Goal: Information Seeking & Learning: Learn about a topic

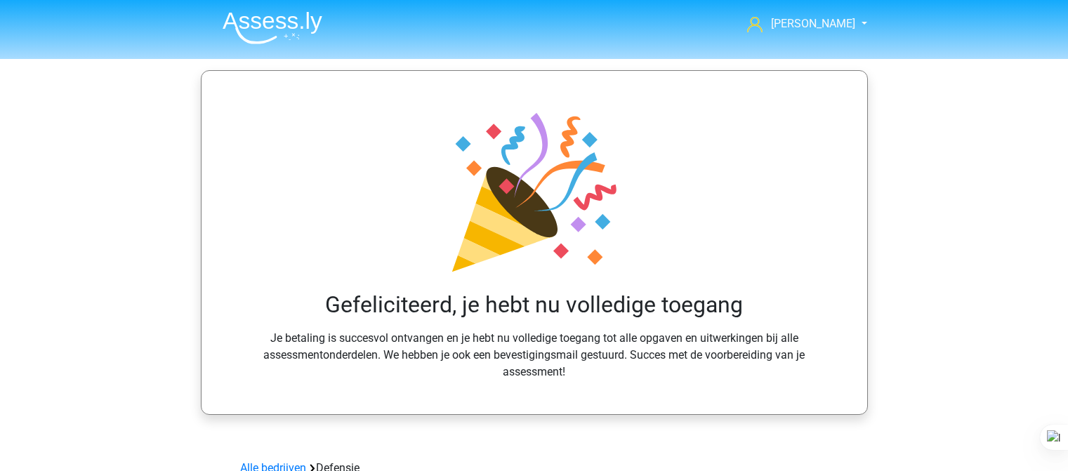
scroll to position [1278, 0]
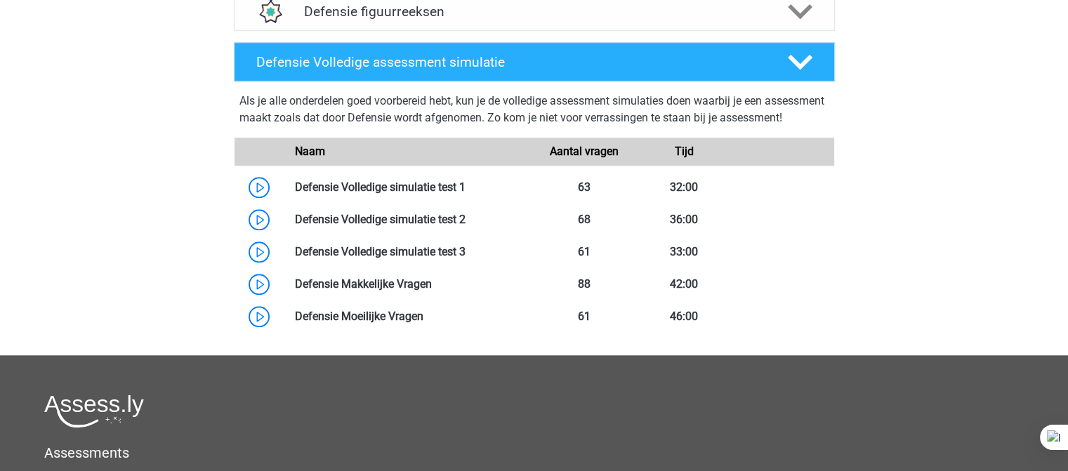
click at [419, 105] on div "Als je alle onderdelen goed voorbereid hebt, kun je de volledige assessment sim…" at bounding box center [534, 112] width 590 height 39
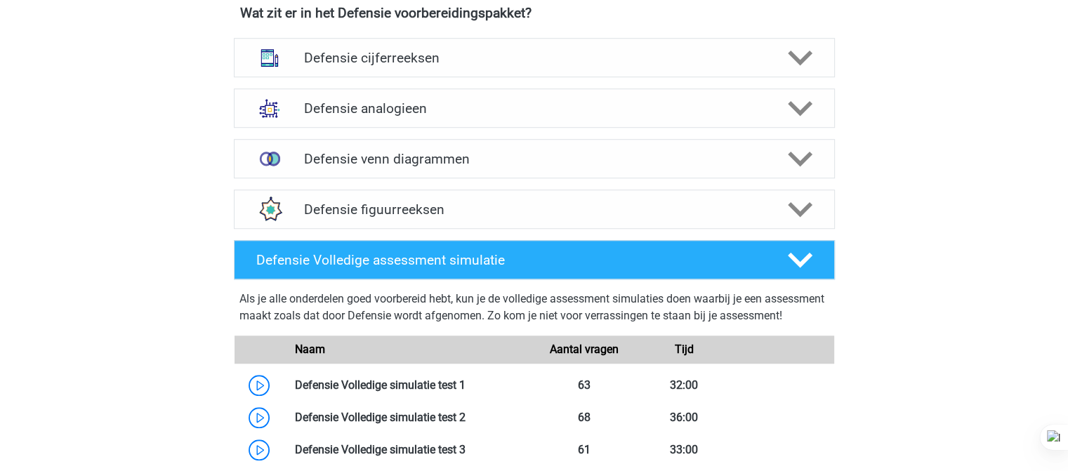
scroll to position [1081, 0]
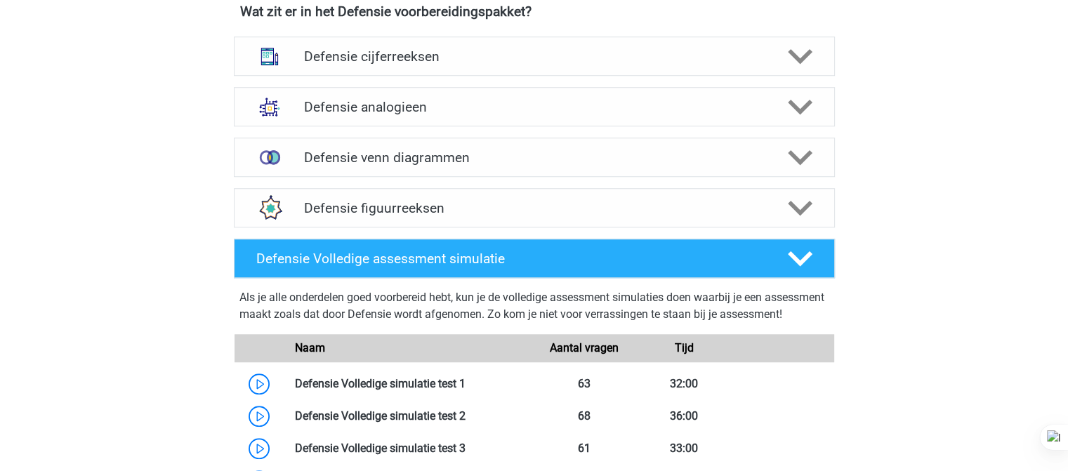
click at [525, 76] on div "Defensie cijferreeksen Er zijn grofweg zes verschillende soorten patronen te he…" at bounding box center [534, 56] width 656 height 51
click at [517, 70] on div "Defensie cijferreeksen" at bounding box center [534, 56] width 601 height 39
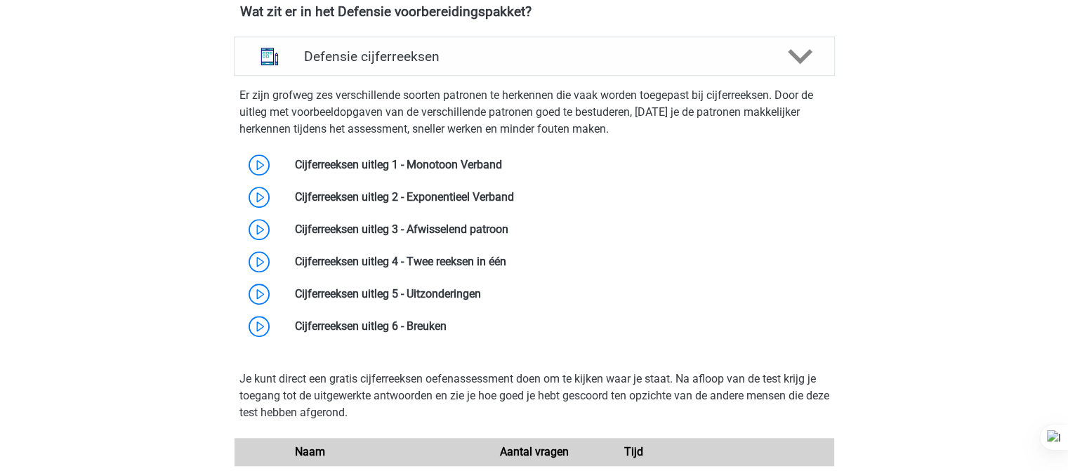
click at [497, 111] on p "Er zijn grofweg zes verschillende soorten patronen te herkennen die vaak worden…" at bounding box center [534, 112] width 590 height 51
click at [502, 168] on link at bounding box center [502, 164] width 0 height 13
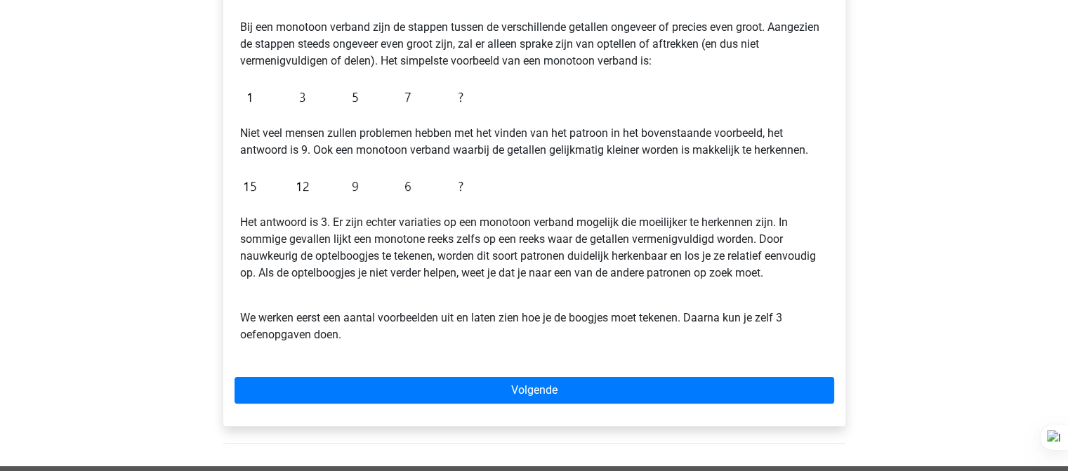
scroll to position [275, 0]
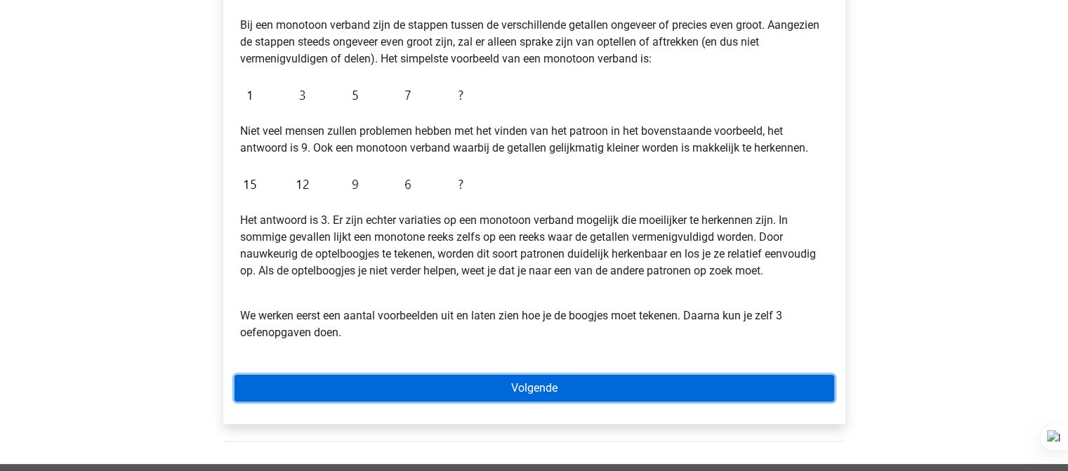
click at [344, 397] on link "Volgende" at bounding box center [534, 388] width 600 height 27
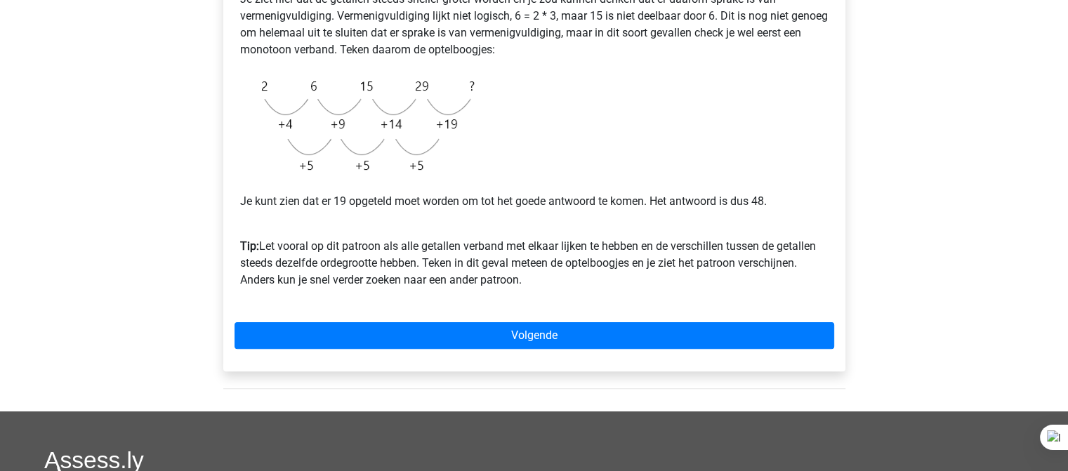
scroll to position [341, 0]
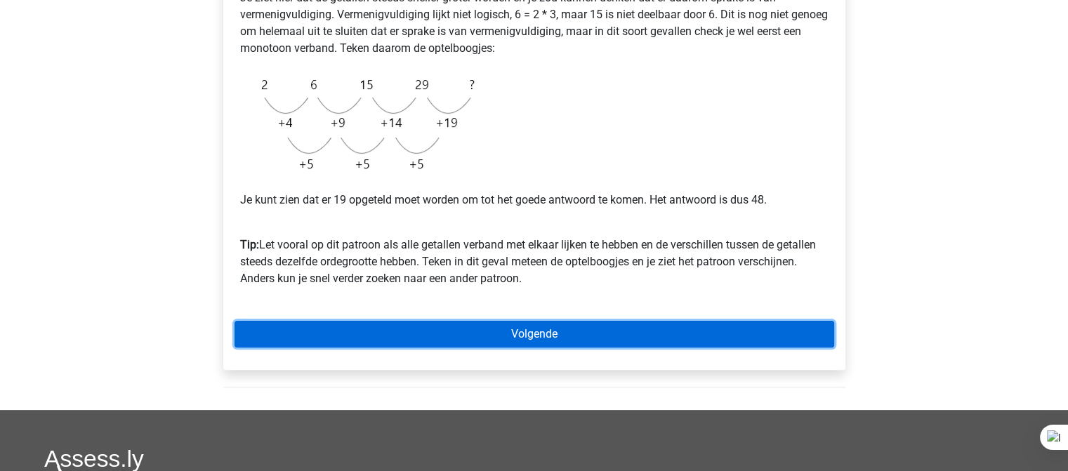
click at [590, 346] on link "Volgende" at bounding box center [534, 334] width 600 height 27
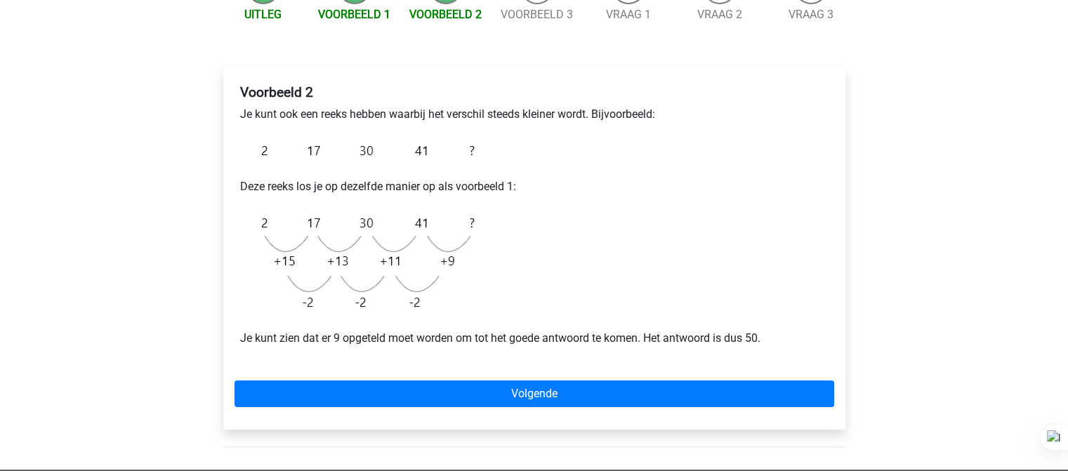
scroll to position [176, 0]
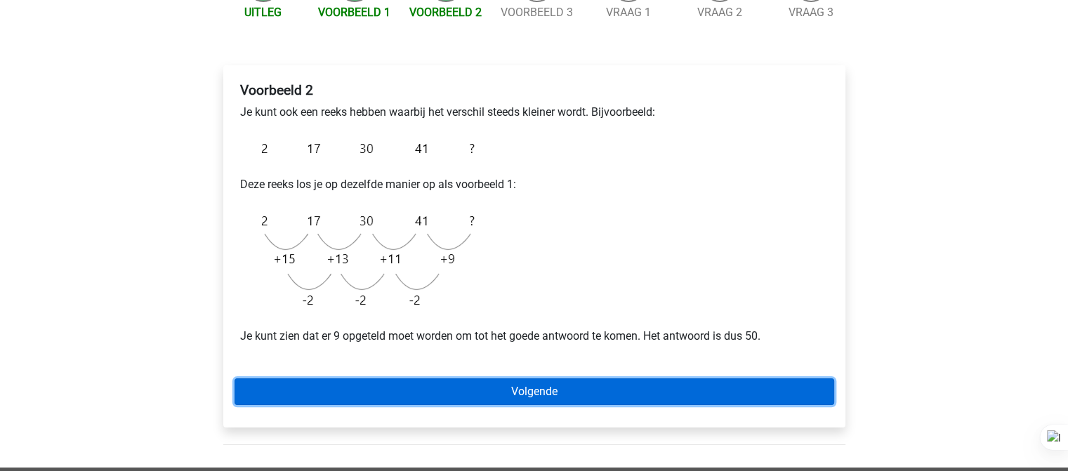
click at [574, 403] on link "Volgende" at bounding box center [534, 391] width 600 height 27
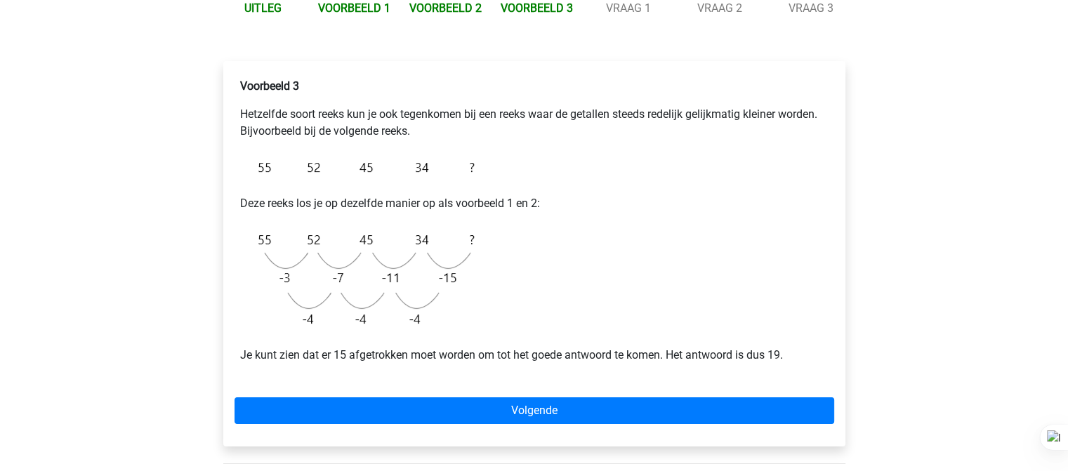
scroll to position [202, 0]
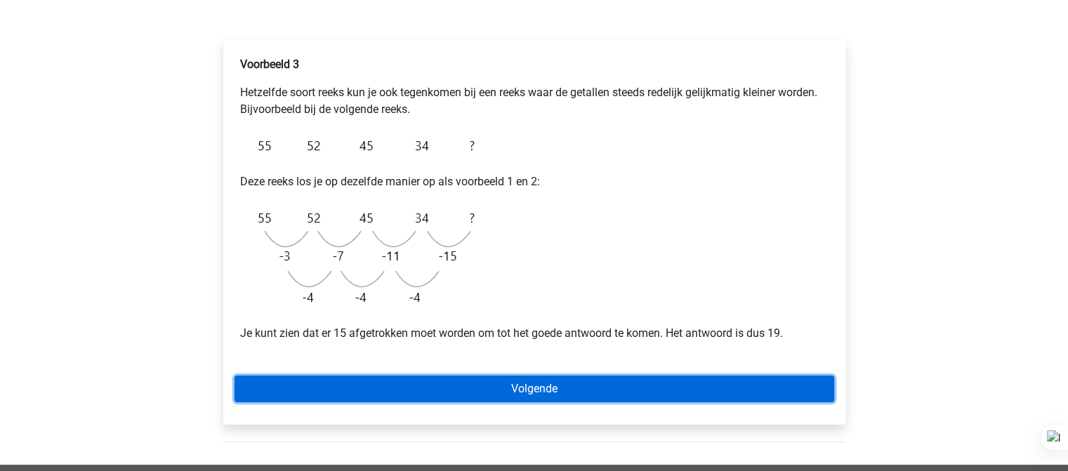
click at [562, 398] on link "Volgende" at bounding box center [534, 389] width 600 height 27
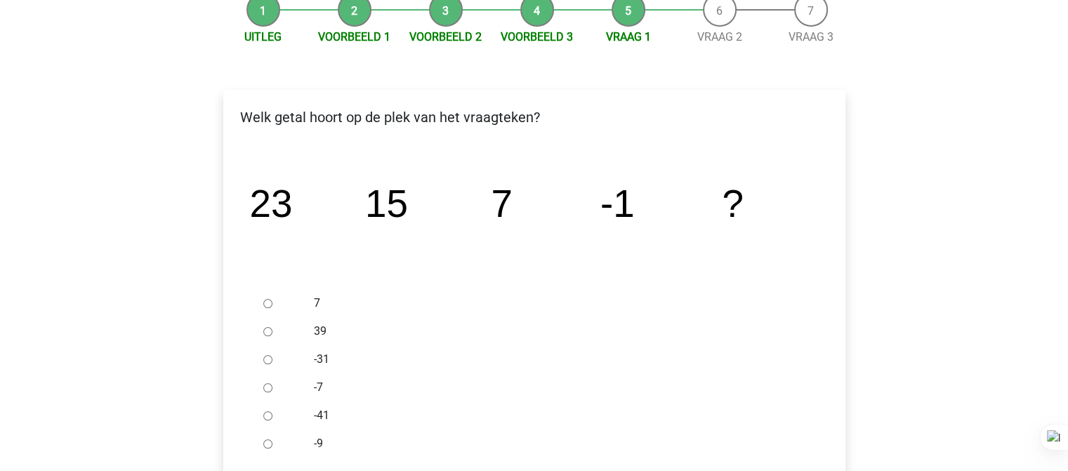
scroll to position [224, 0]
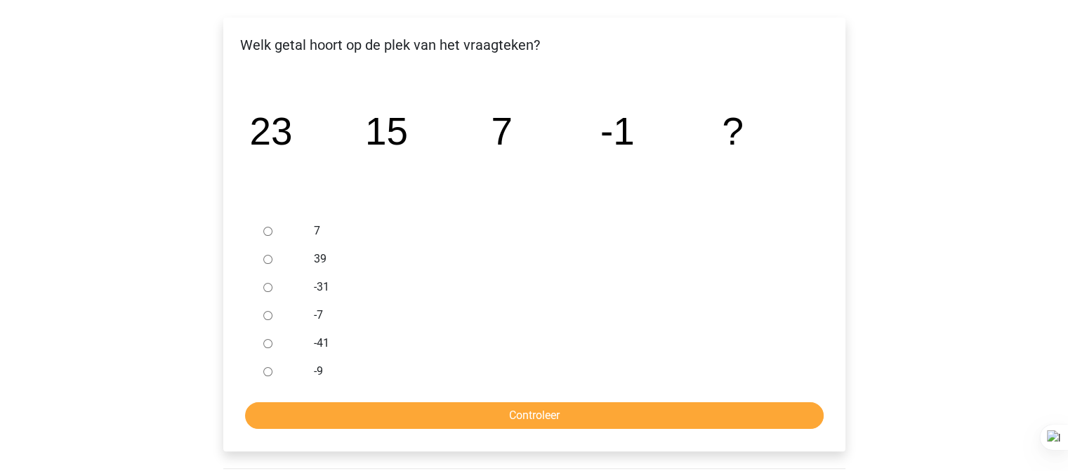
click at [267, 374] on input "-9" at bounding box center [267, 371] width 9 height 9
radio input "true"
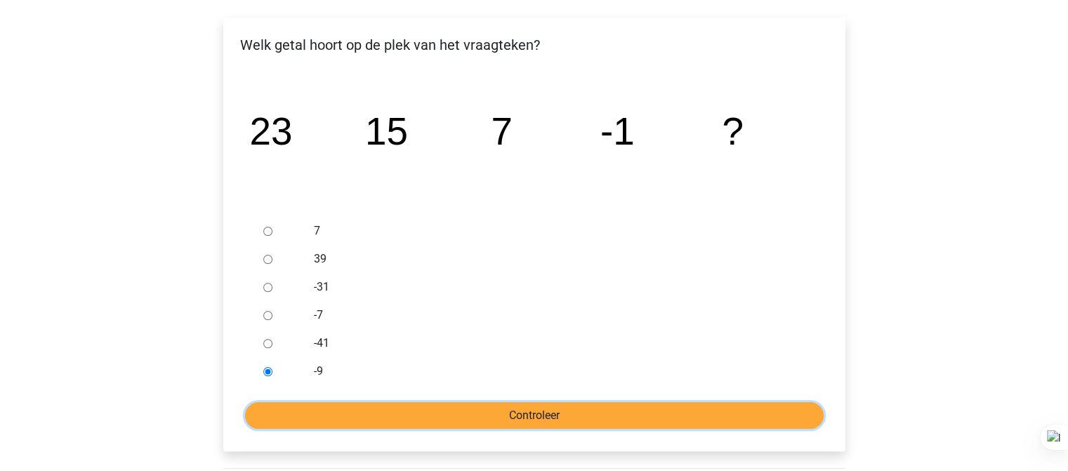
click at [349, 421] on input "Controleer" at bounding box center [534, 415] width 579 height 27
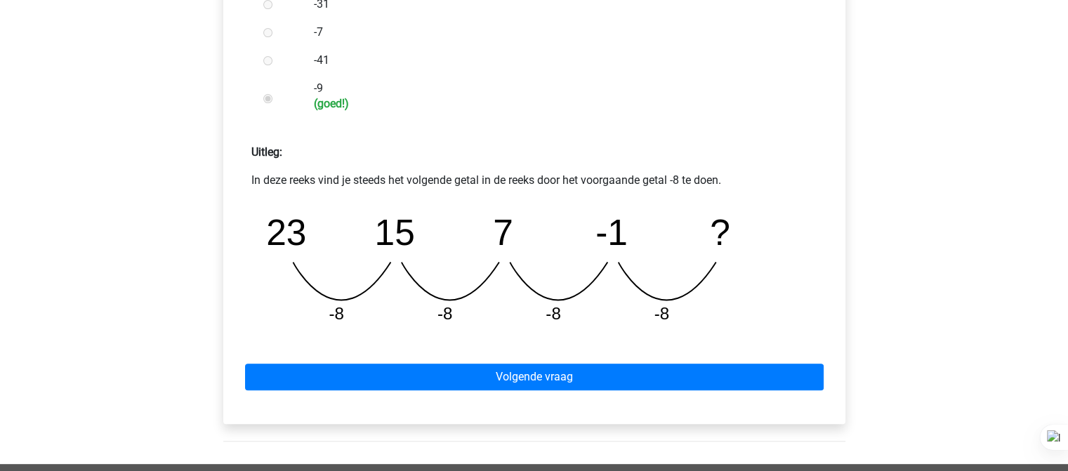
scroll to position [538, 0]
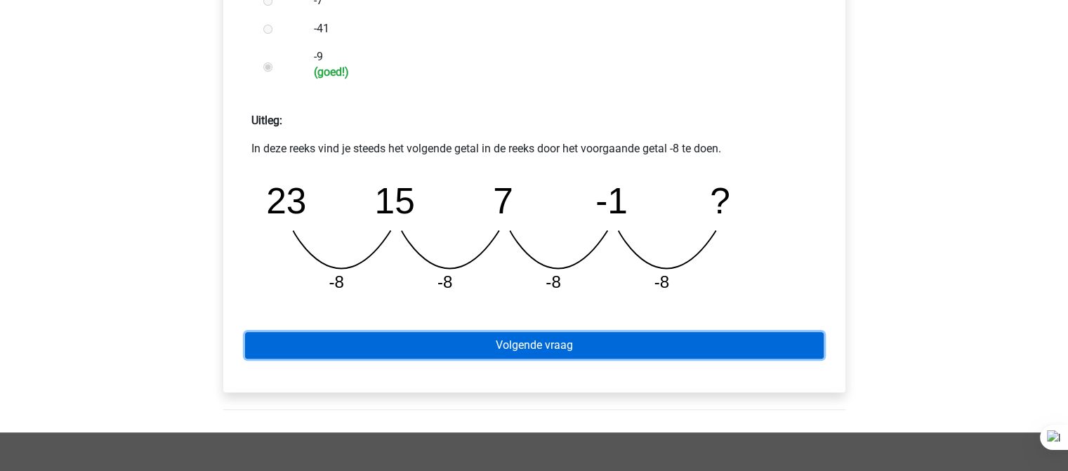
click at [523, 354] on link "Volgende vraag" at bounding box center [534, 345] width 579 height 27
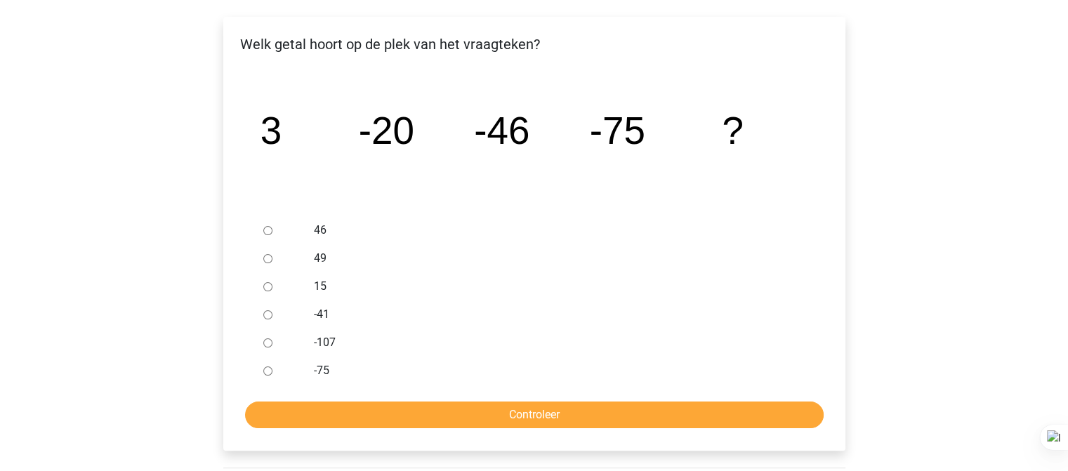
scroll to position [229, 0]
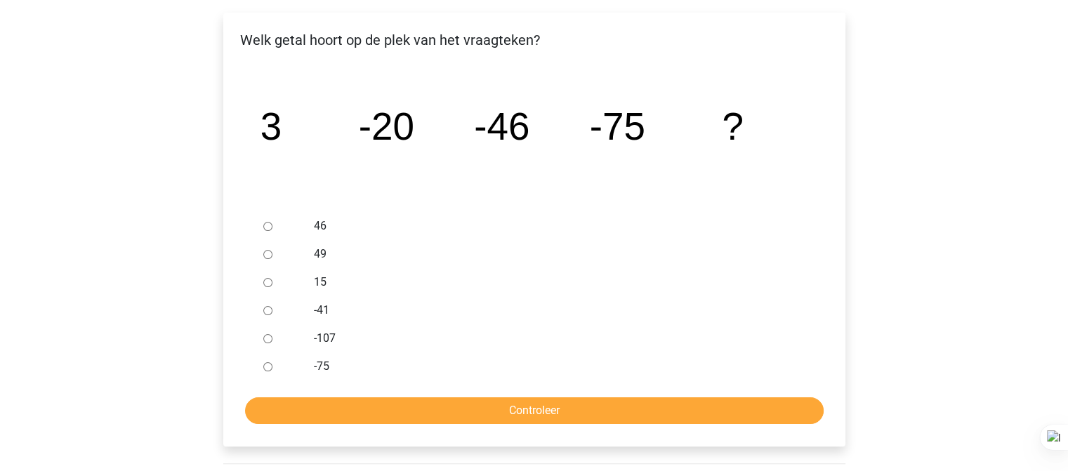
click at [289, 337] on div at bounding box center [281, 338] width 46 height 28
click at [270, 341] on input "-107" at bounding box center [267, 338] width 9 height 9
radio input "true"
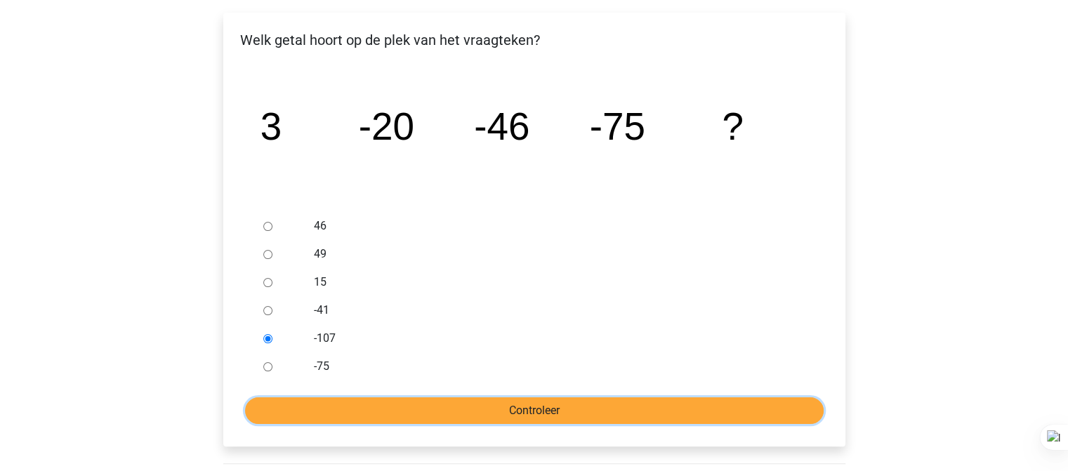
click at [304, 407] on input "Controleer" at bounding box center [534, 410] width 579 height 27
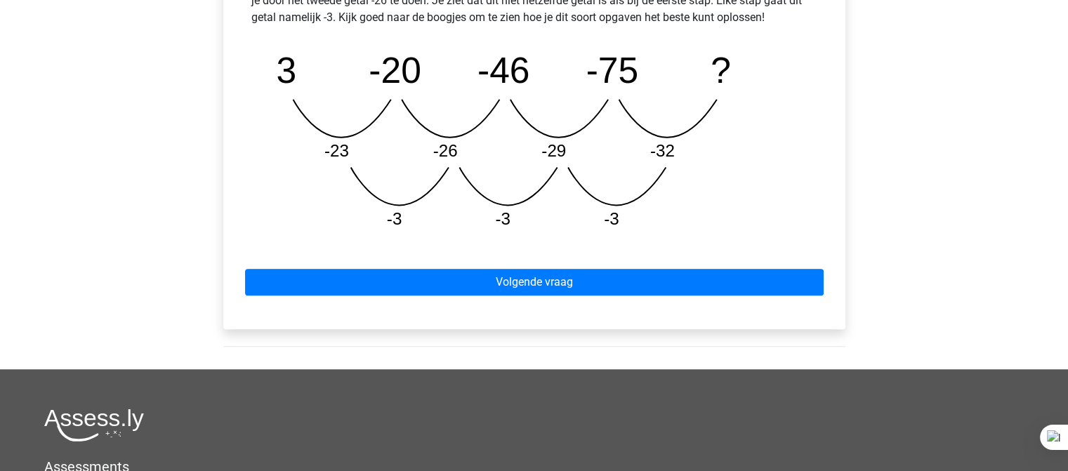
scroll to position [715, 0]
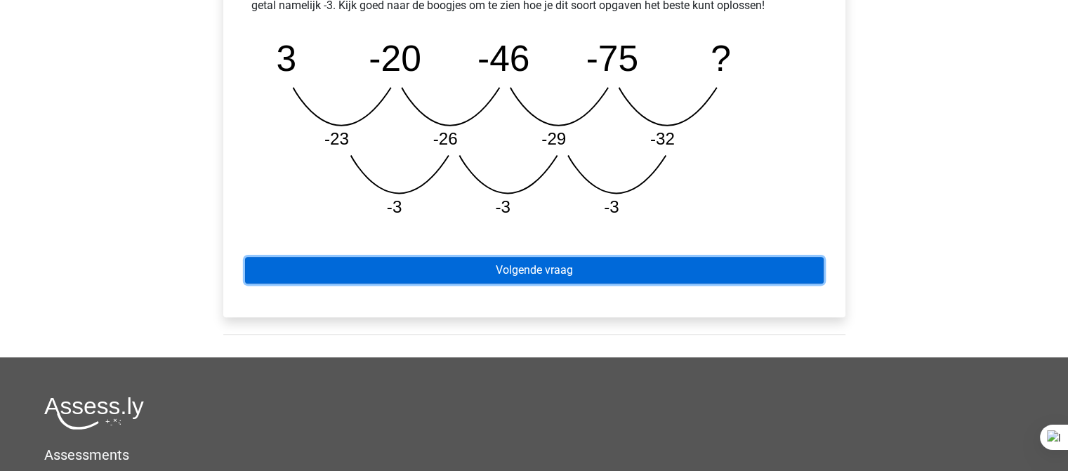
click at [511, 275] on link "Volgende vraag" at bounding box center [534, 270] width 579 height 27
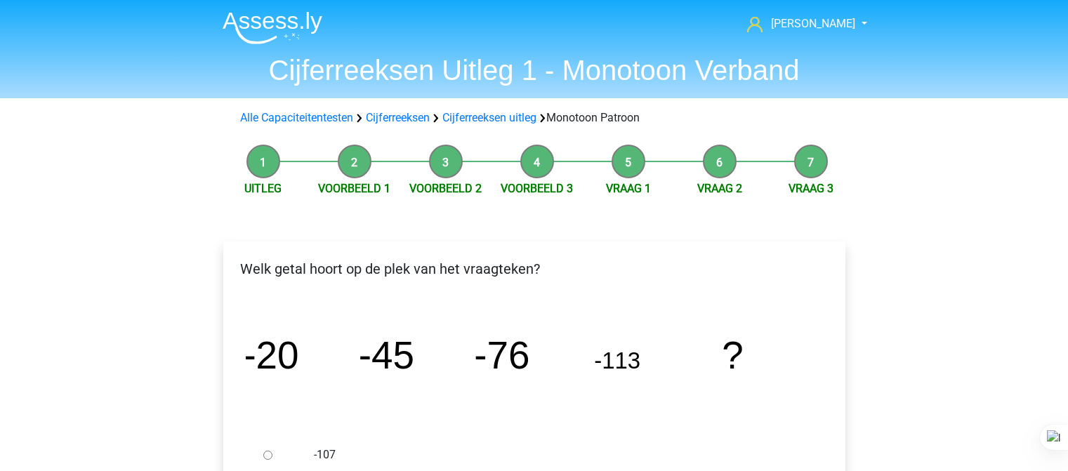
scroll to position [194, 0]
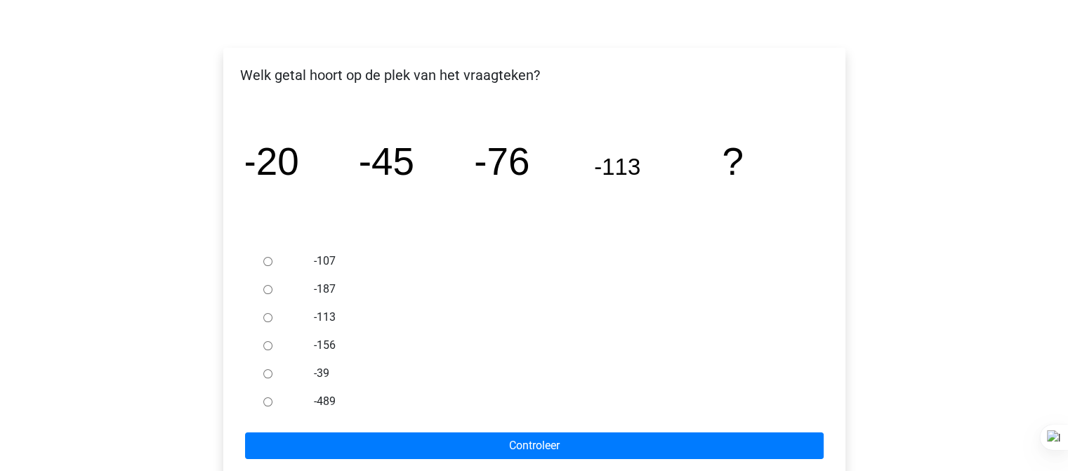
click at [291, 350] on div at bounding box center [281, 345] width 46 height 28
click at [263, 343] on input "-156" at bounding box center [267, 345] width 9 height 9
radio input "true"
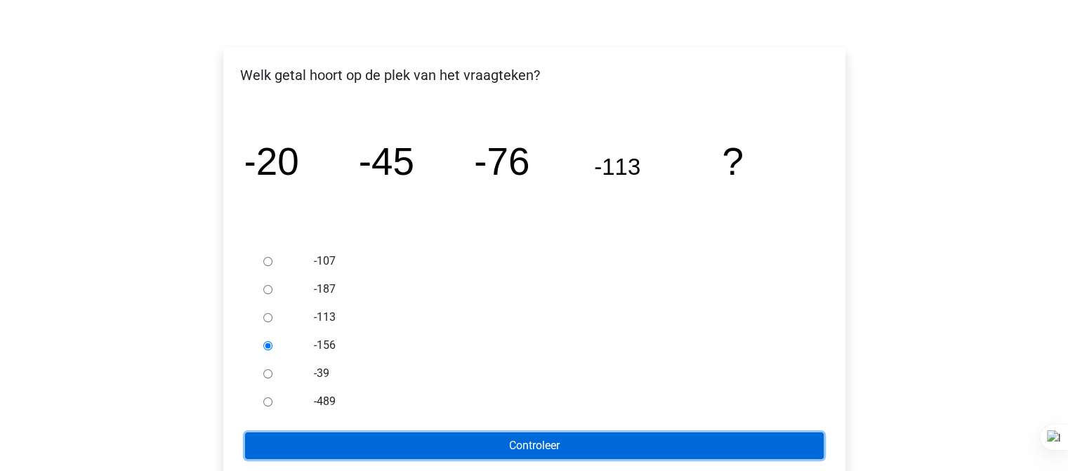
click at [273, 456] on input "Controleer" at bounding box center [534, 445] width 579 height 27
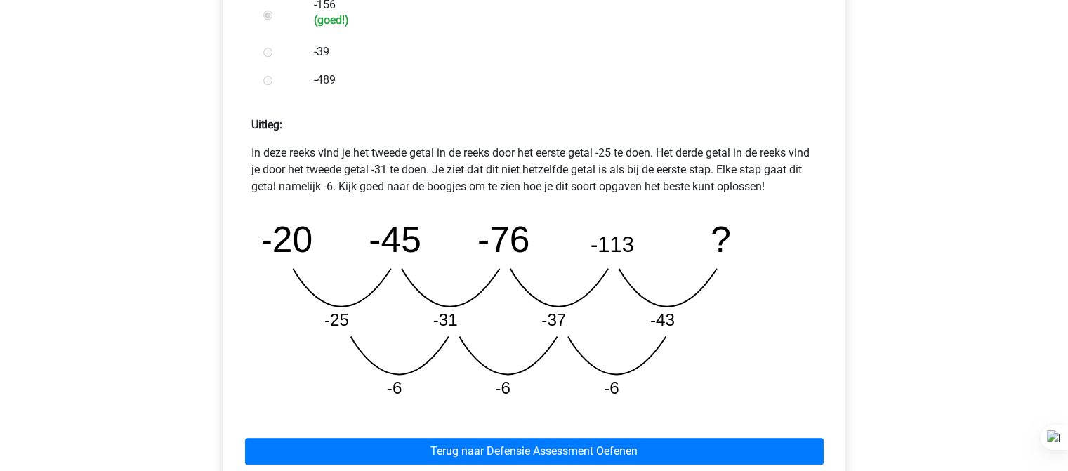
scroll to position [531, 0]
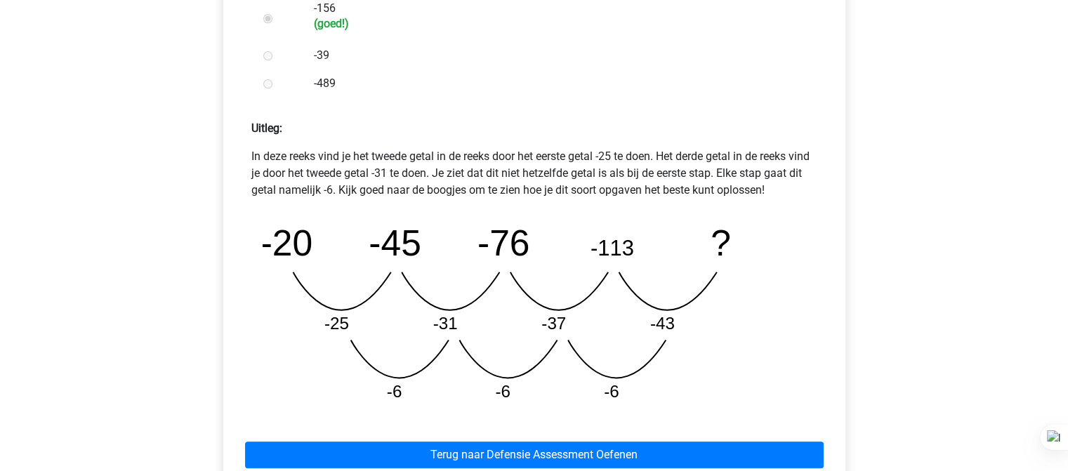
click at [424, 426] on div "Terug naar Defensie Assessment Oefenen" at bounding box center [534, 452] width 600 height 77
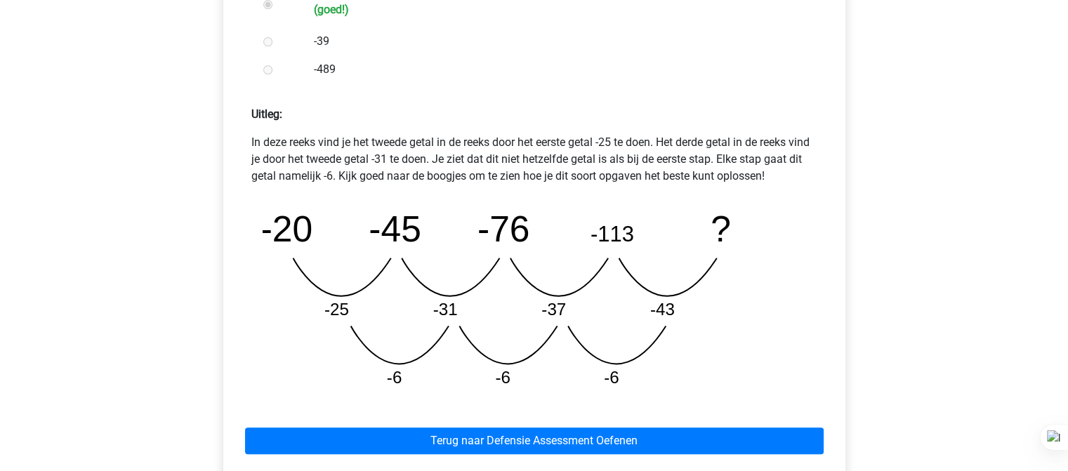
scroll to position [574, 0]
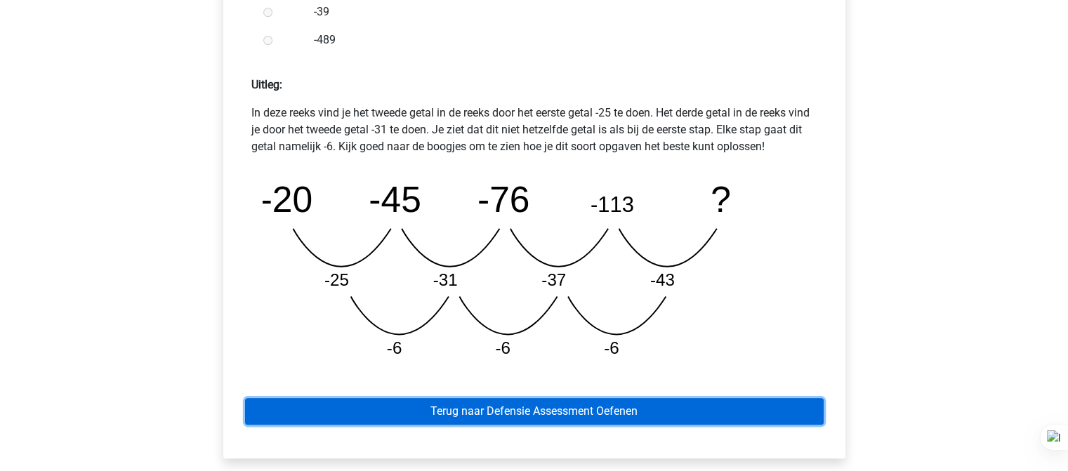
click at [417, 417] on link "Terug naar Defensie Assessment Oefenen" at bounding box center [534, 411] width 579 height 27
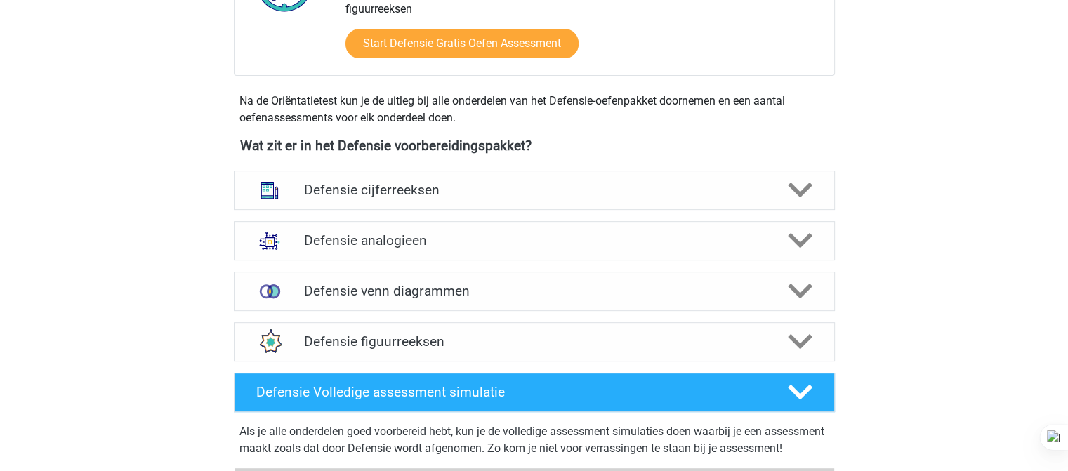
scroll to position [565, 0]
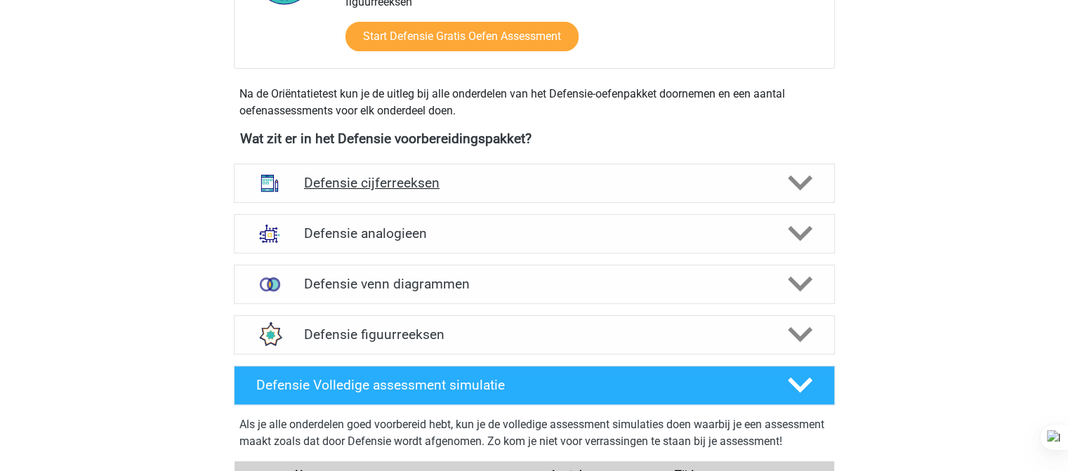
click at [525, 183] on h4 "Defensie cijferreeksen" at bounding box center [534, 183] width 460 height 16
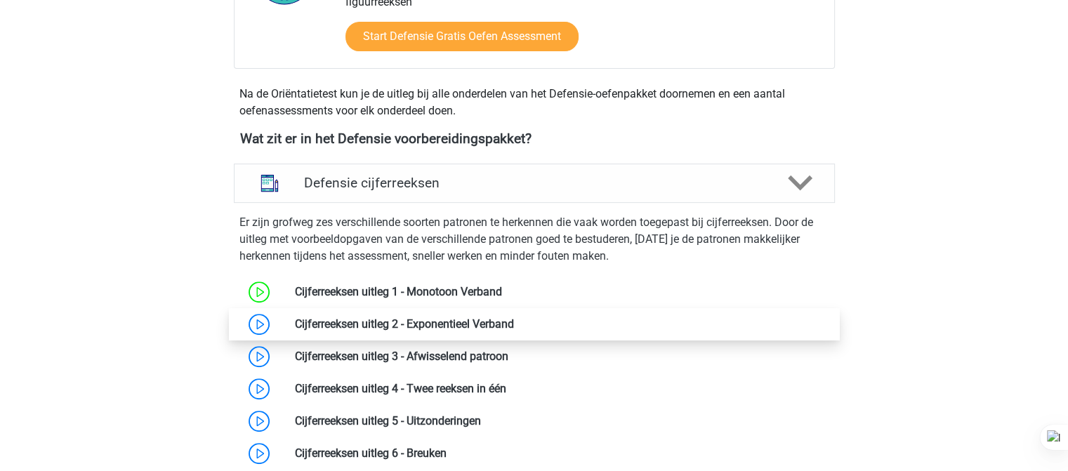
click at [514, 324] on link at bounding box center [514, 323] width 0 height 13
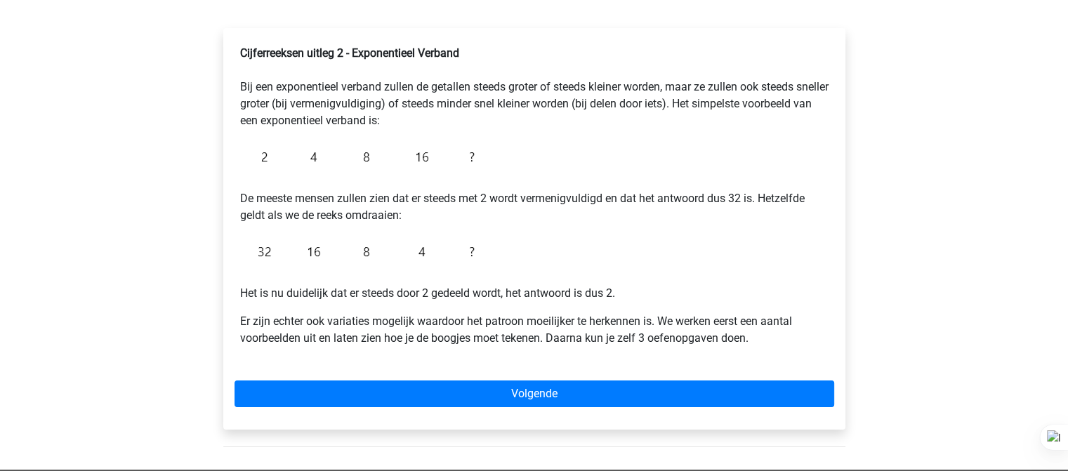
scroll to position [233, 0]
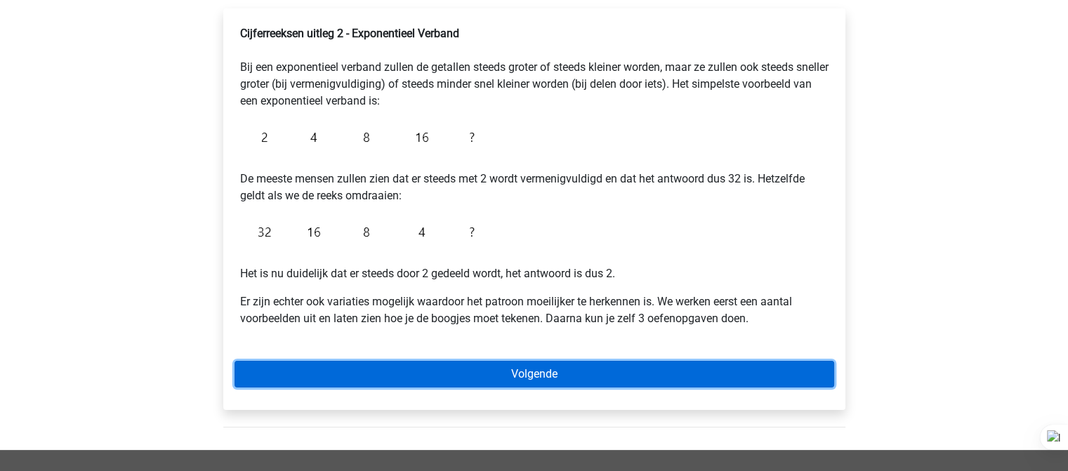
click at [486, 369] on link "Volgende" at bounding box center [534, 374] width 600 height 27
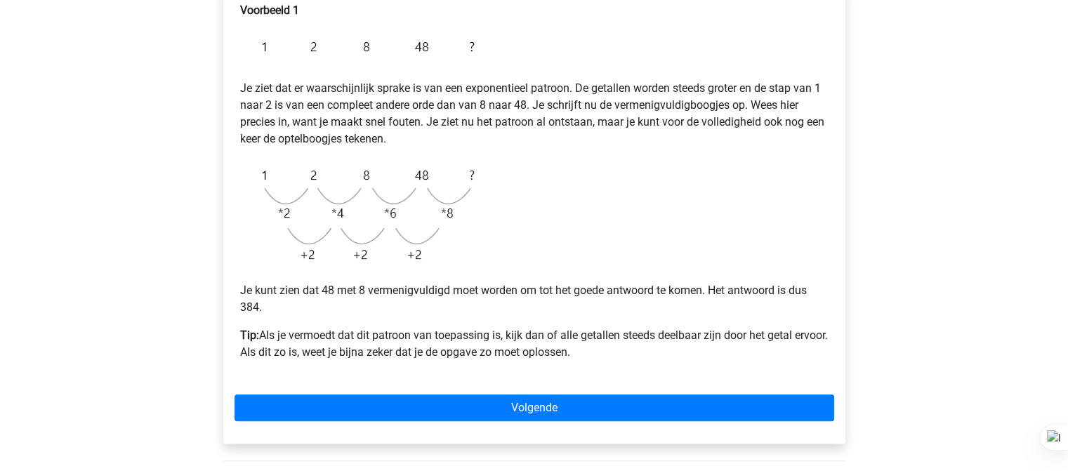
scroll to position [258, 0]
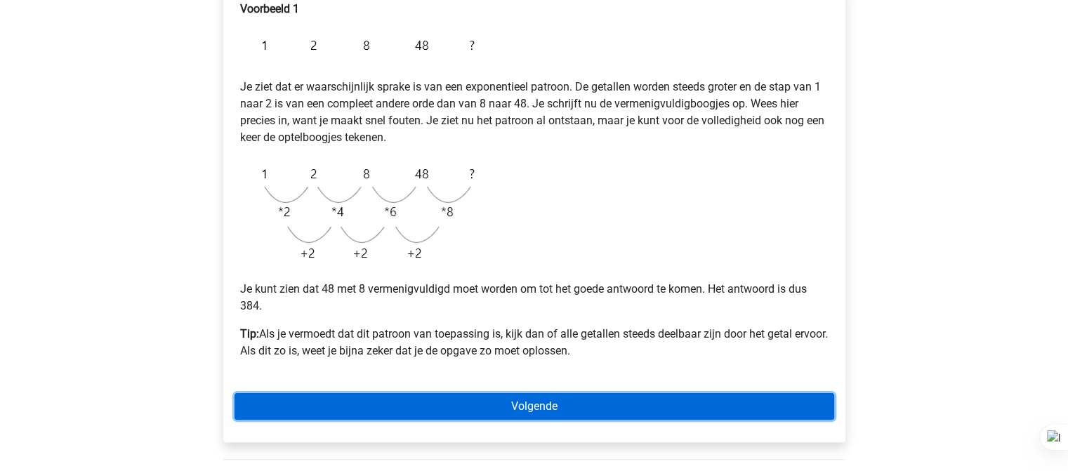
click at [368, 402] on link "Volgende" at bounding box center [534, 406] width 600 height 27
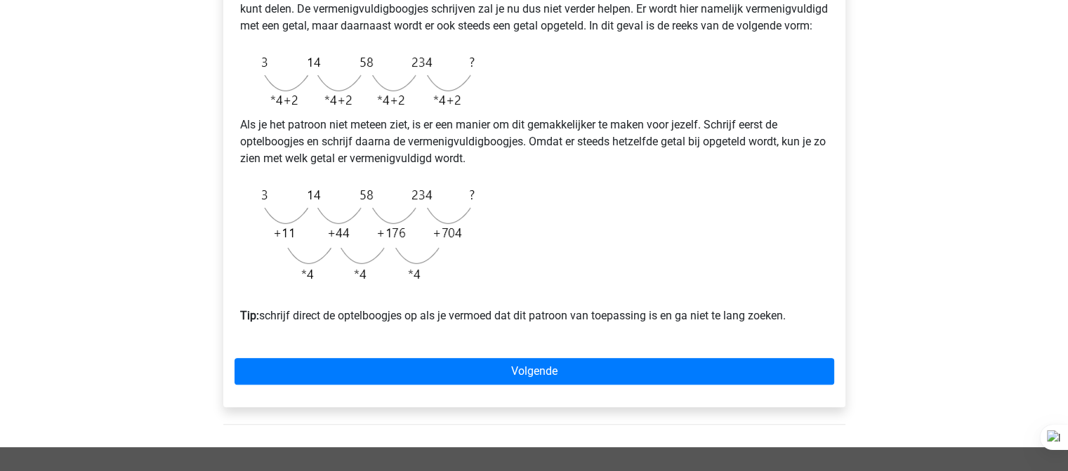
scroll to position [347, 0]
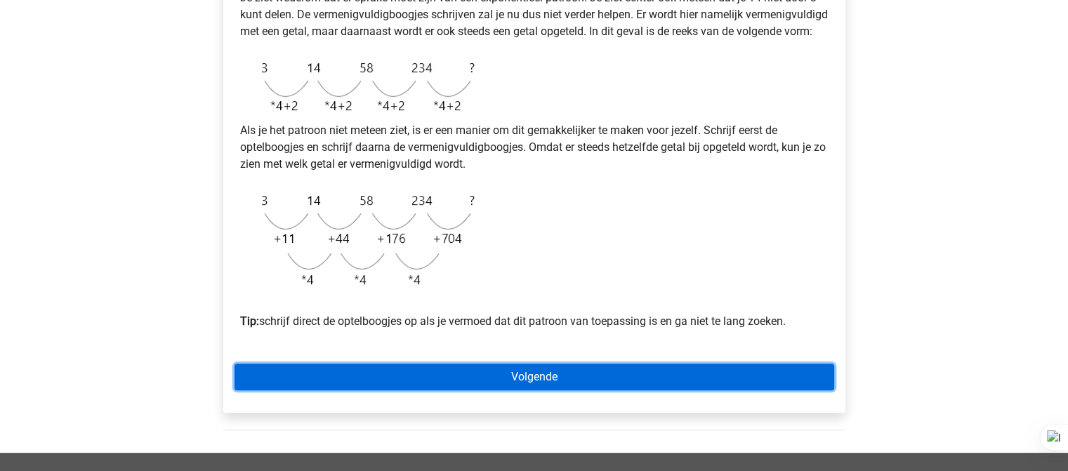
click at [531, 390] on link "Volgende" at bounding box center [534, 377] width 600 height 27
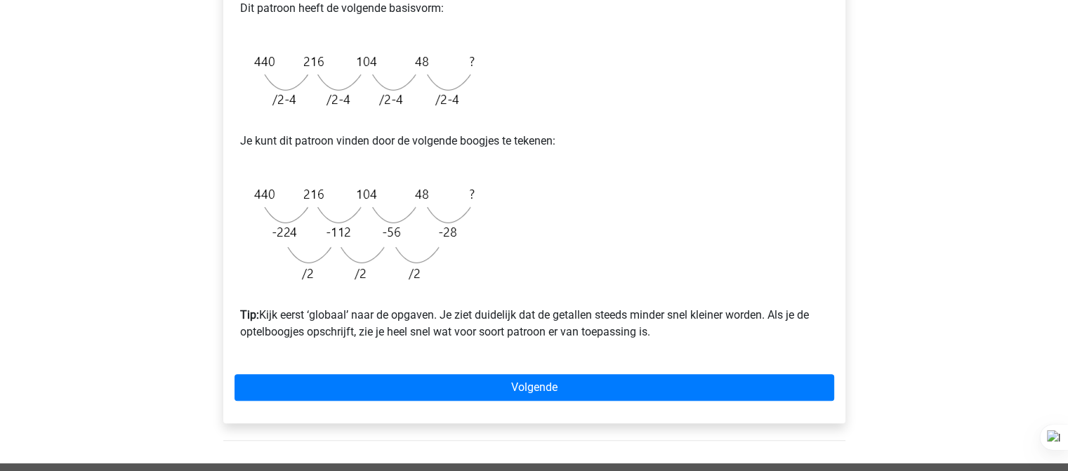
scroll to position [359, 0]
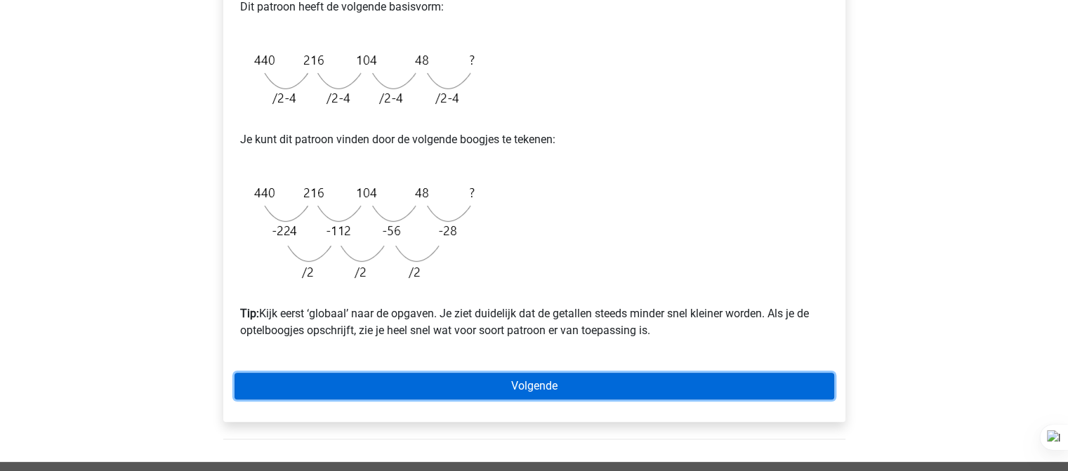
click at [481, 388] on link "Volgende" at bounding box center [534, 386] width 600 height 27
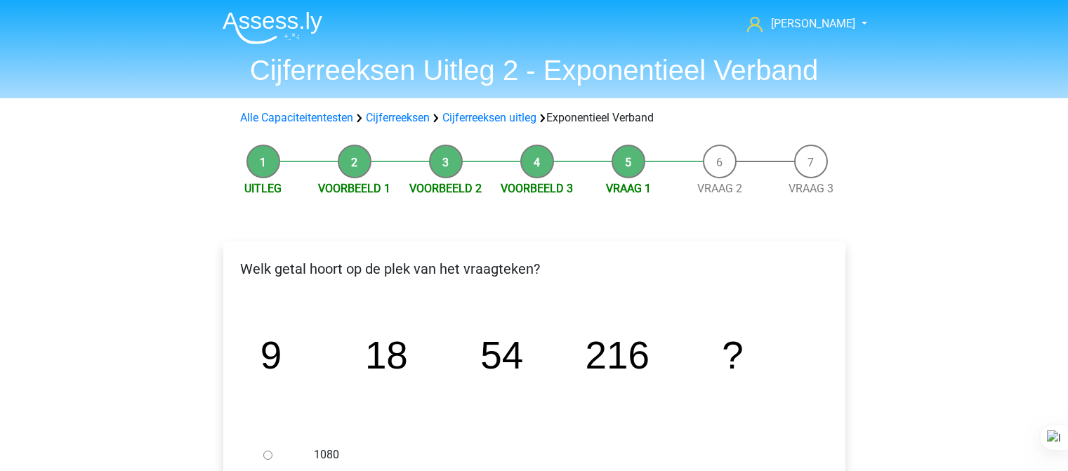
scroll to position [112, 0]
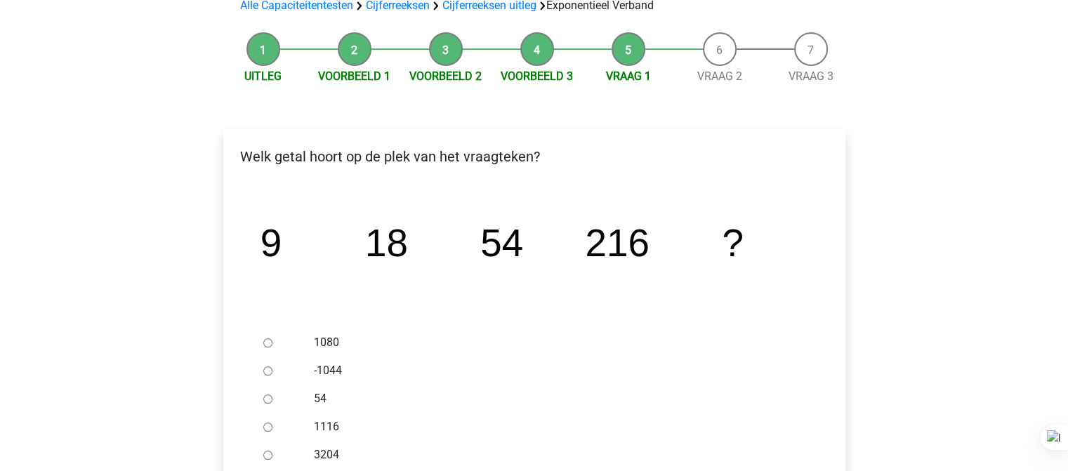
click at [267, 343] on input "1080" at bounding box center [267, 342] width 9 height 9
radio input "true"
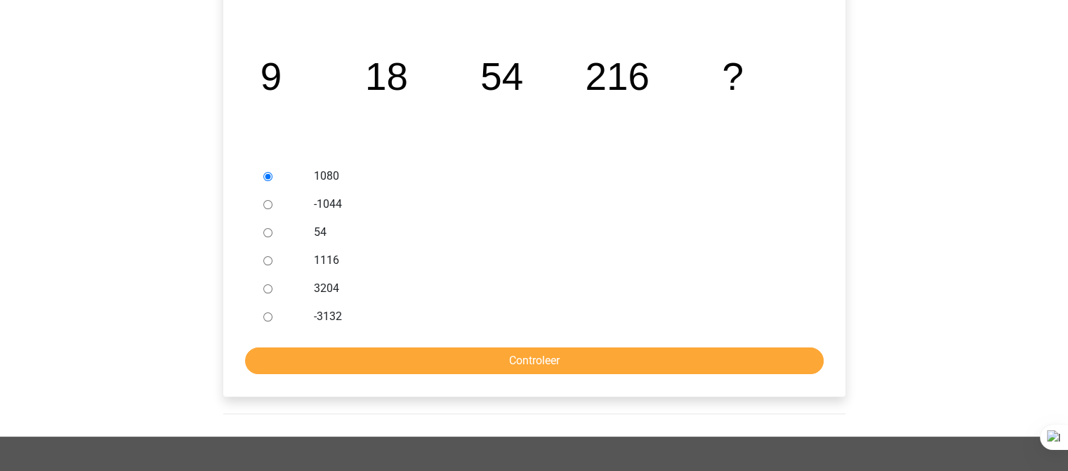
scroll to position [279, 0]
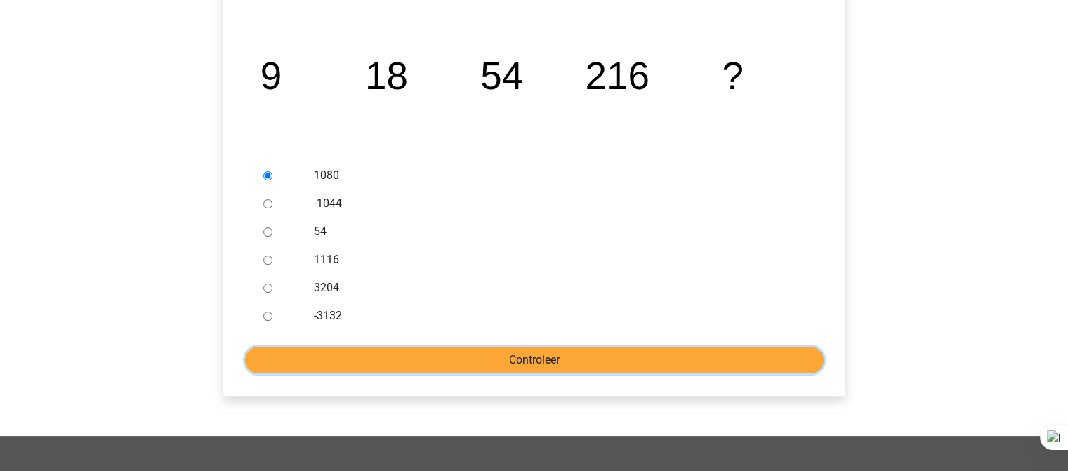
click at [696, 366] on input "Controleer" at bounding box center [534, 360] width 579 height 27
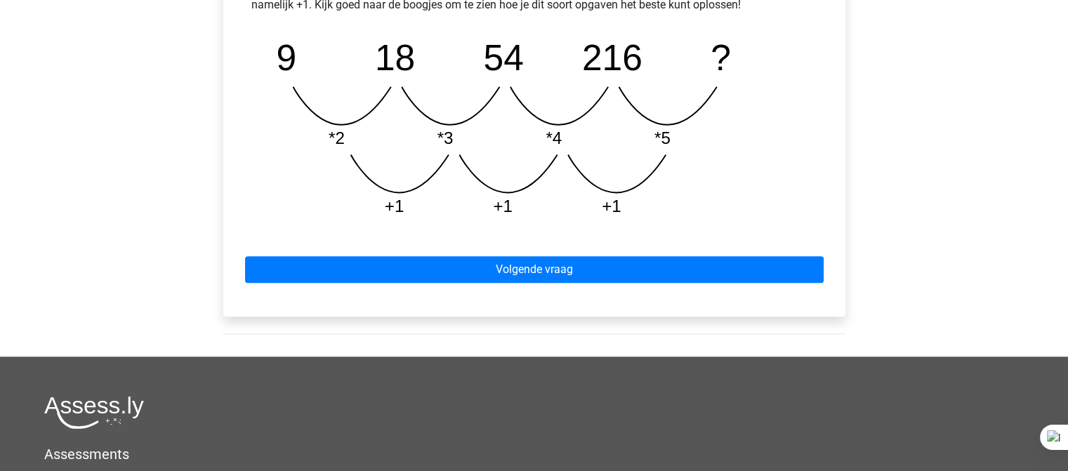
scroll to position [708, 0]
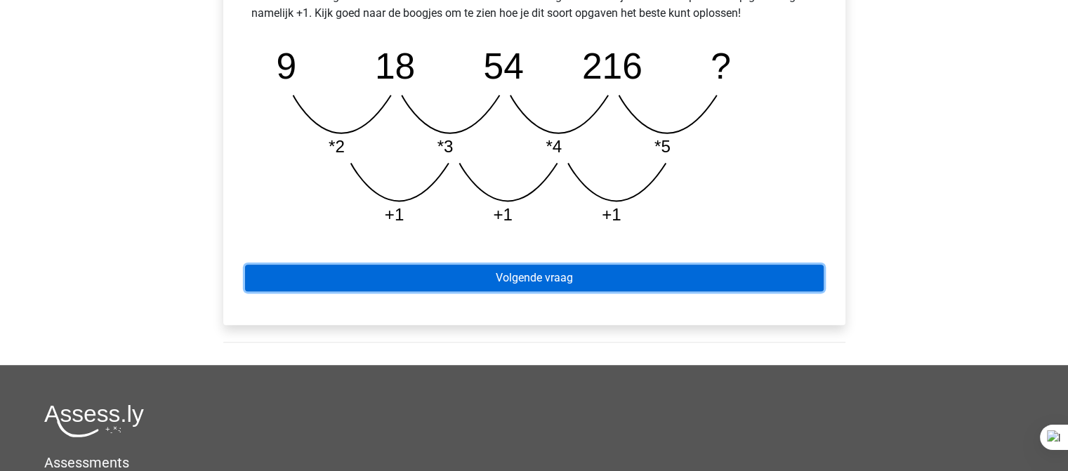
click at [553, 281] on link "Volgende vraag" at bounding box center [534, 278] width 579 height 27
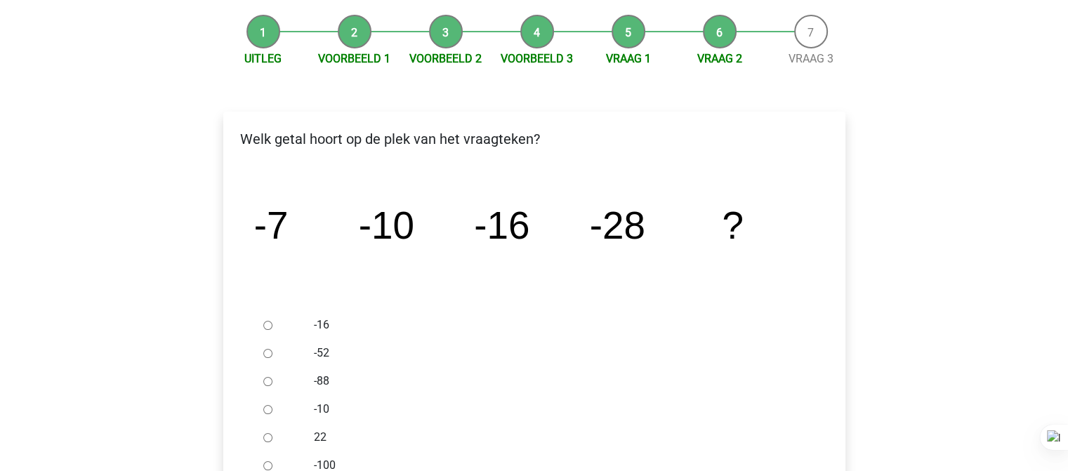
scroll to position [131, 0]
click at [265, 354] on input "-52" at bounding box center [267, 352] width 9 height 9
radio input "true"
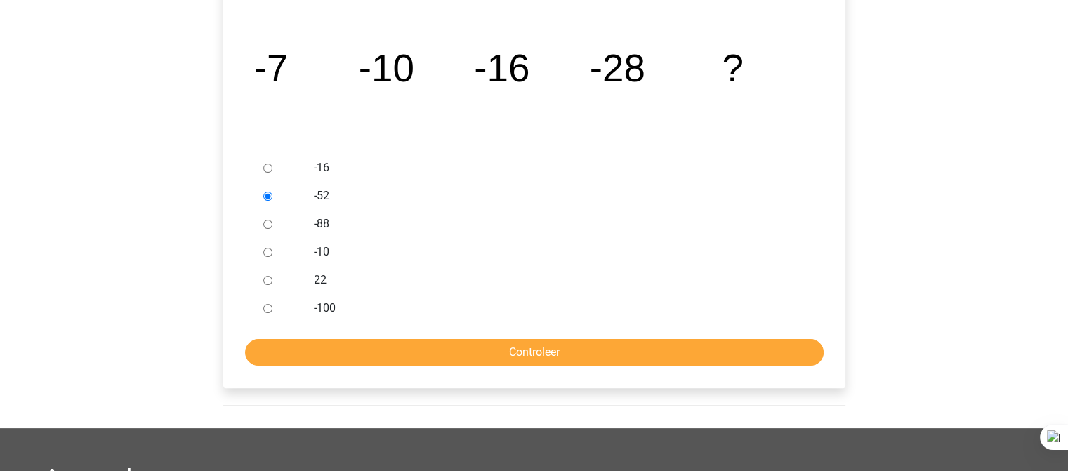
scroll to position [295, 0]
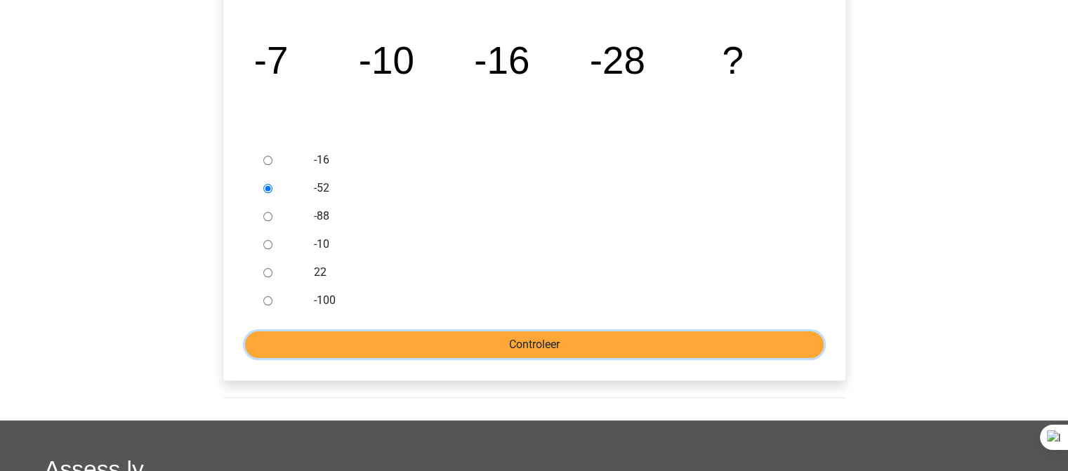
click at [576, 346] on input "Controleer" at bounding box center [534, 344] width 579 height 27
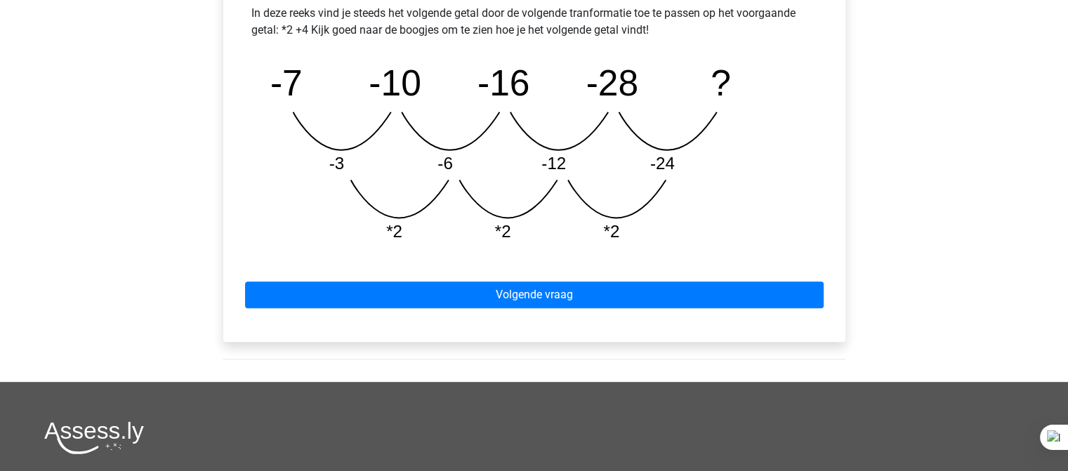
scroll to position [688, 0]
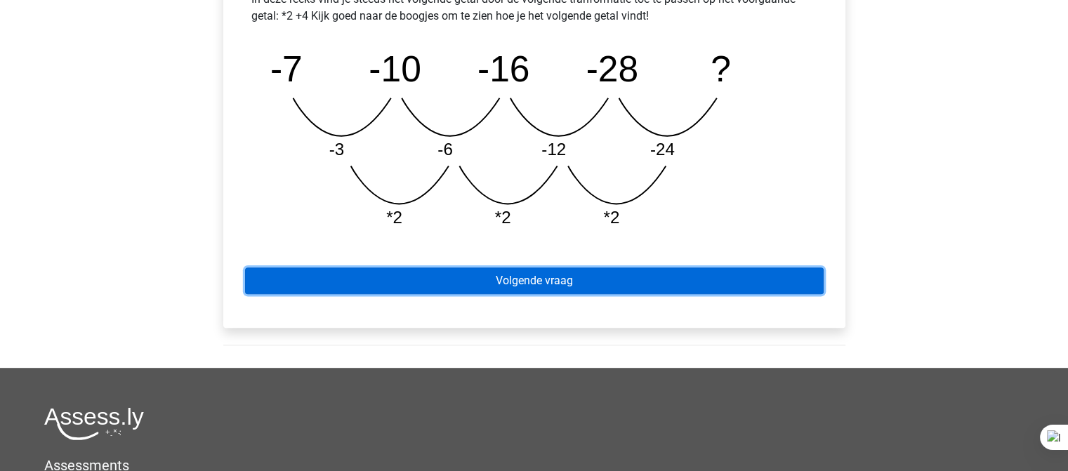
click at [525, 281] on link "Volgende vraag" at bounding box center [534, 280] width 579 height 27
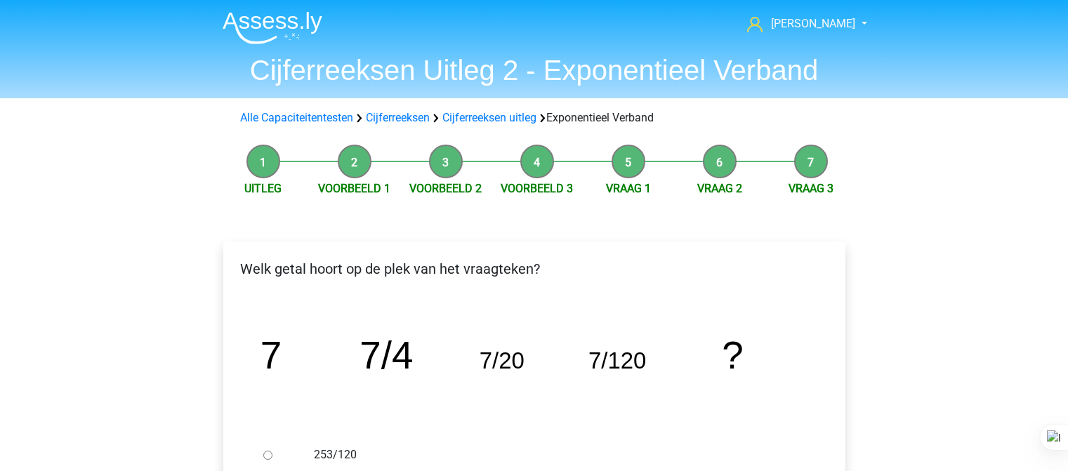
scroll to position [213, 0]
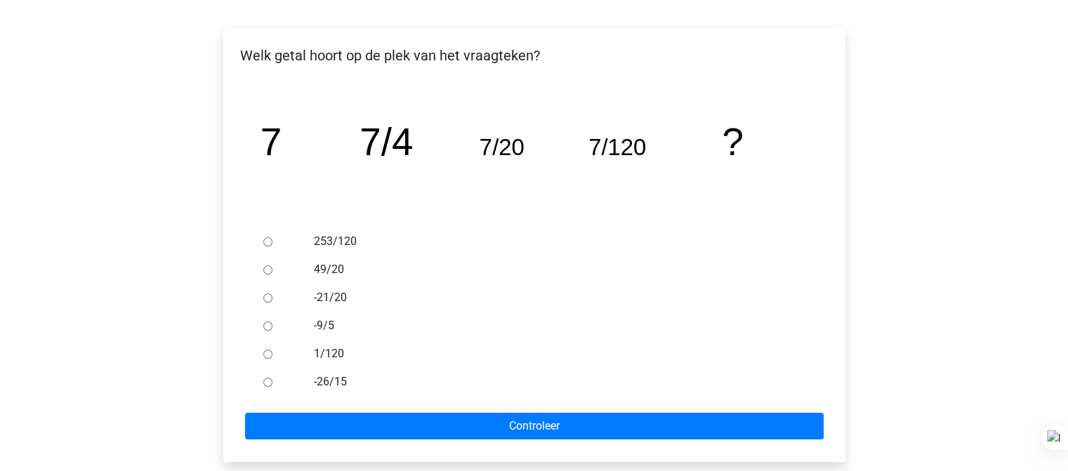
click at [267, 354] on input "1/120" at bounding box center [267, 354] width 9 height 9
radio input "true"
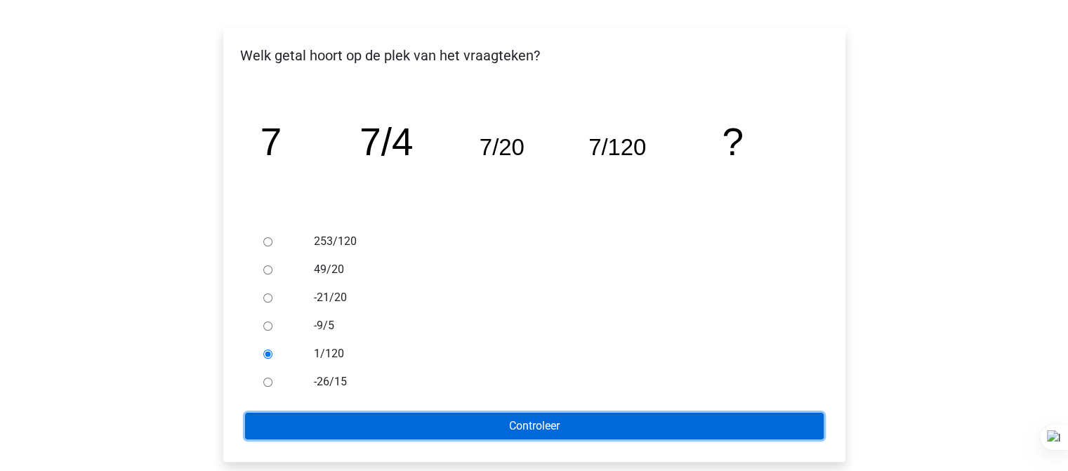
click at [368, 427] on input "Controleer" at bounding box center [534, 426] width 579 height 27
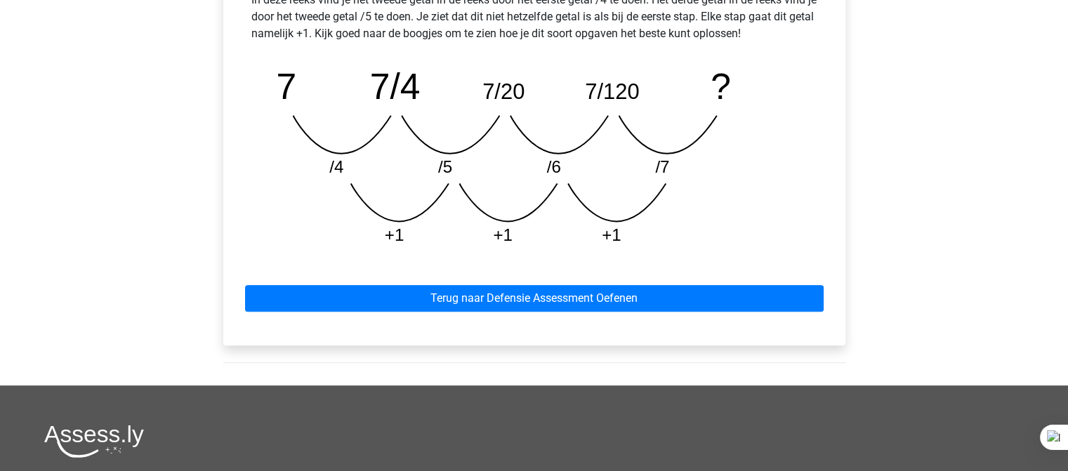
scroll to position [693, 0]
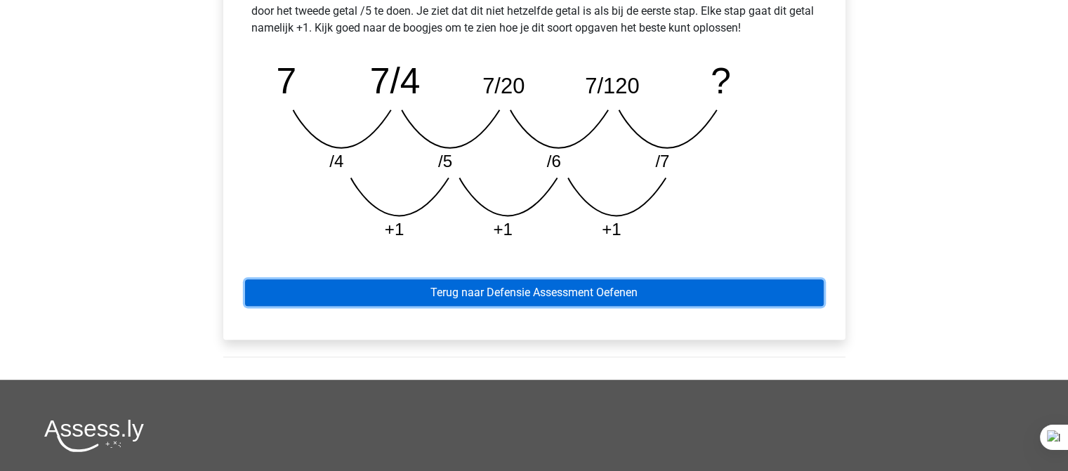
click at [491, 305] on link "Terug naar Defensie Assessment Oefenen" at bounding box center [534, 292] width 579 height 27
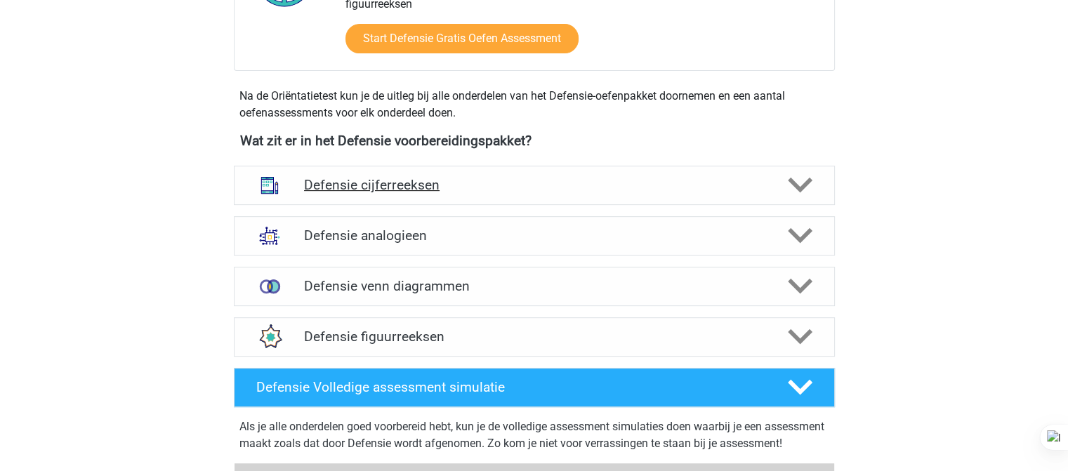
click at [621, 189] on h4 "Defensie cijferreeksen" at bounding box center [534, 185] width 460 height 16
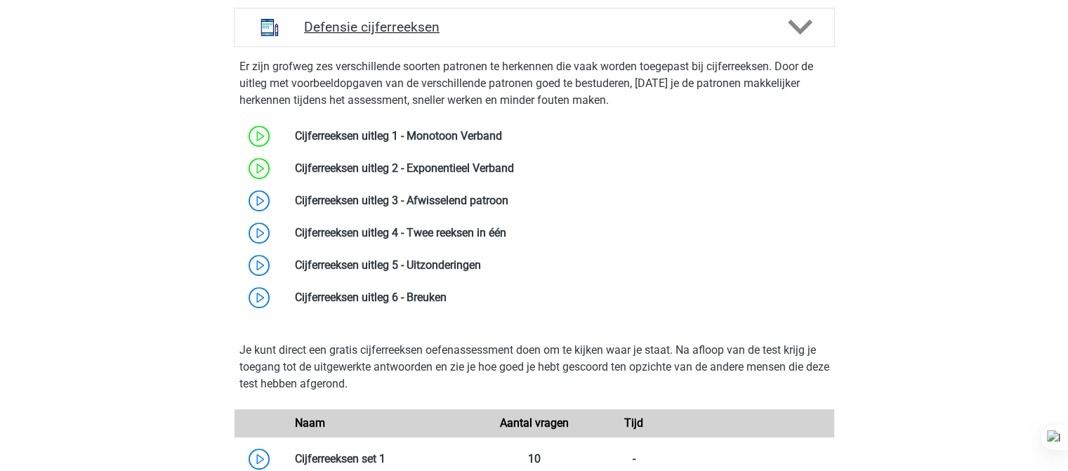
scroll to position [704, 0]
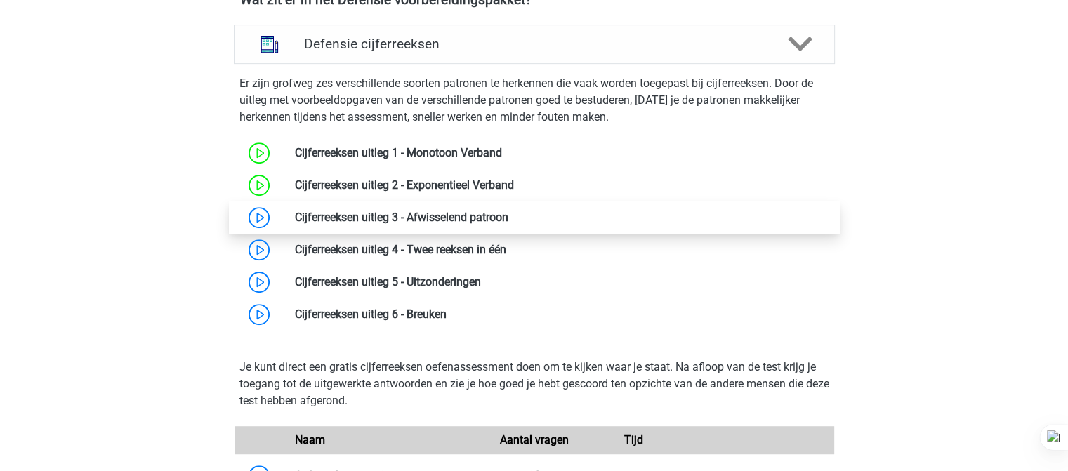
click at [508, 224] on link at bounding box center [508, 217] width 0 height 13
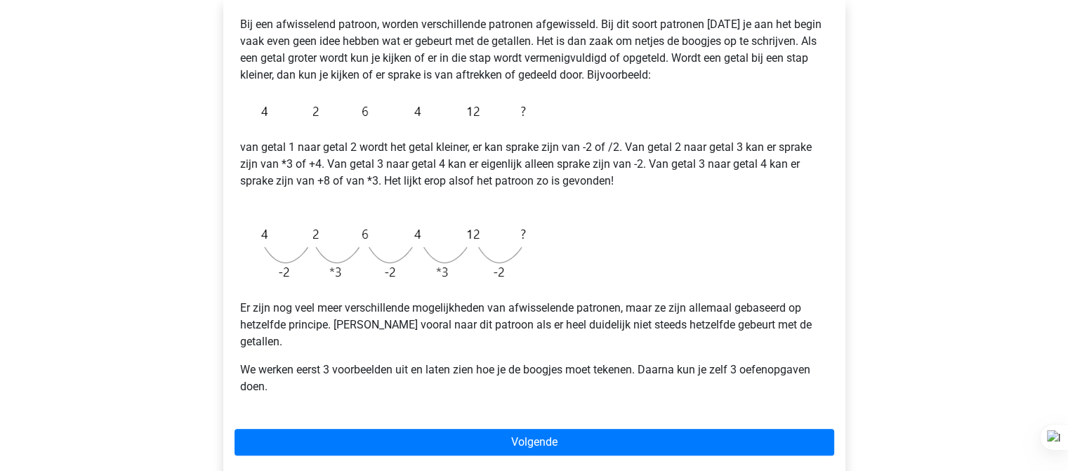
scroll to position [242, 0]
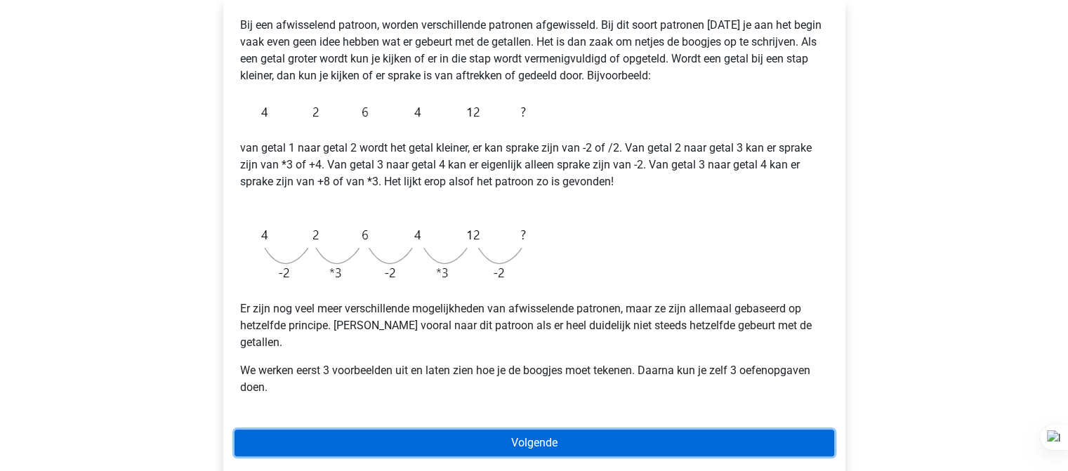
click at [374, 430] on link "Volgende" at bounding box center [534, 443] width 600 height 27
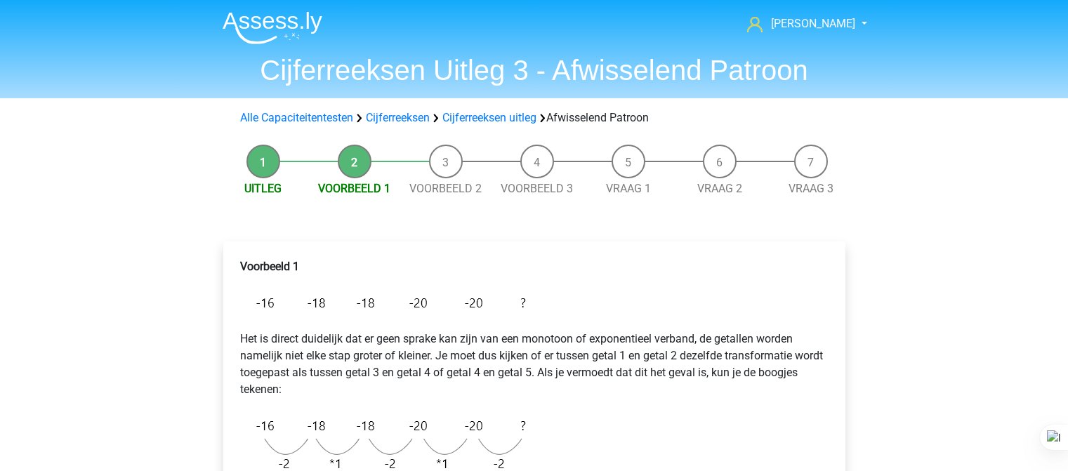
scroll to position [244, 0]
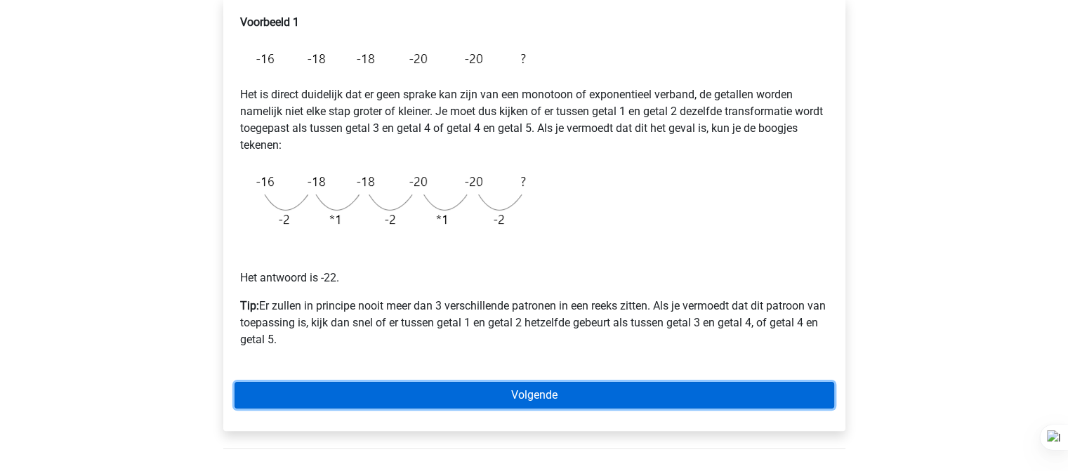
click at [395, 400] on link "Volgende" at bounding box center [534, 395] width 600 height 27
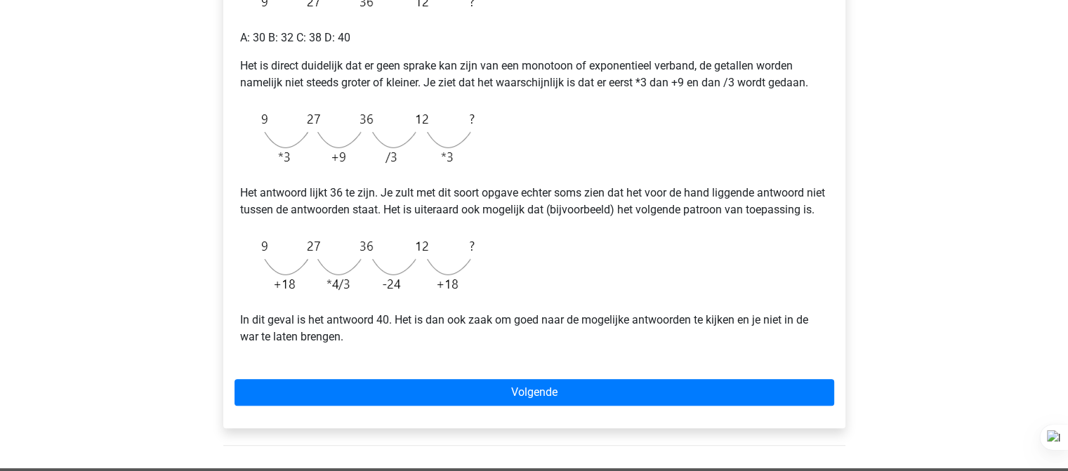
scroll to position [303, 0]
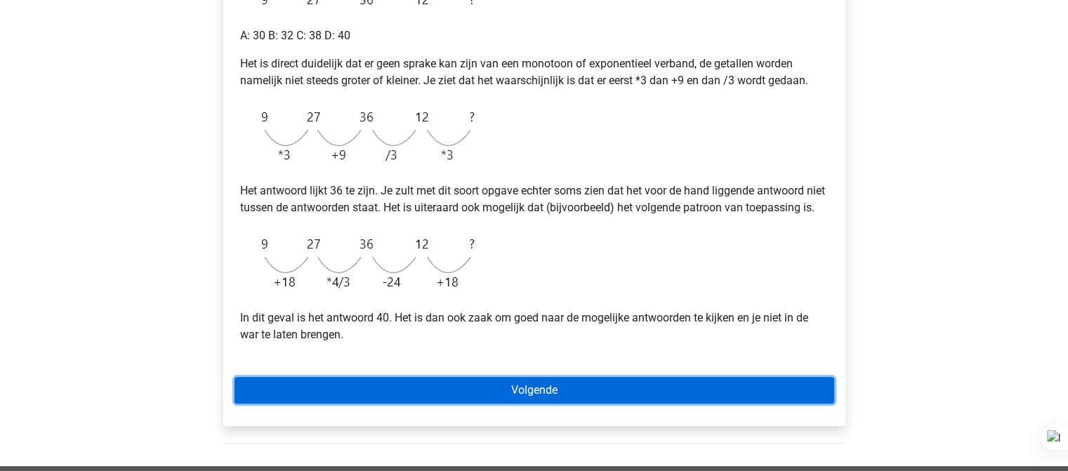
click at [441, 404] on link "Volgende" at bounding box center [534, 390] width 600 height 27
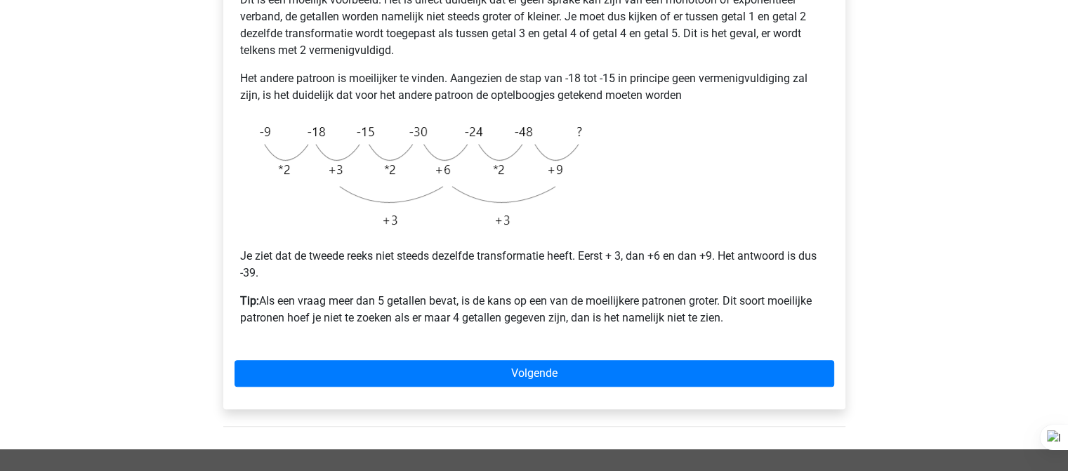
scroll to position [345, 0]
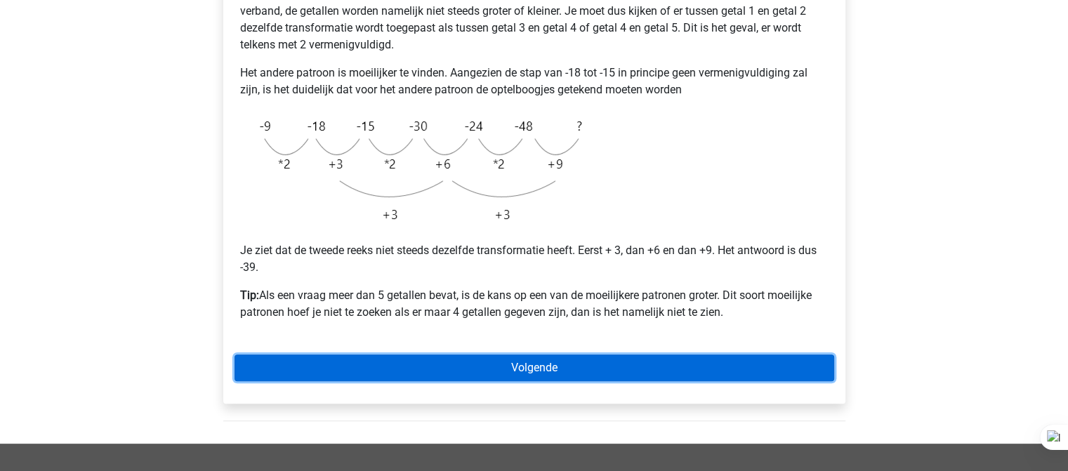
click at [483, 371] on link "Volgende" at bounding box center [534, 368] width 600 height 27
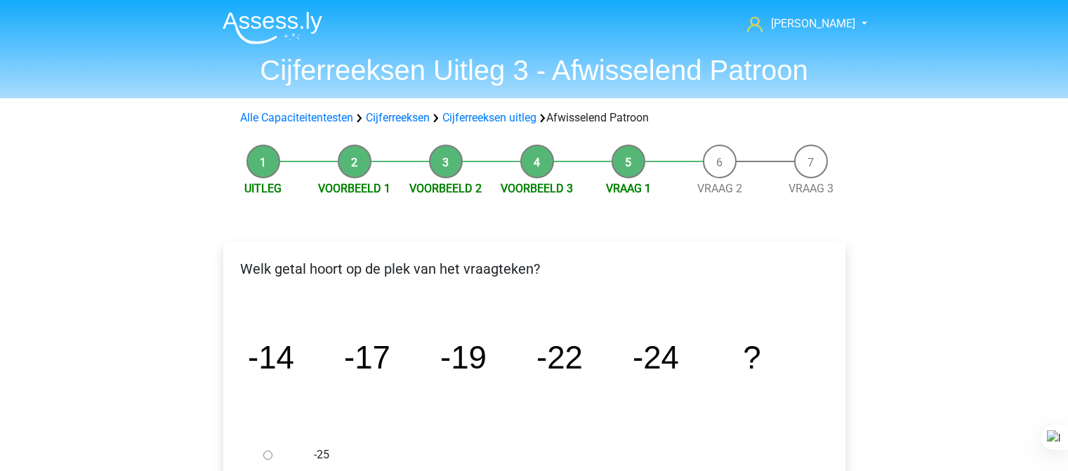
scroll to position [187, 0]
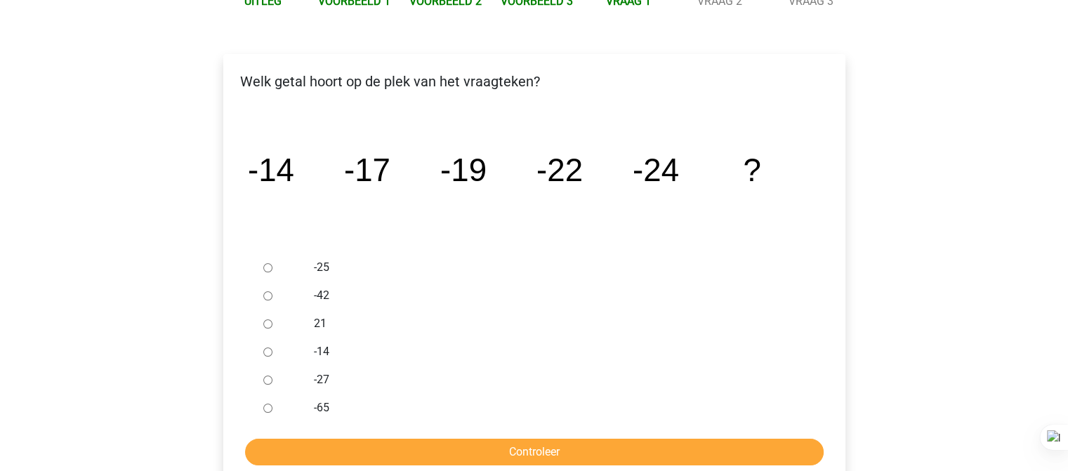
click at [267, 381] on input "-27" at bounding box center [267, 380] width 9 height 9
radio input "true"
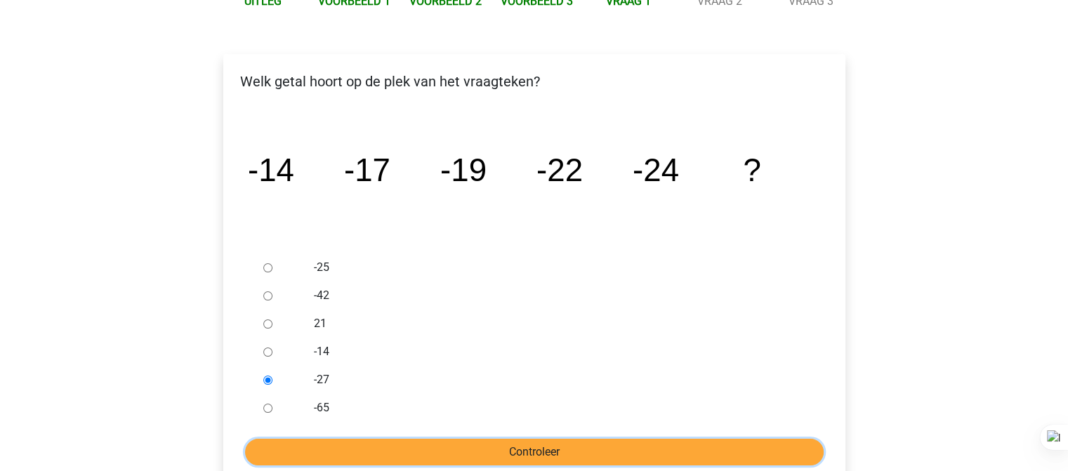
click at [310, 440] on input "Controleer" at bounding box center [534, 452] width 579 height 27
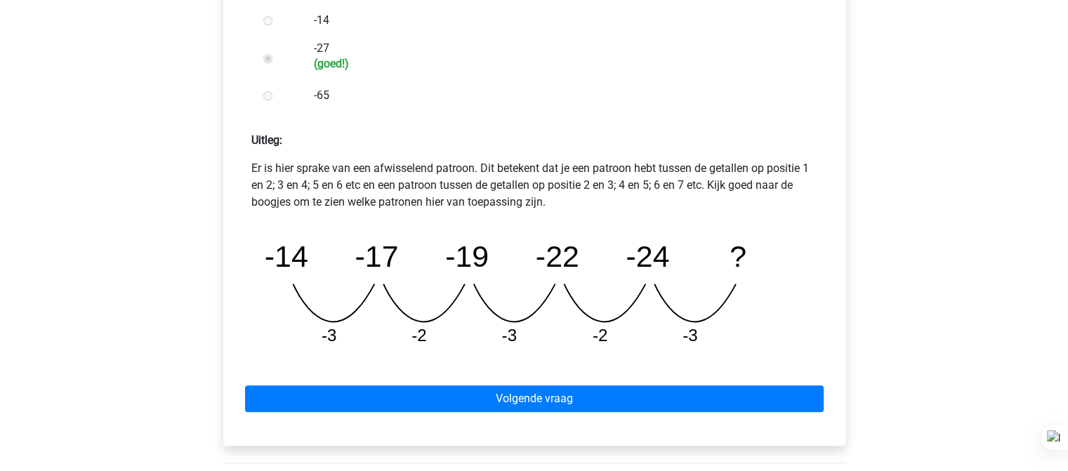
scroll to position [520, 0]
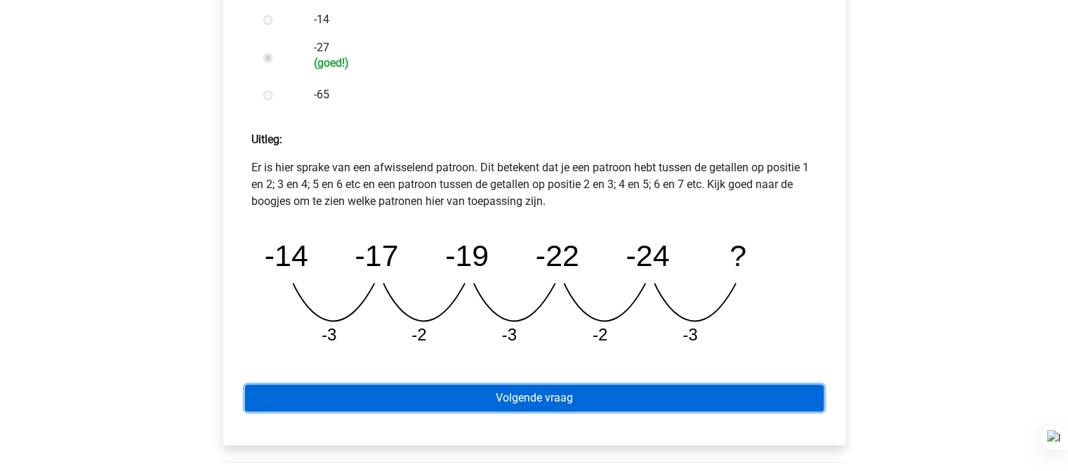
click at [400, 396] on link "Volgende vraag" at bounding box center [534, 398] width 579 height 27
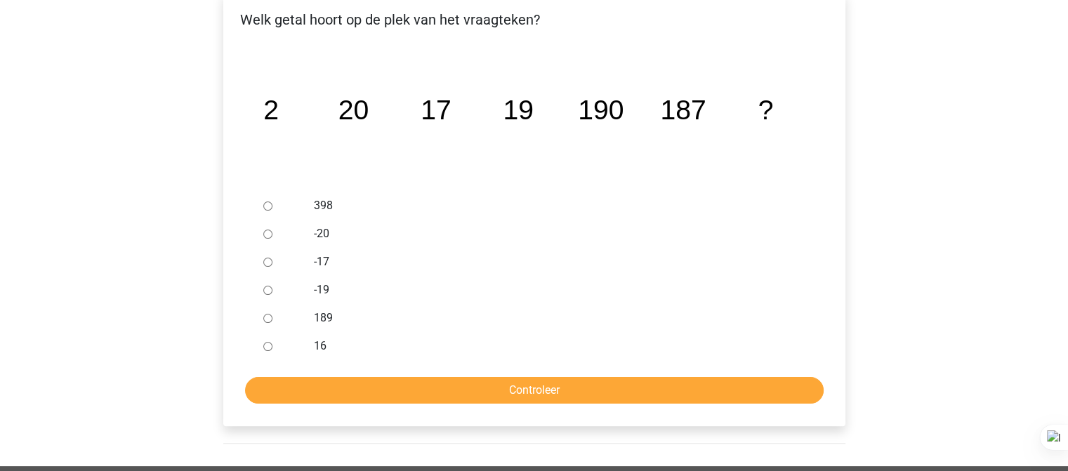
scroll to position [250, 0]
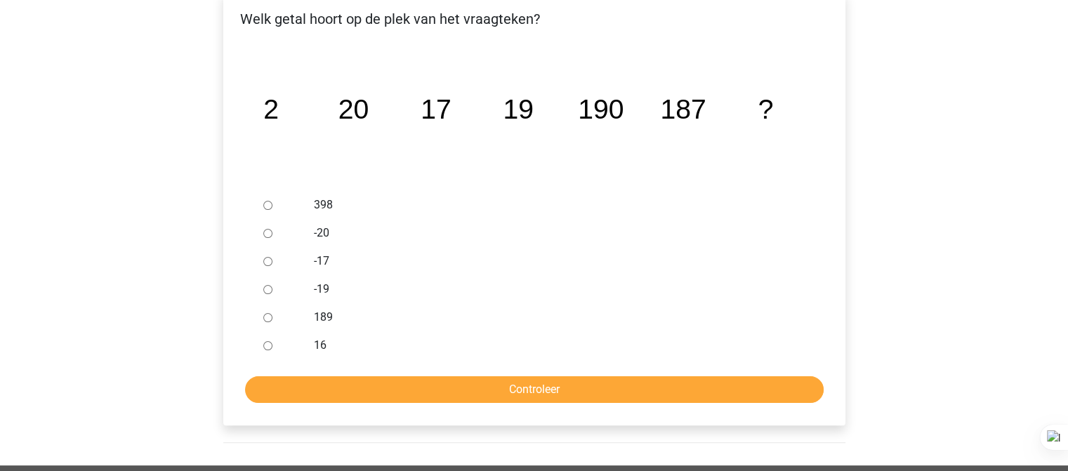
click at [264, 317] on input "189" at bounding box center [267, 317] width 9 height 9
radio input "true"
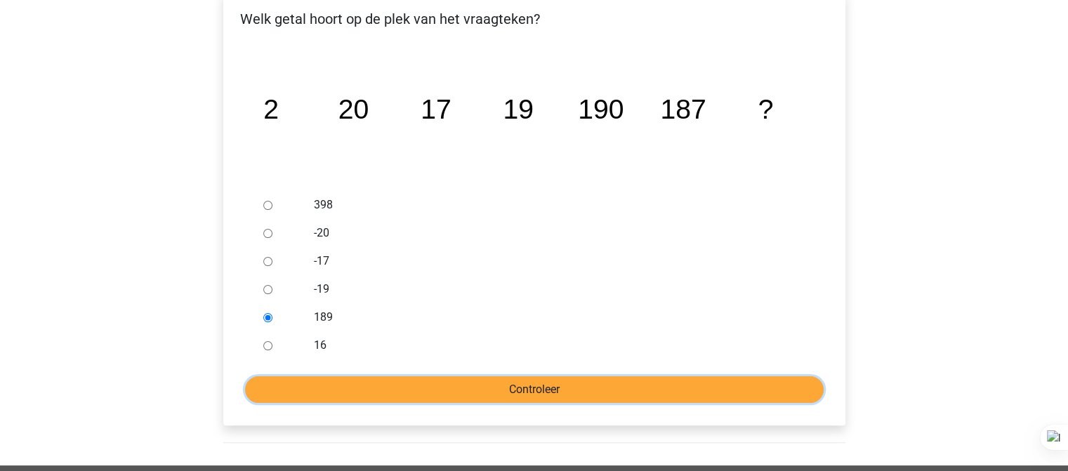
click at [326, 383] on input "Controleer" at bounding box center [534, 389] width 579 height 27
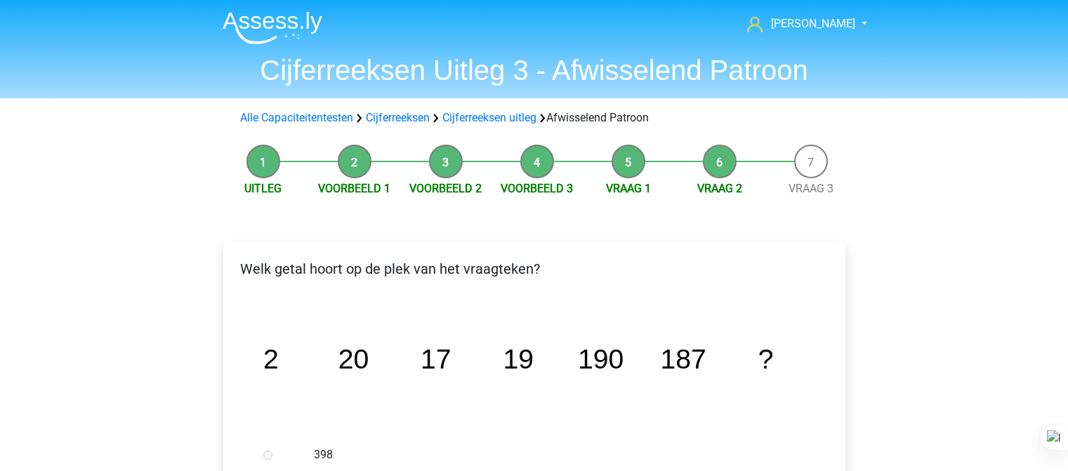
scroll to position [673, 0]
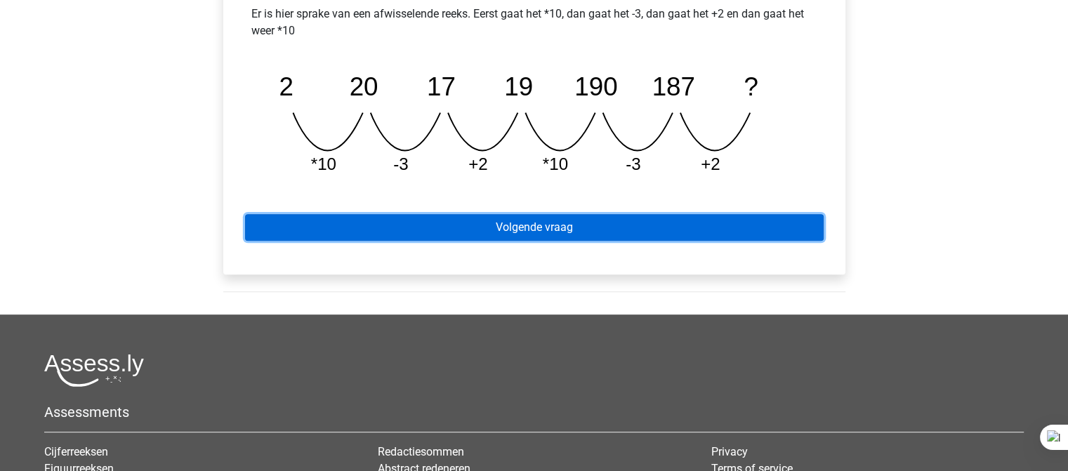
click at [613, 222] on link "Volgende vraag" at bounding box center [534, 227] width 579 height 27
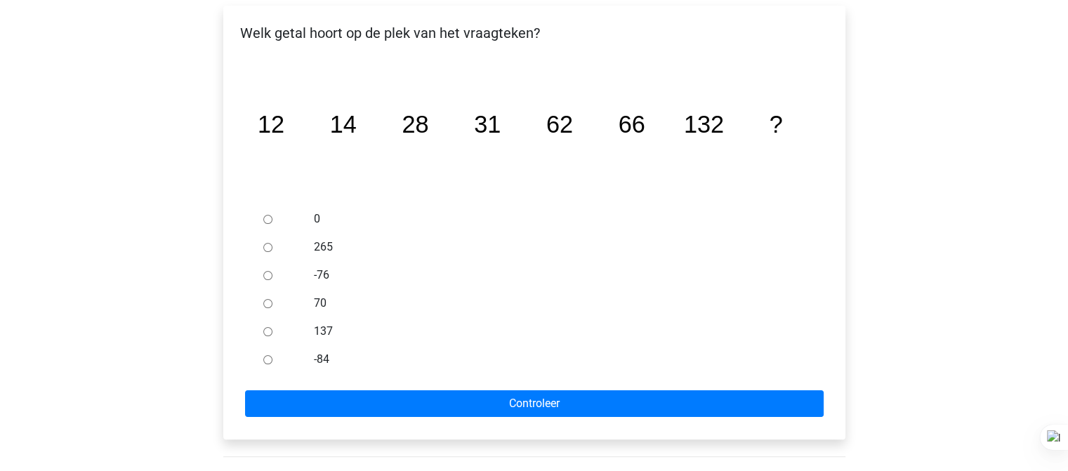
scroll to position [232, 0]
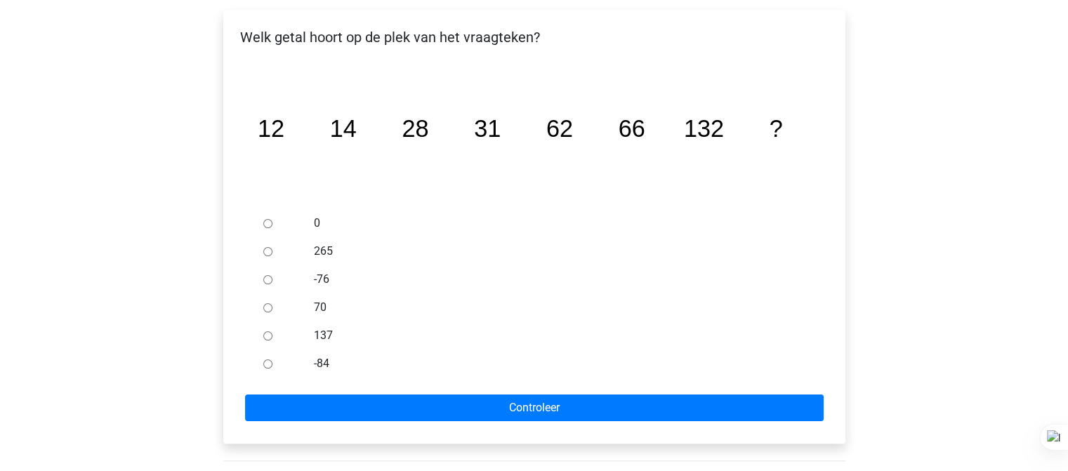
click at [329, 337] on label "137" at bounding box center [557, 335] width 486 height 17
click at [272, 337] on input "137" at bounding box center [267, 335] width 9 height 9
radio input "true"
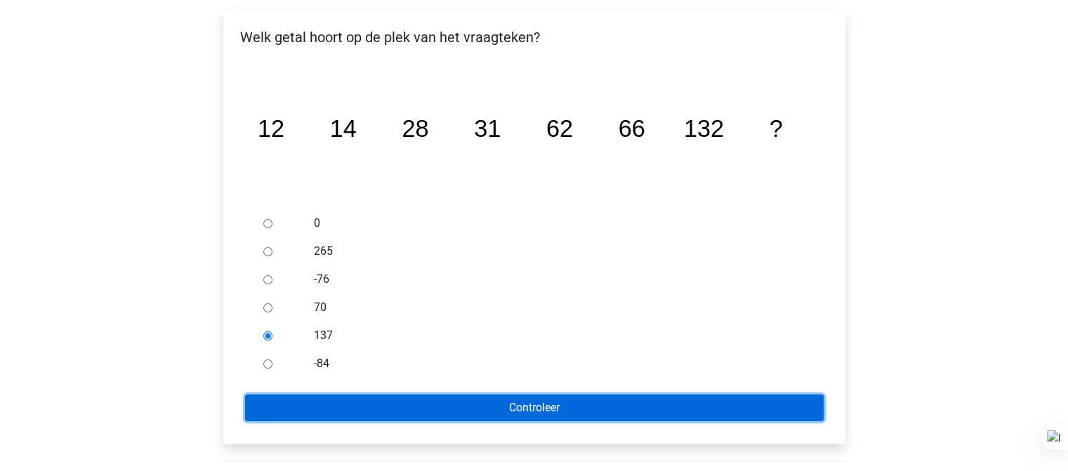
click at [326, 399] on input "Controleer" at bounding box center [534, 408] width 579 height 27
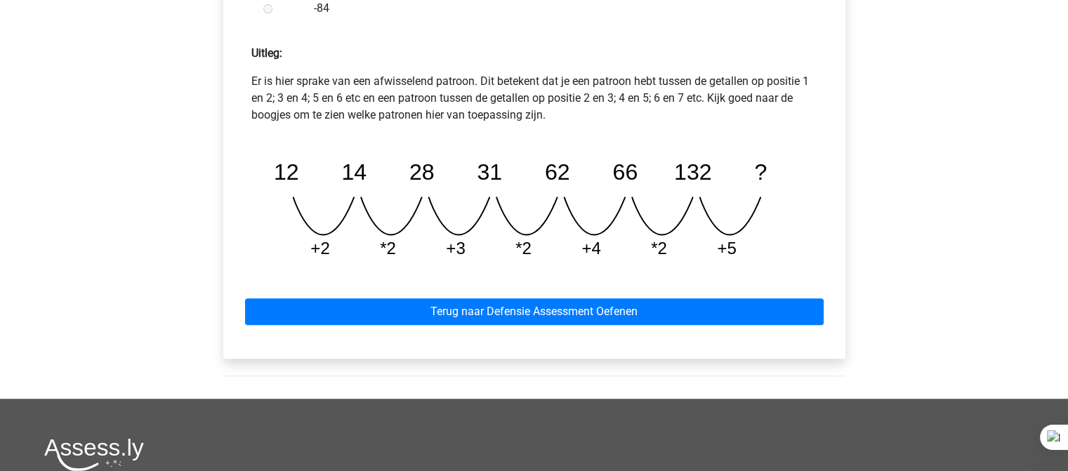
scroll to position [612, 0]
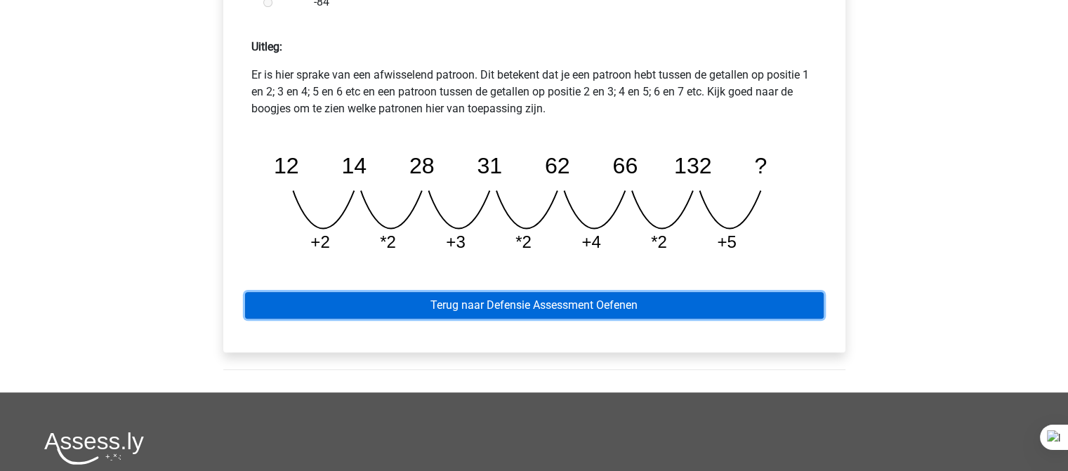
click at [436, 311] on link "Terug naar Defensie Assessment Oefenen" at bounding box center [534, 305] width 579 height 27
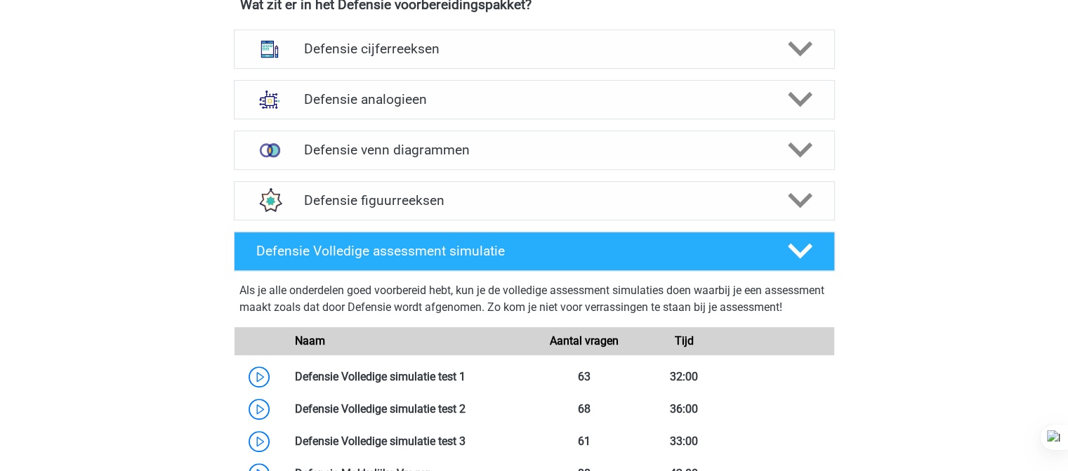
scroll to position [704, 0]
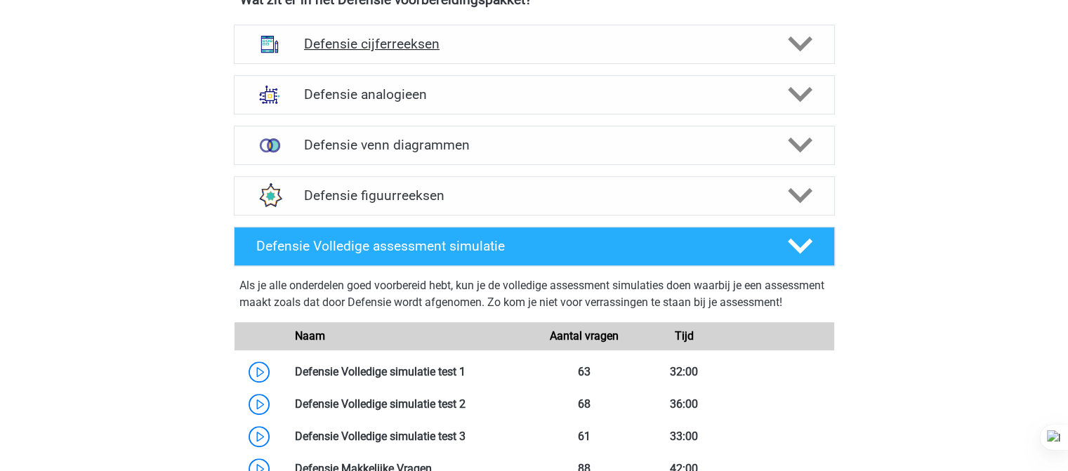
click at [673, 51] on h4 "Defensie cijferreeksen" at bounding box center [534, 44] width 460 height 16
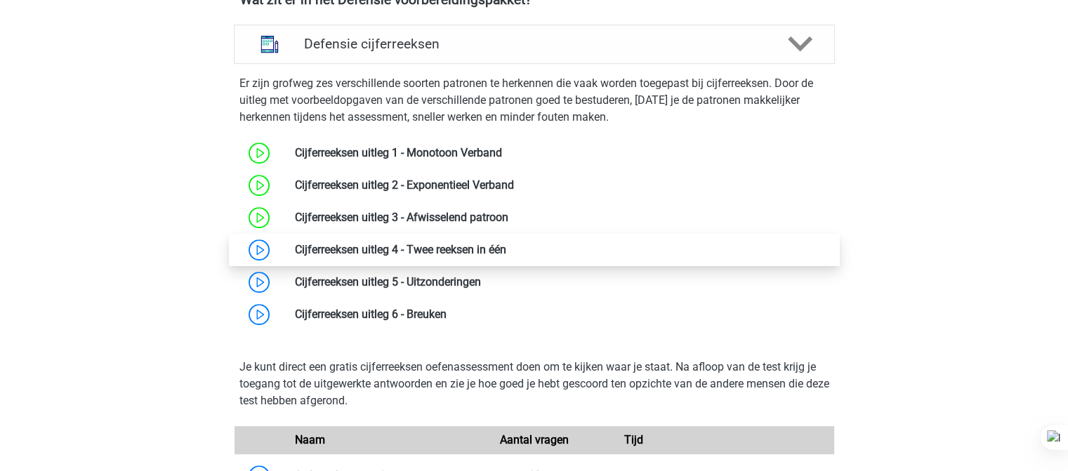
click at [506, 247] on link at bounding box center [506, 249] width 0 height 13
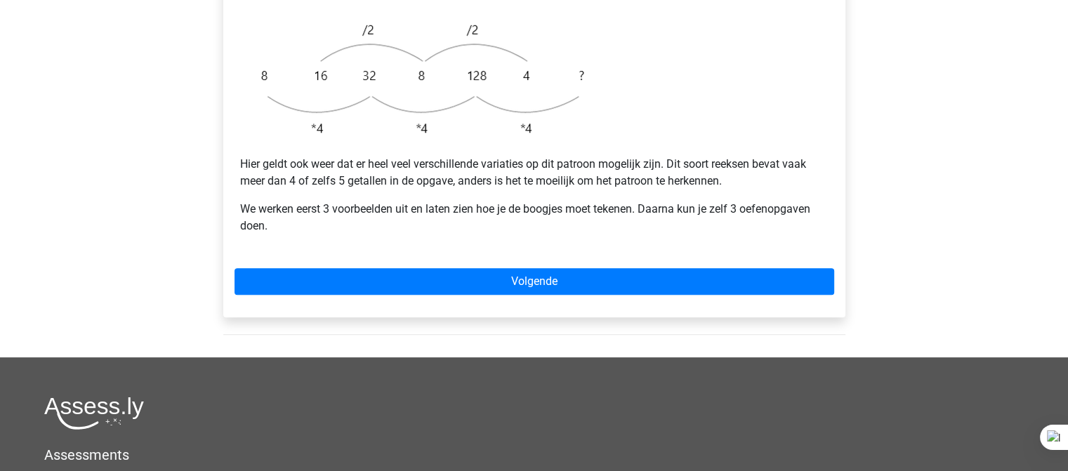
scroll to position [458, 0]
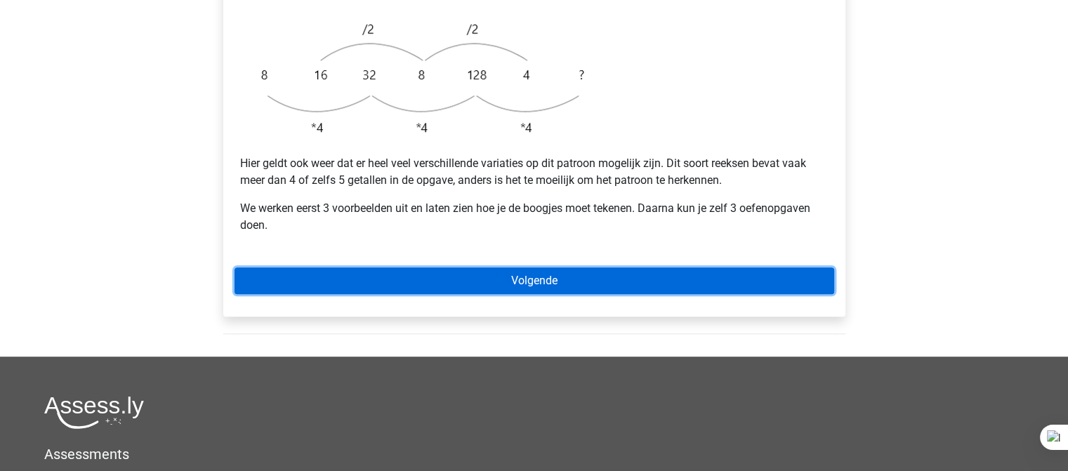
click at [607, 267] on link "Volgende" at bounding box center [534, 280] width 600 height 27
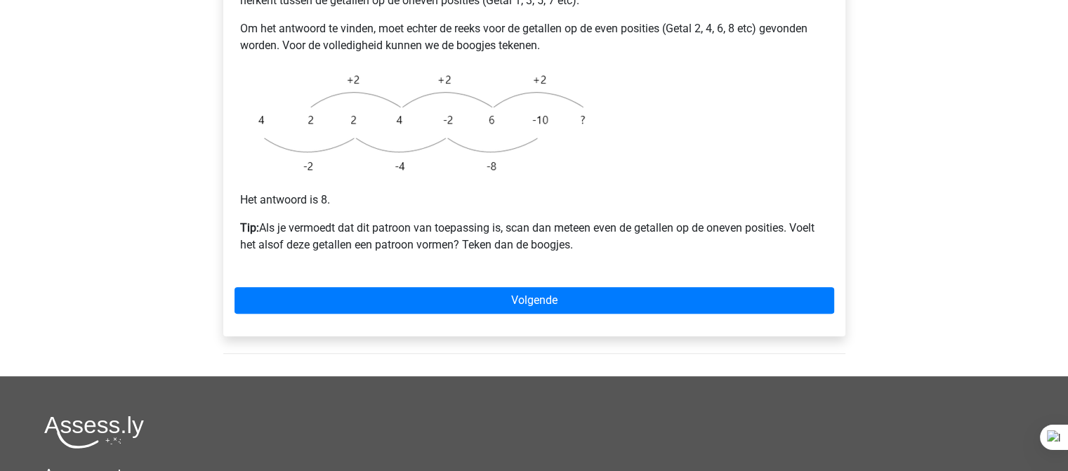
scroll to position [402, 0]
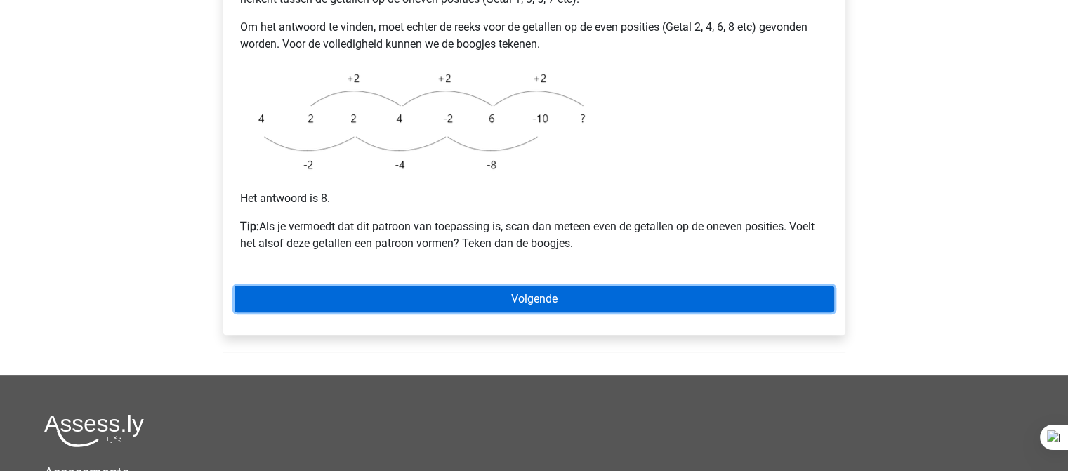
click at [539, 286] on link "Volgende" at bounding box center [534, 299] width 600 height 27
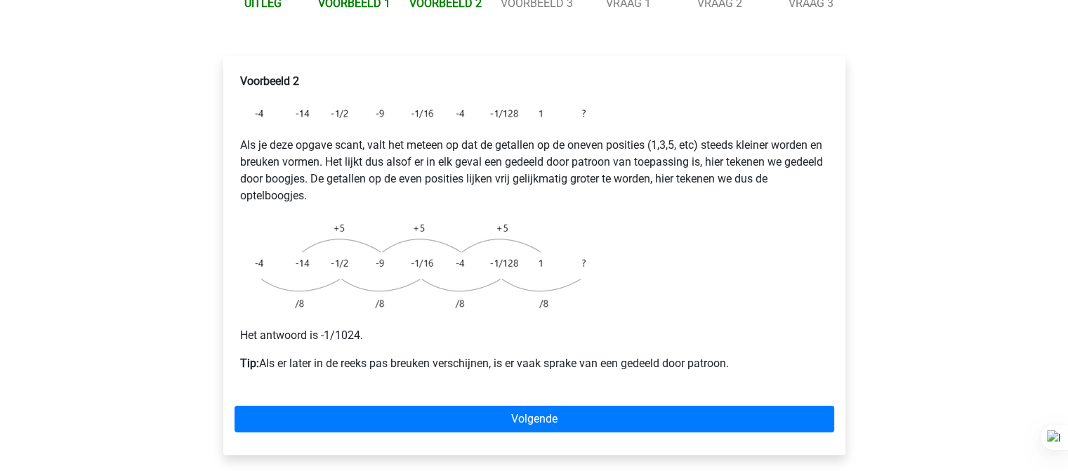
scroll to position [223, 0]
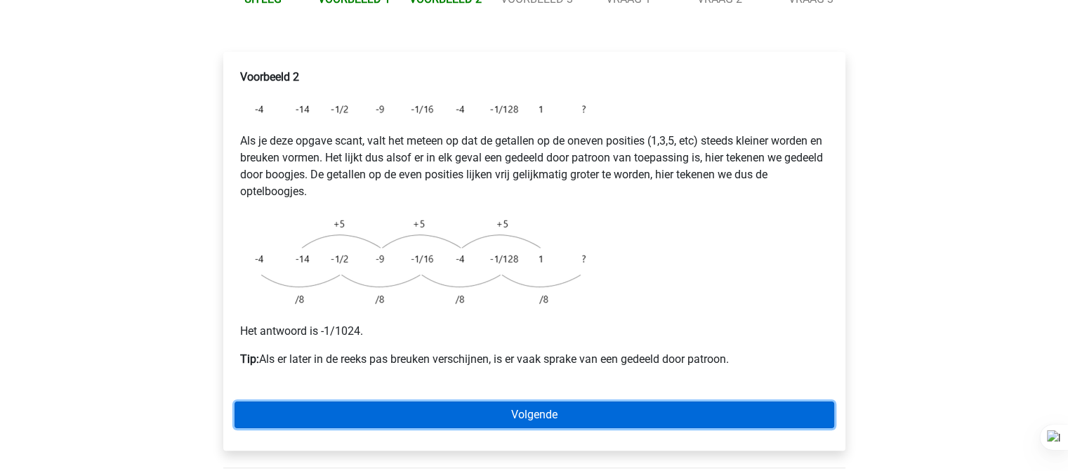
click at [503, 402] on link "Volgende" at bounding box center [534, 415] width 600 height 27
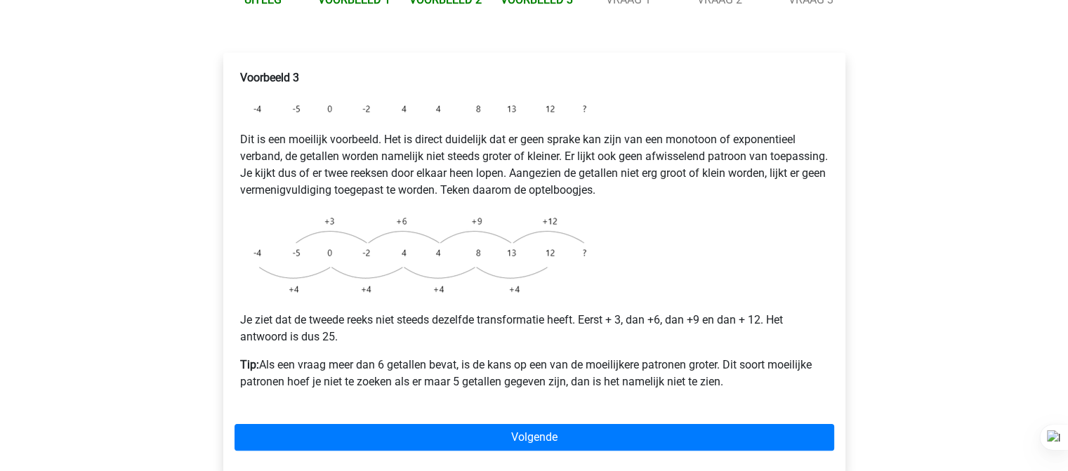
scroll to position [223, 0]
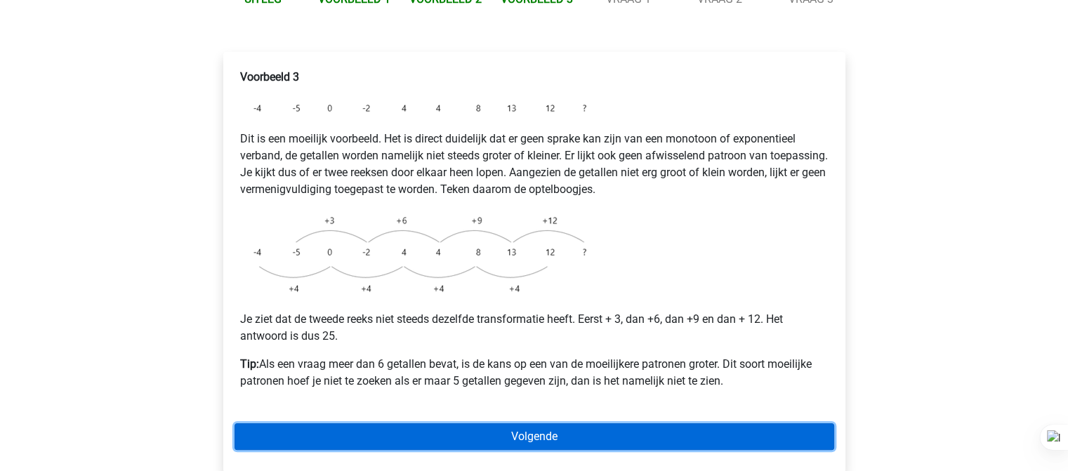
click at [593, 423] on link "Volgende" at bounding box center [534, 436] width 600 height 27
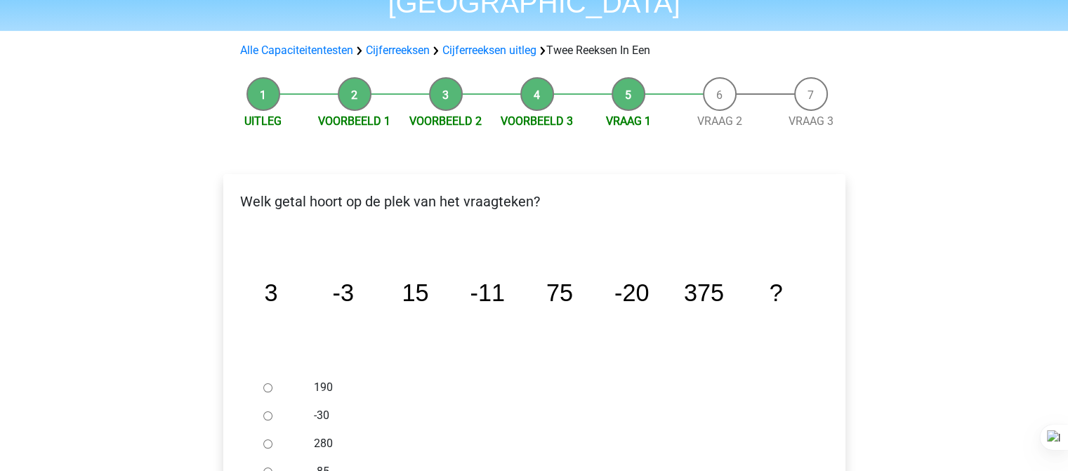
scroll to position [181, 0]
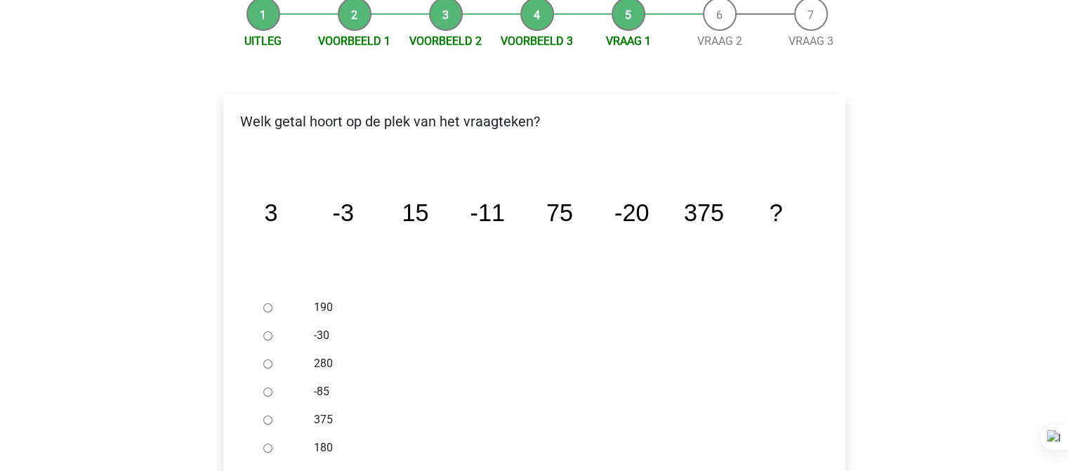
click at [270, 331] on input "-30" at bounding box center [267, 335] width 9 height 9
radio input "true"
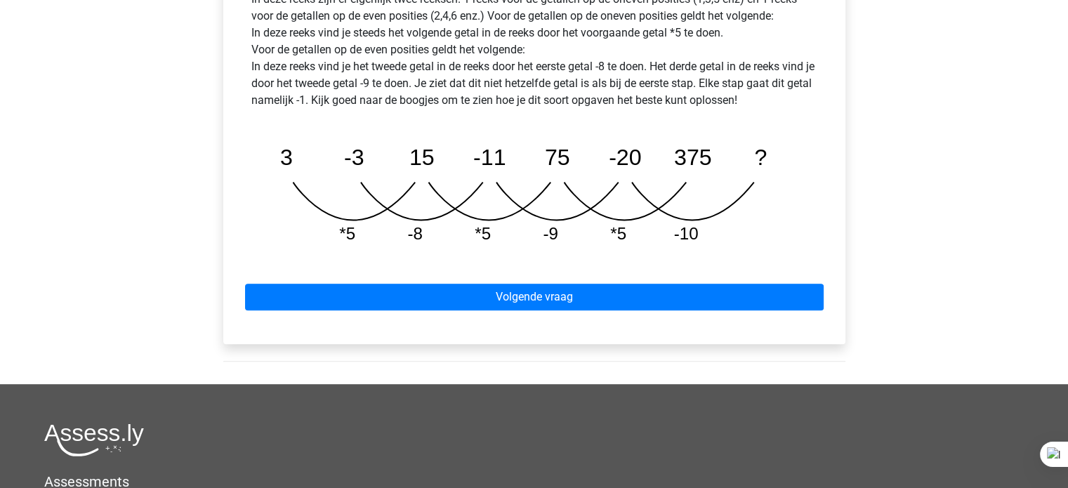
scroll to position [729, 0]
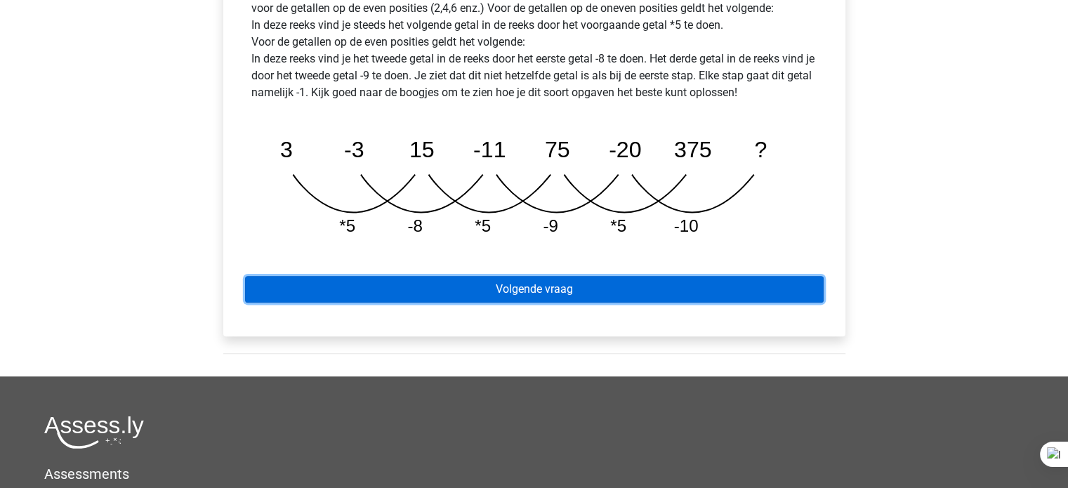
click at [518, 276] on link "Volgende vraag" at bounding box center [534, 289] width 579 height 27
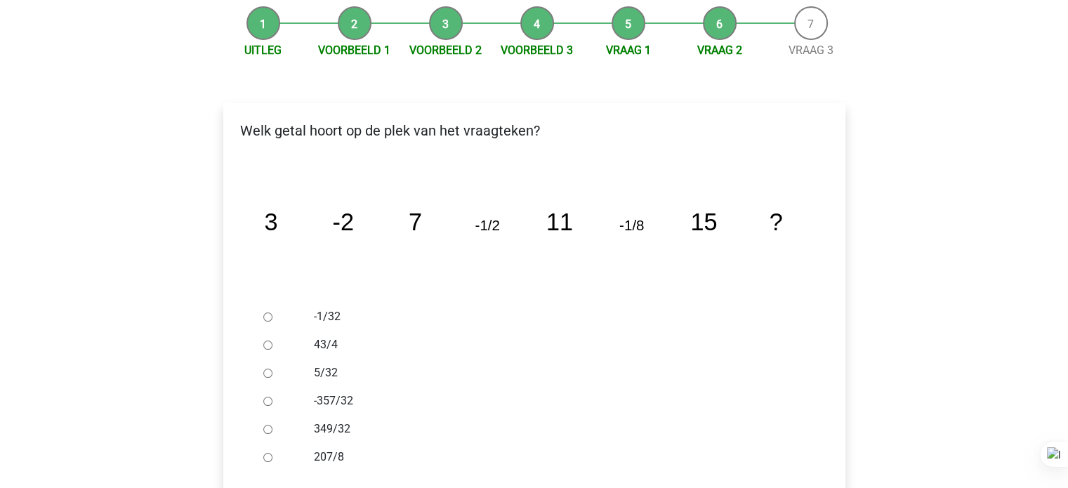
scroll to position [178, 0]
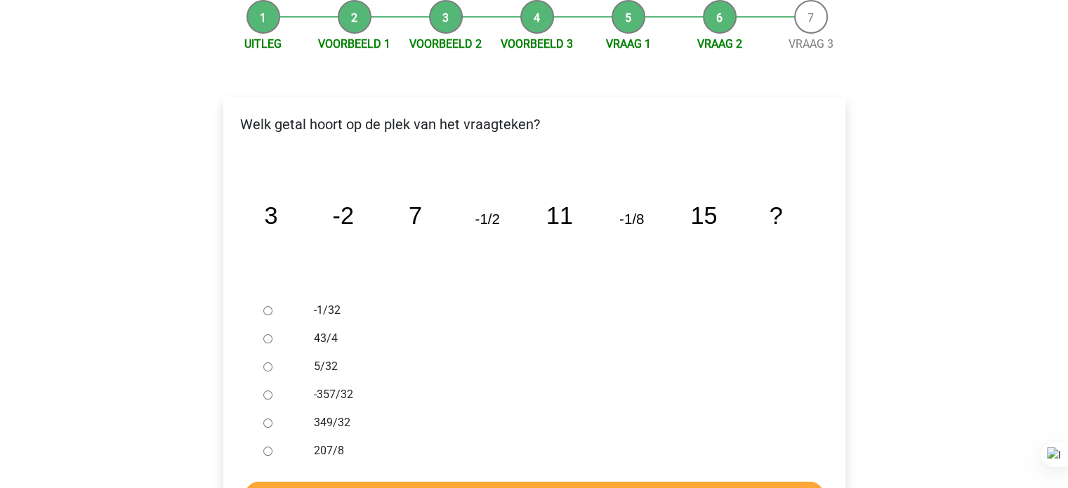
click at [317, 302] on label "-1/32" at bounding box center [557, 310] width 486 height 17
click at [272, 306] on input "-1/32" at bounding box center [267, 310] width 9 height 9
radio input "true"
click at [371, 482] on input "Controleer" at bounding box center [534, 495] width 579 height 27
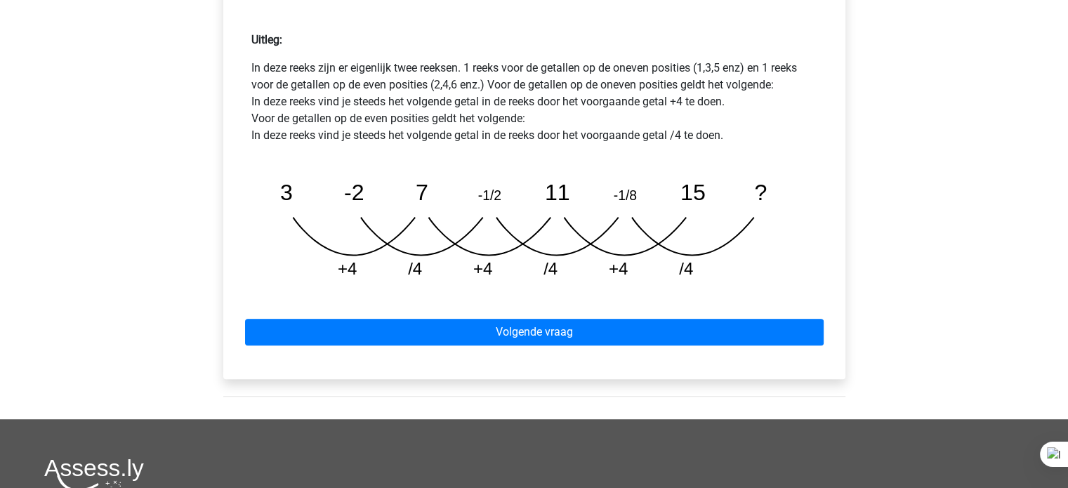
scroll to position [654, 0]
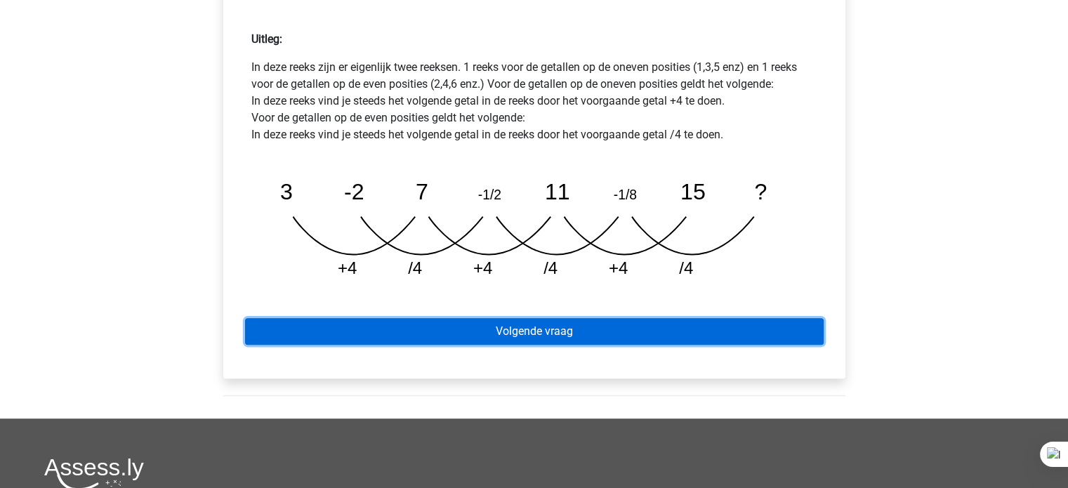
click at [556, 318] on link "Volgende vraag" at bounding box center [534, 331] width 579 height 27
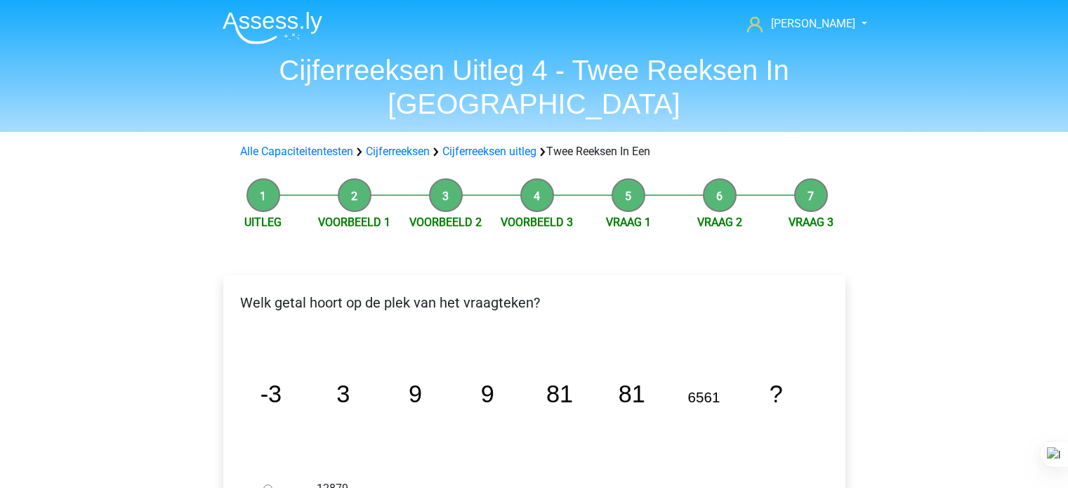
scroll to position [62, 0]
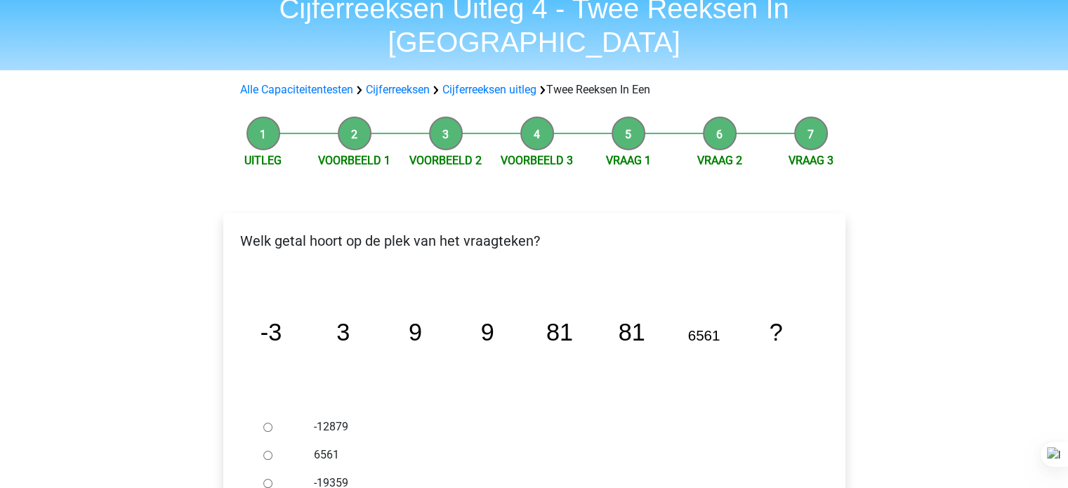
click at [315, 447] on label "6561" at bounding box center [557, 455] width 486 height 17
click at [272, 451] on input "6561" at bounding box center [267, 455] width 9 height 9
radio input "true"
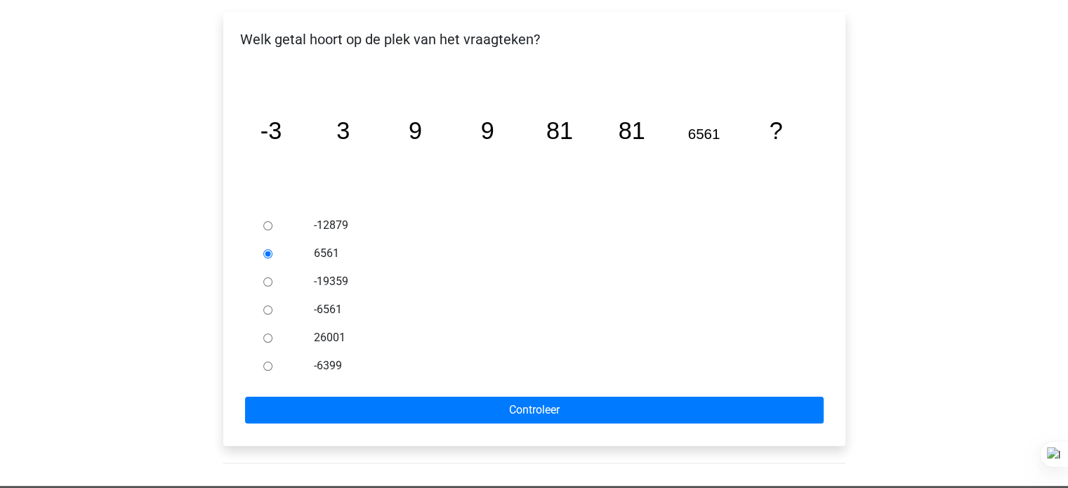
scroll to position [264, 0]
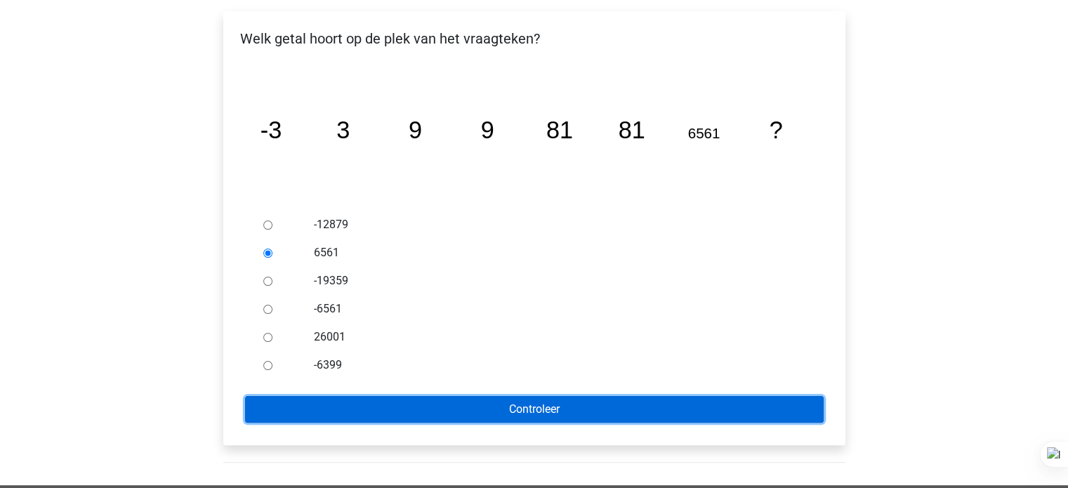
click at [444, 396] on input "Controleer" at bounding box center [534, 409] width 579 height 27
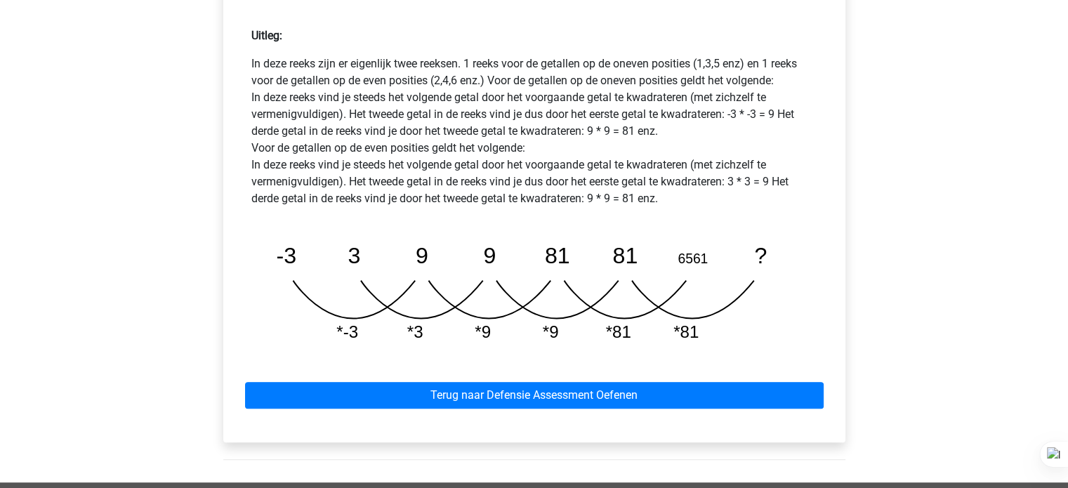
scroll to position [686, 0]
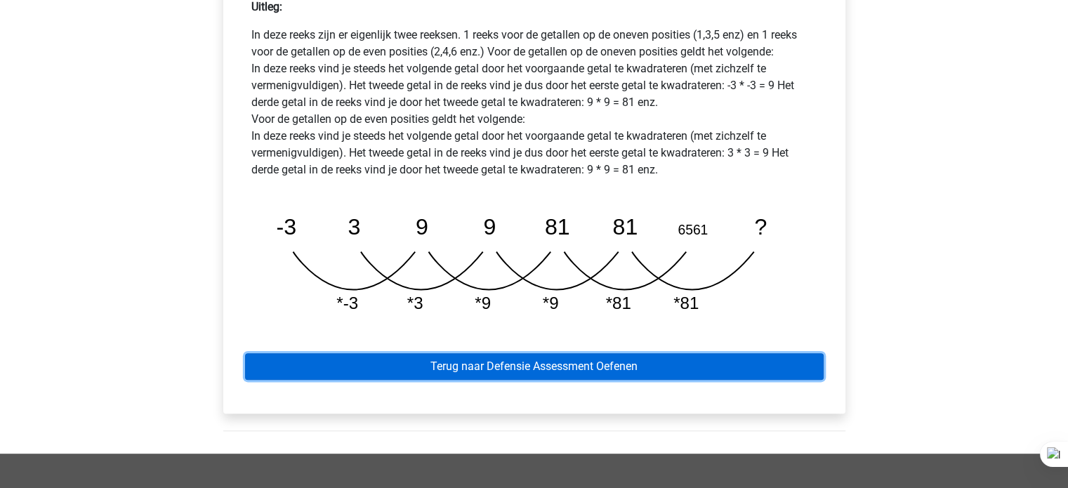
click at [543, 353] on link "Terug naar Defensie Assessment Oefenen" at bounding box center [534, 366] width 579 height 27
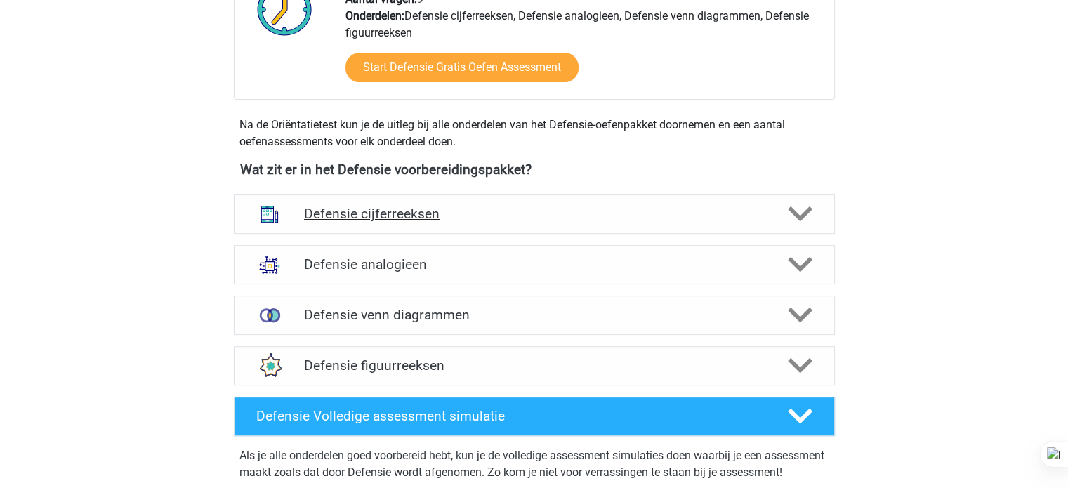
click at [685, 225] on div "Defensie cijferreeksen" at bounding box center [534, 213] width 601 height 39
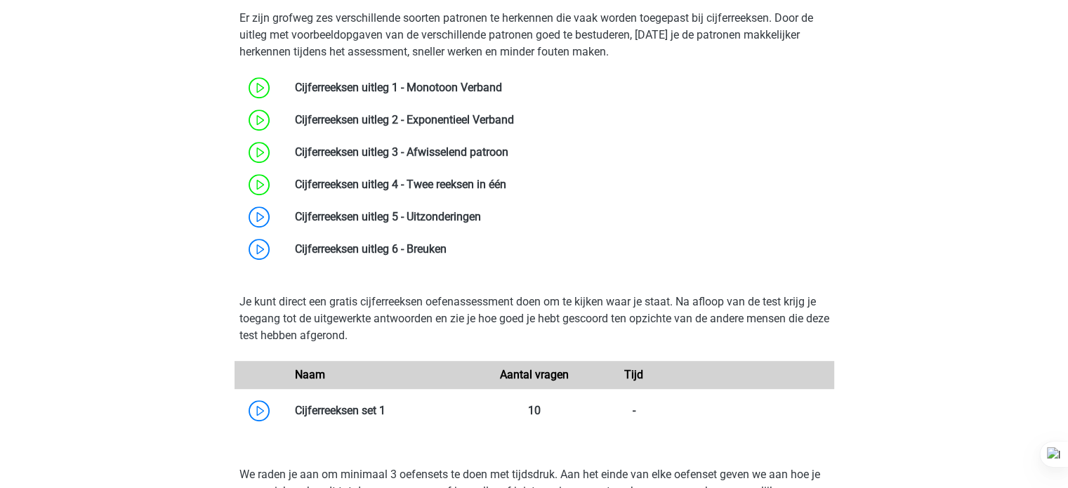
scroll to position [770, 0]
click at [447, 242] on link at bounding box center [447, 248] width 0 height 13
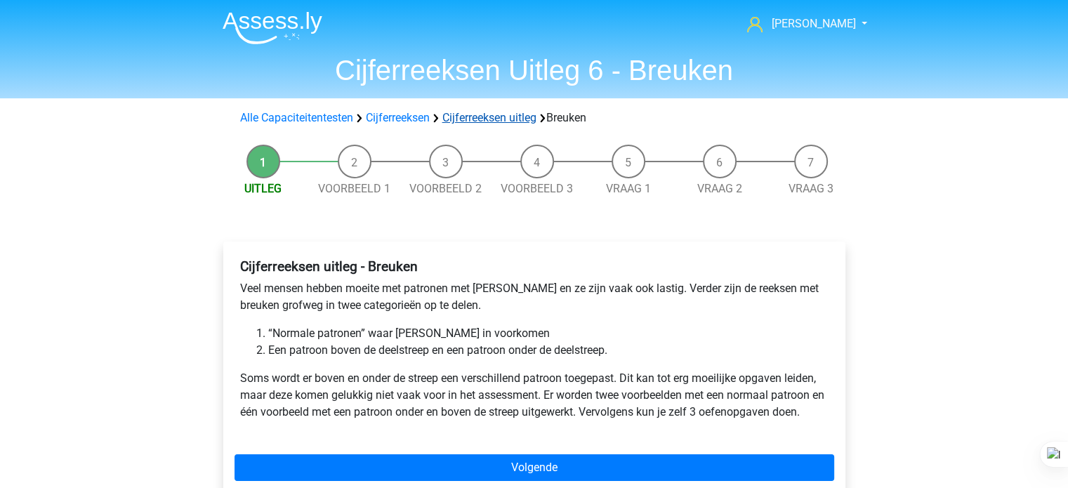
click at [514, 124] on link "Cijferreeksen uitleg" at bounding box center [489, 117] width 94 height 13
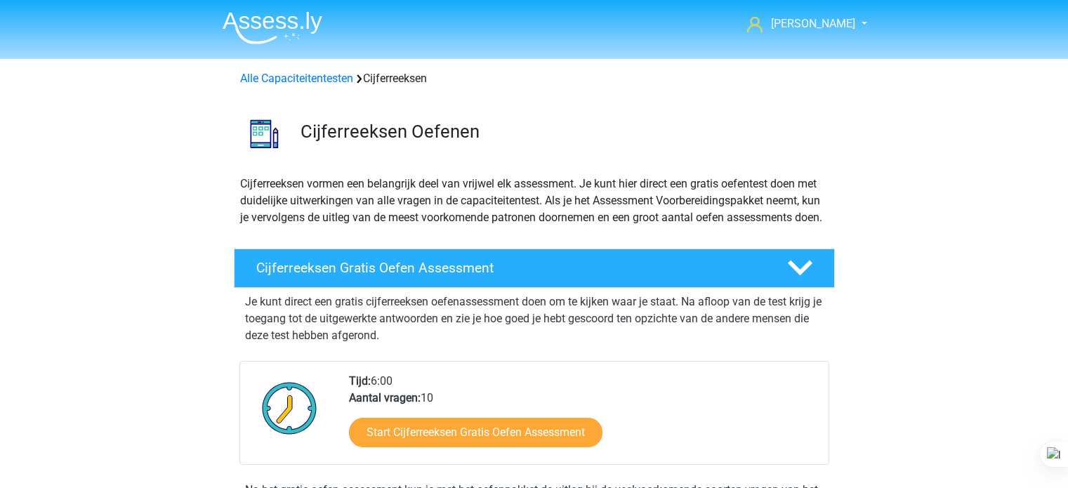
scroll to position [616, 0]
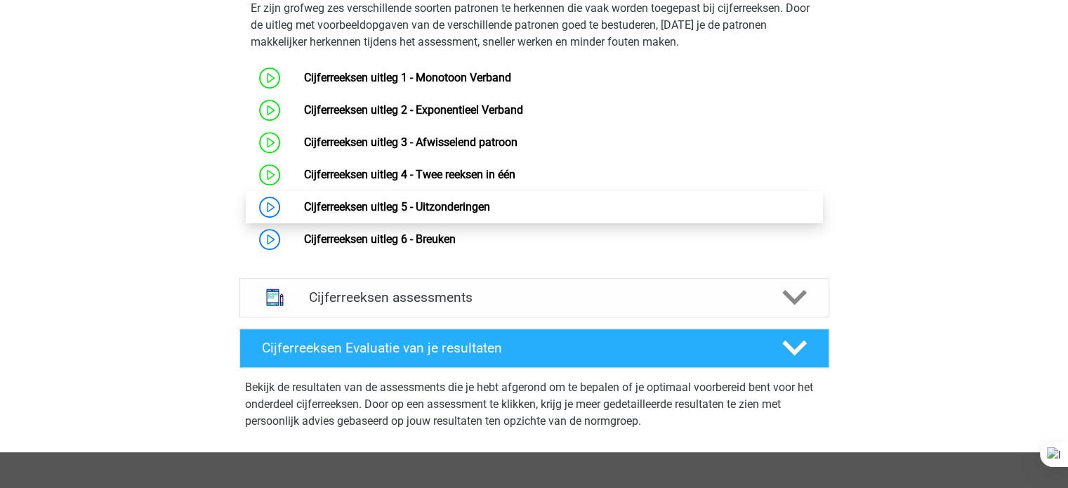
click at [399, 213] on link "Cijferreeksen uitleg 5 - Uitzonderingen" at bounding box center [397, 206] width 186 height 13
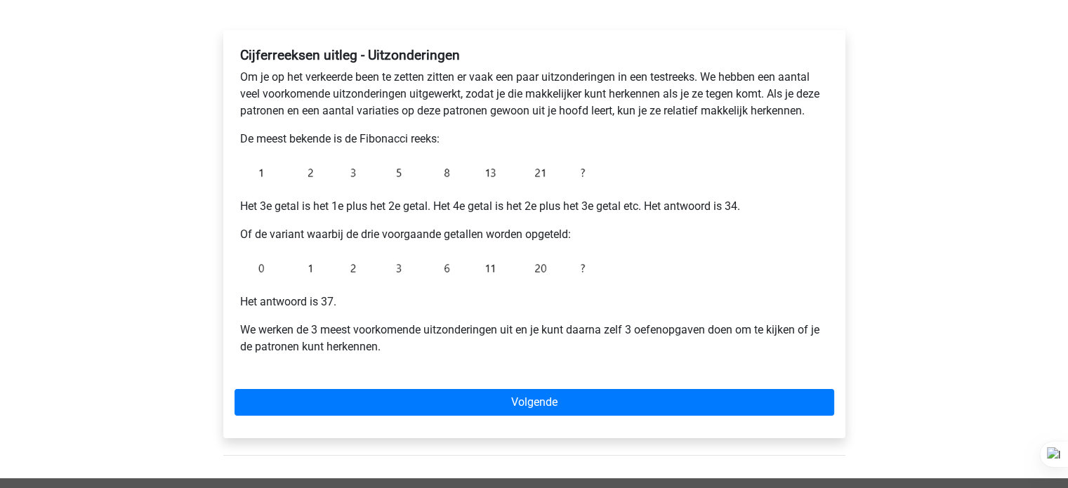
scroll to position [213, 0]
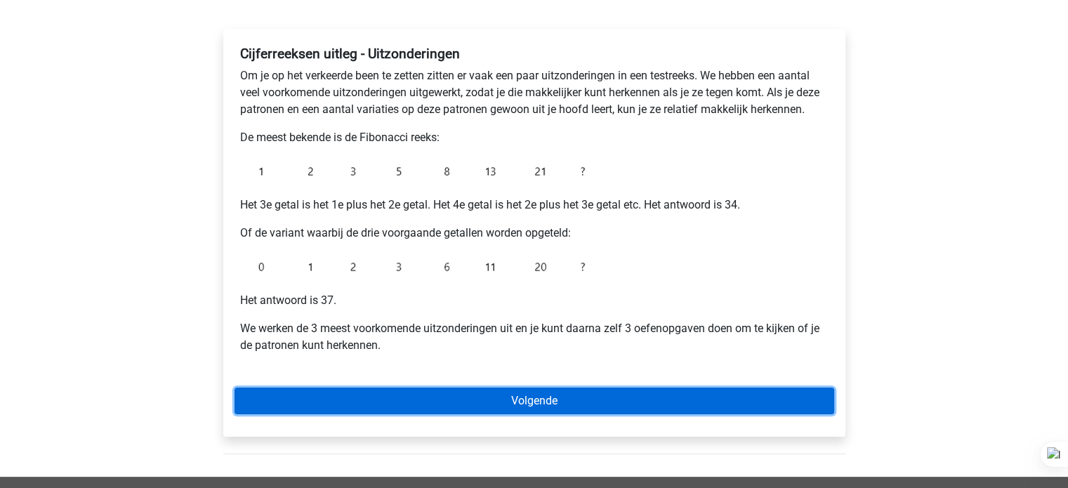
click at [424, 397] on link "Volgende" at bounding box center [534, 401] width 600 height 27
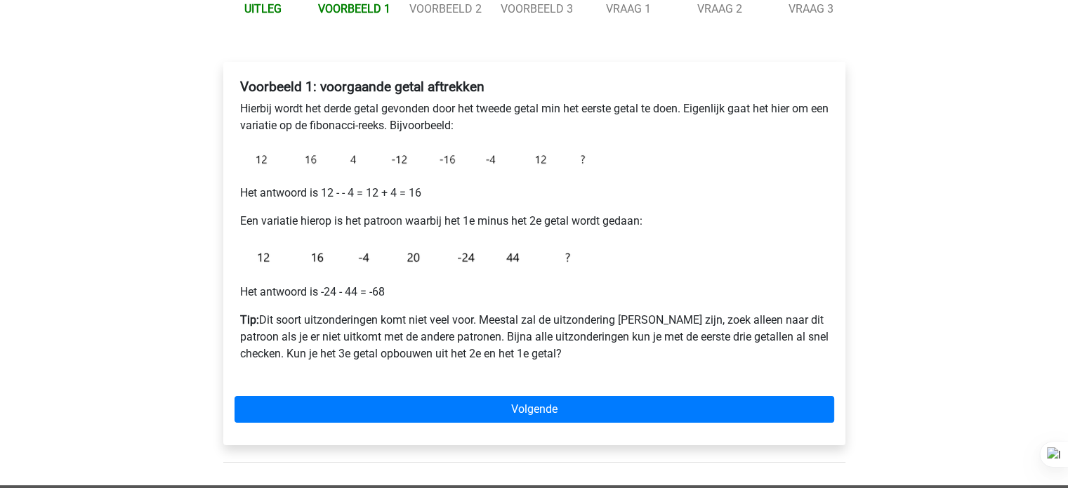
scroll to position [195, 0]
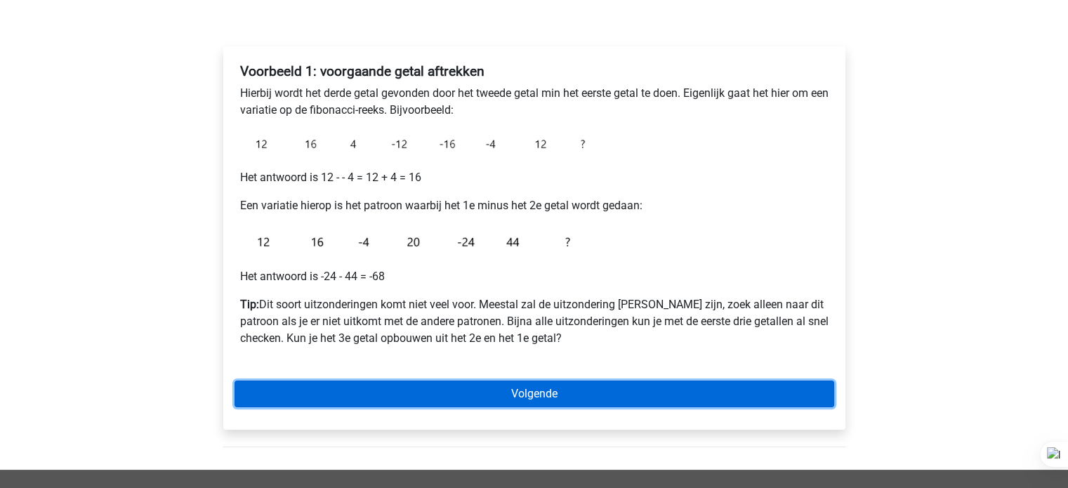
click at [443, 389] on link "Volgende" at bounding box center [534, 394] width 600 height 27
click at [325, 397] on link "Volgende" at bounding box center [534, 394] width 600 height 27
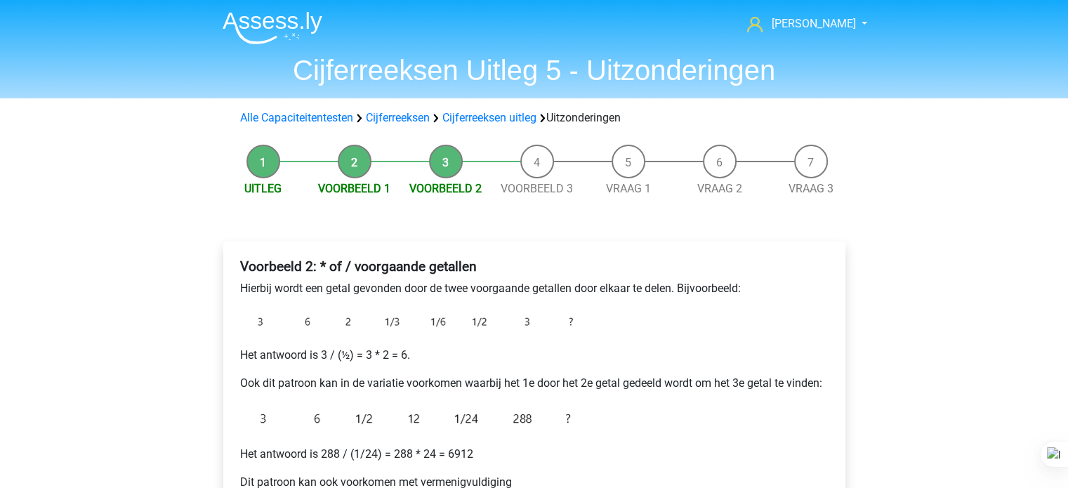
click at [402, 298] on div "Voorbeeld 2: * of / voorgaande getallen Hierbij wordt een getal gevonden door d…" at bounding box center [534, 450] width 600 height 395
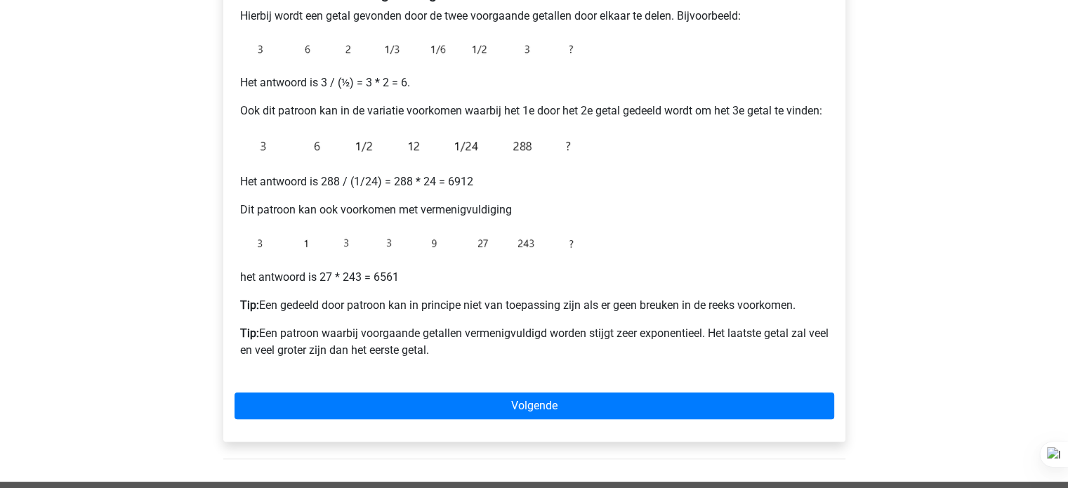
scroll to position [313, 0]
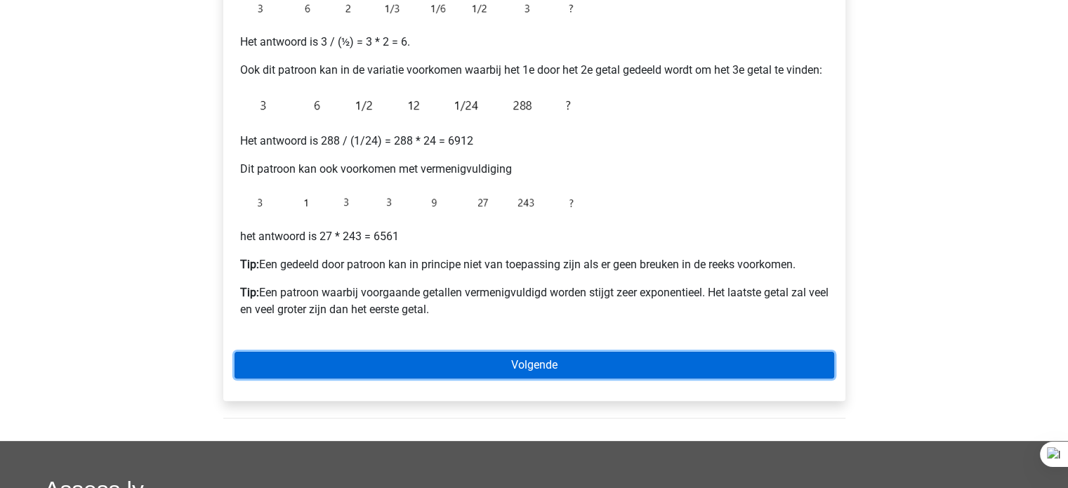
click at [413, 359] on link "Volgende" at bounding box center [534, 365] width 600 height 27
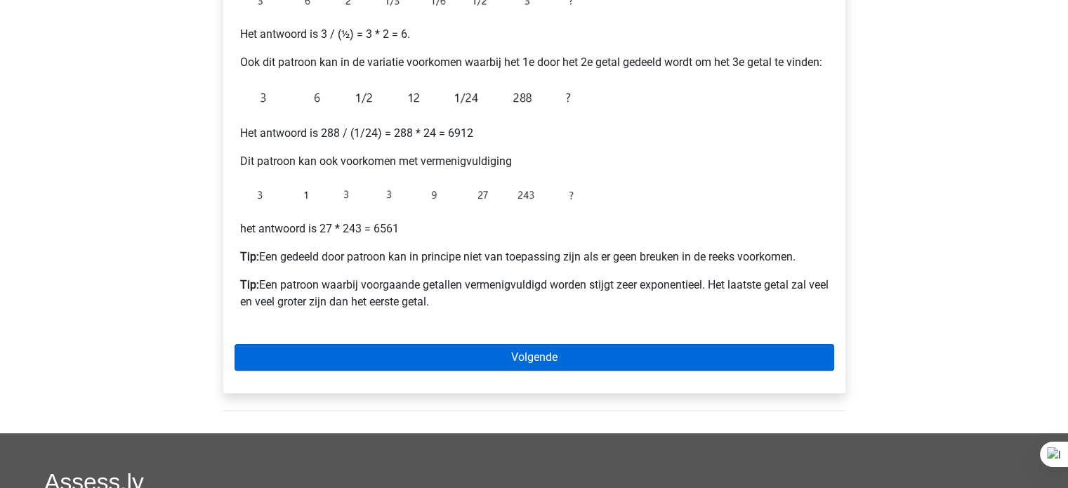
scroll to position [337, 0]
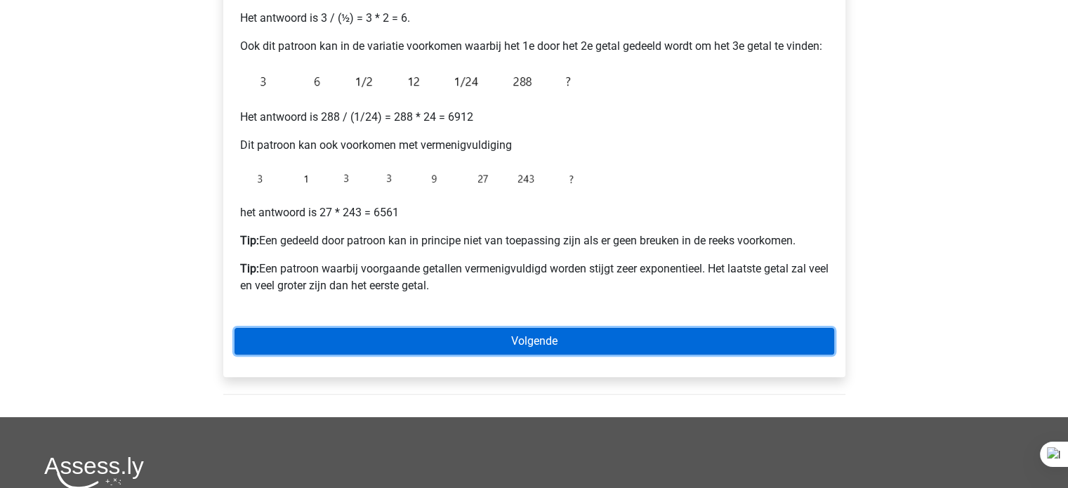
click at [346, 350] on link "Volgende" at bounding box center [534, 341] width 600 height 27
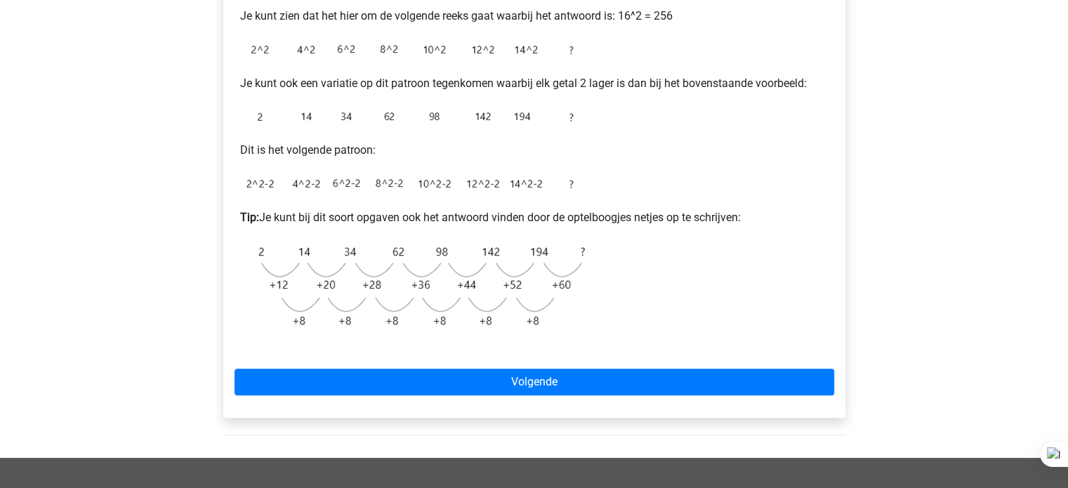
scroll to position [340, 0]
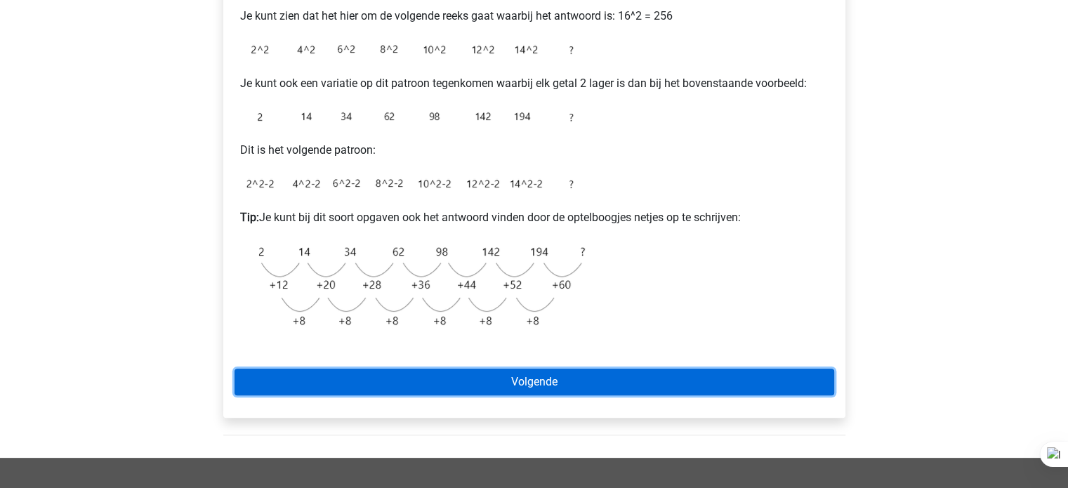
click at [345, 387] on link "Volgende" at bounding box center [534, 382] width 600 height 27
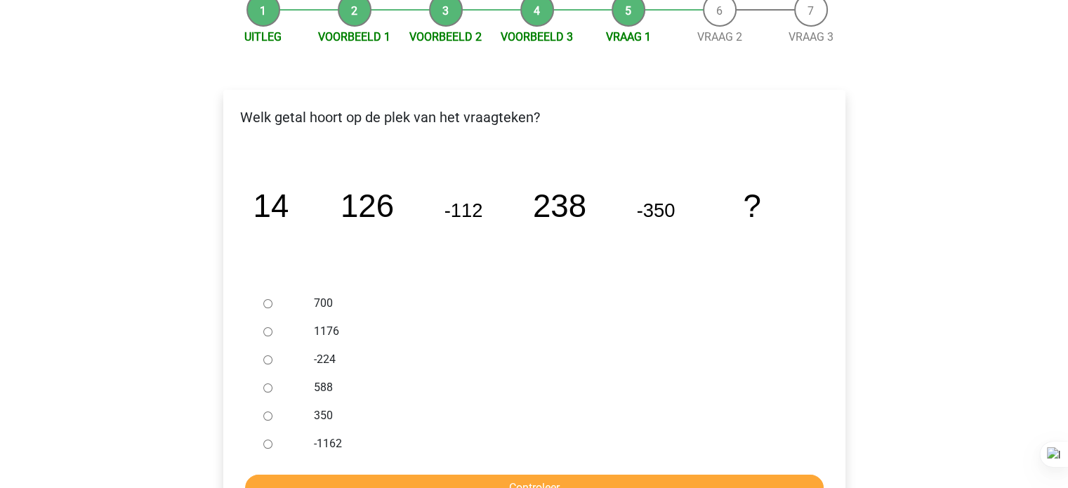
scroll to position [152, 0]
click at [467, 299] on label "700" at bounding box center [557, 303] width 486 height 17
click at [272, 299] on input "700" at bounding box center [267, 303] width 9 height 9
radio input "true"
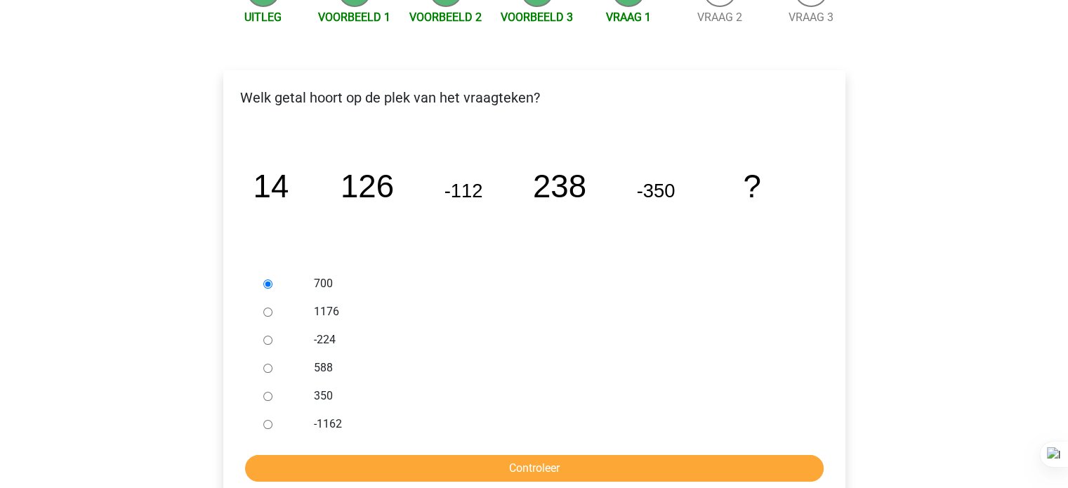
scroll to position [173, 0]
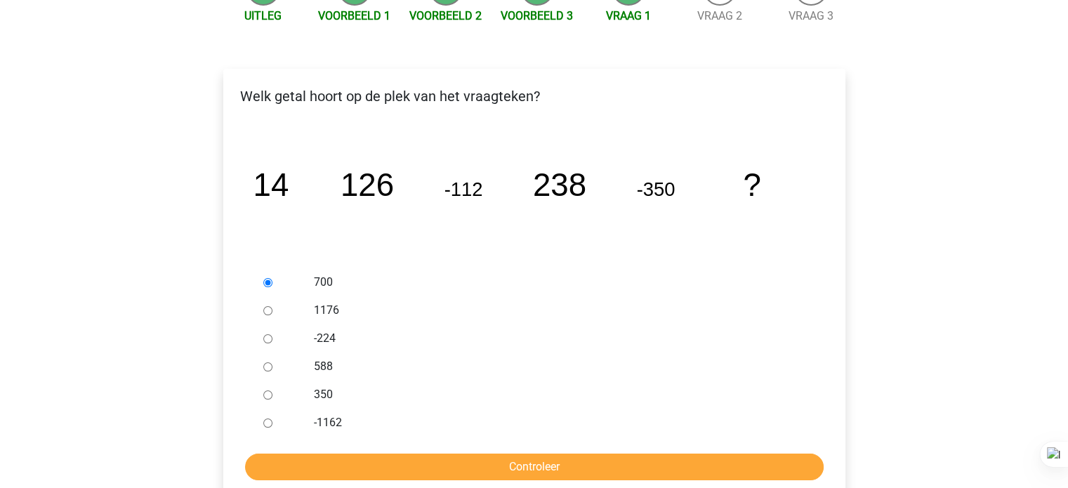
click at [444, 369] on label "588" at bounding box center [557, 366] width 486 height 17
click at [272, 369] on input "588" at bounding box center [267, 366] width 9 height 9
radio input "true"
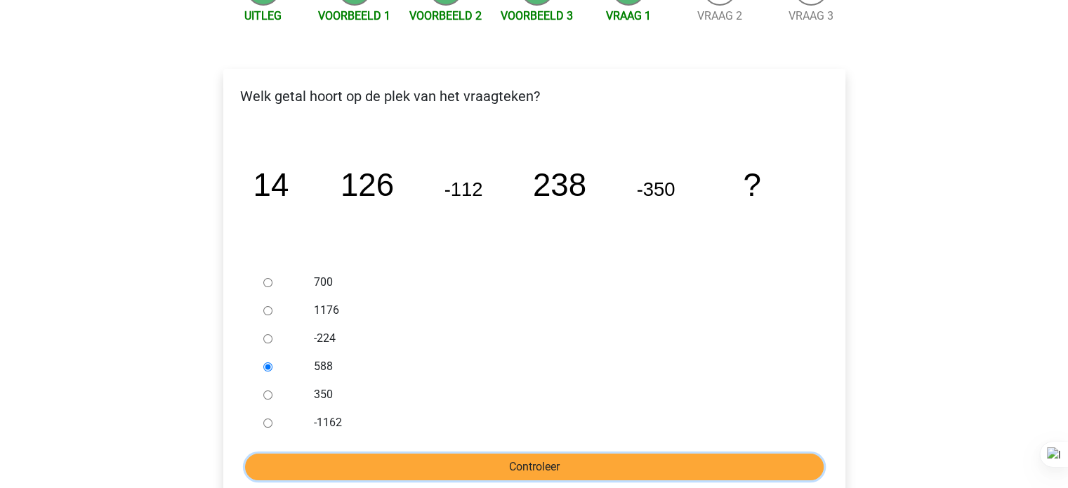
click at [430, 465] on input "Controleer" at bounding box center [534, 467] width 579 height 27
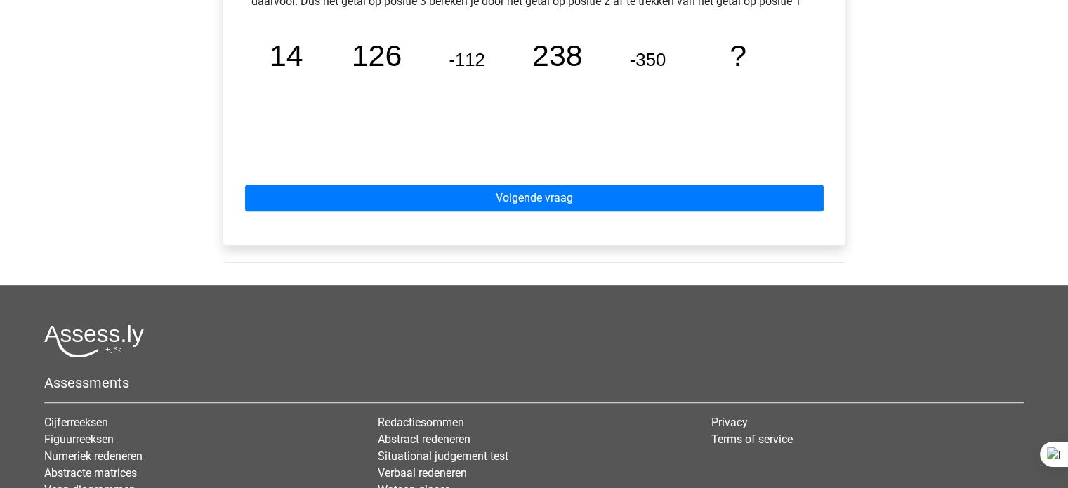
scroll to position [700, 0]
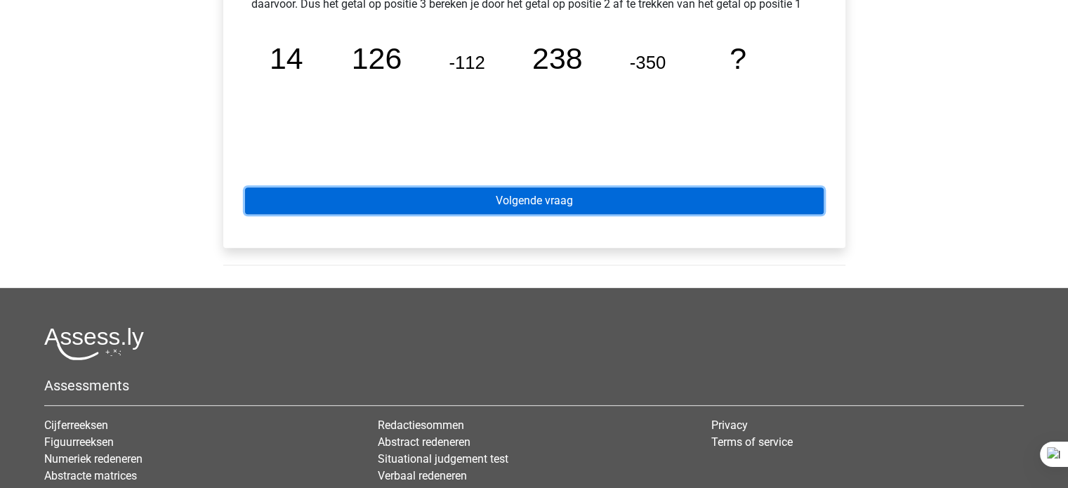
click at [654, 213] on link "Volgende vraag" at bounding box center [534, 200] width 579 height 27
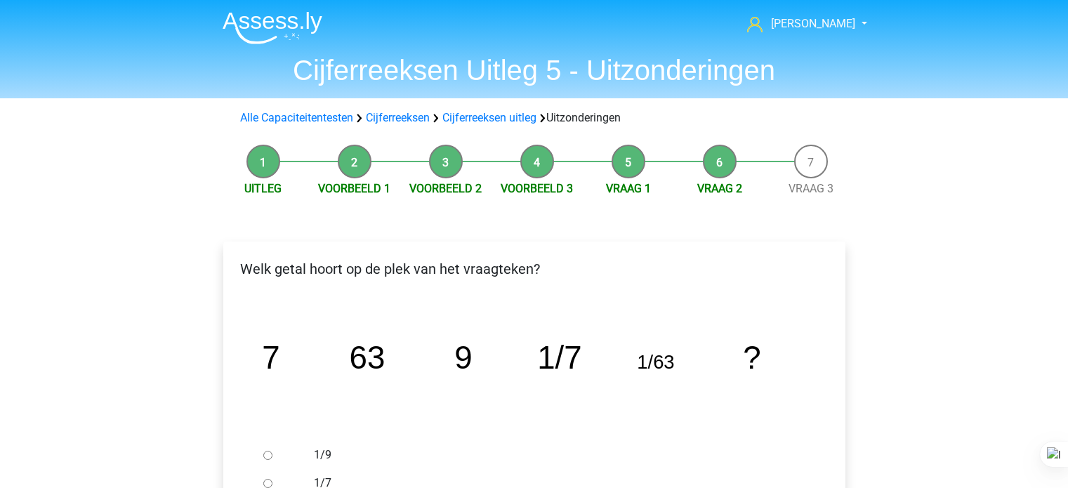
scroll to position [277, 0]
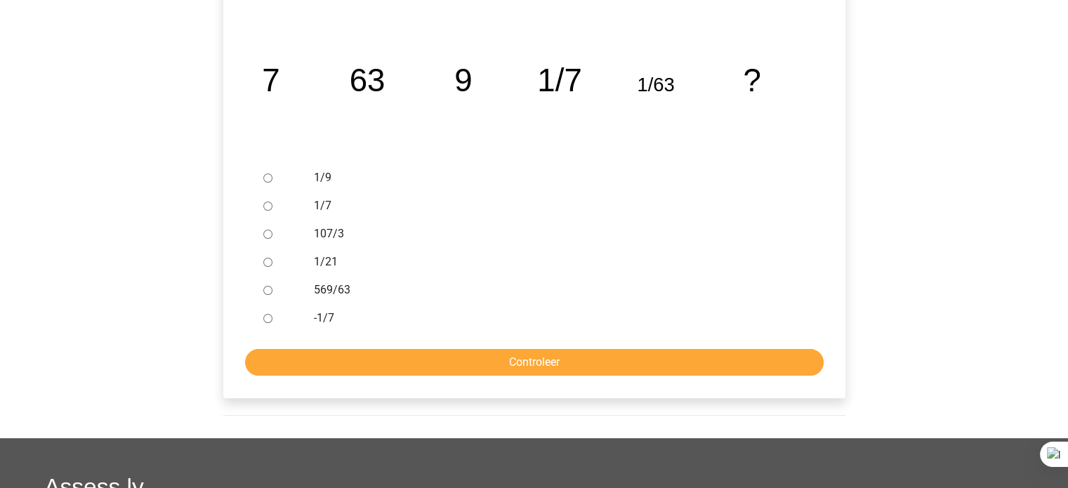
click at [315, 206] on label "1/7" at bounding box center [557, 205] width 486 height 17
click at [272, 206] on input "1/7" at bounding box center [267, 205] width 9 height 9
radio input "true"
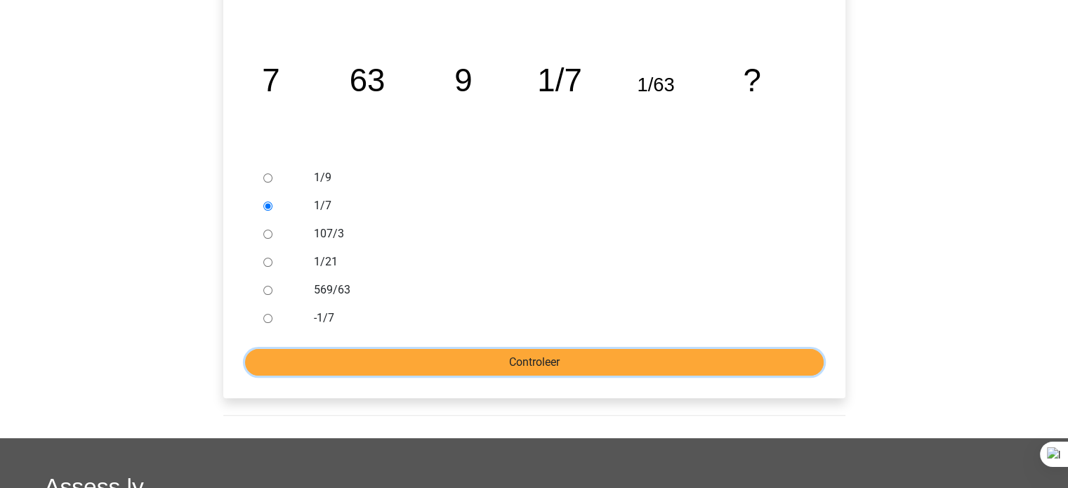
click at [388, 371] on input "Controleer" at bounding box center [534, 362] width 579 height 27
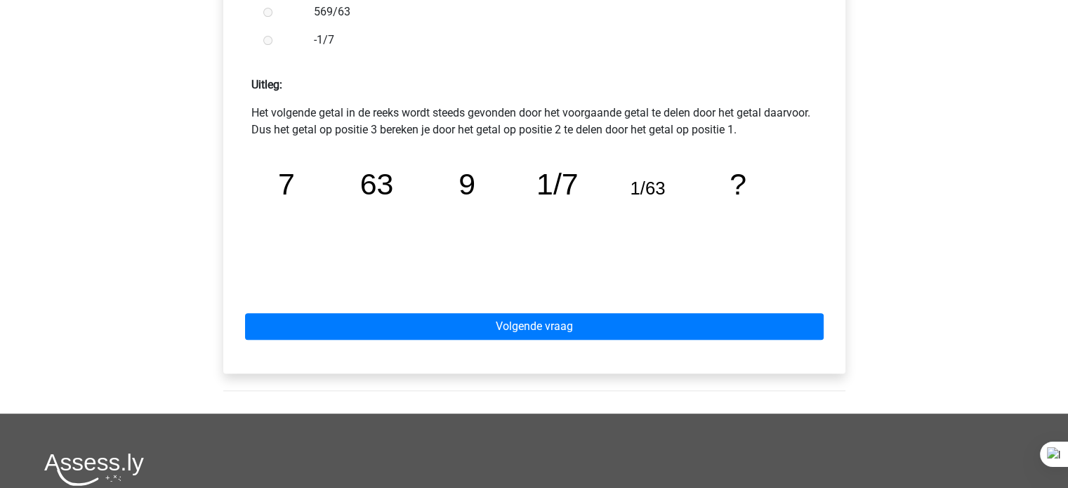
scroll to position [578, 0]
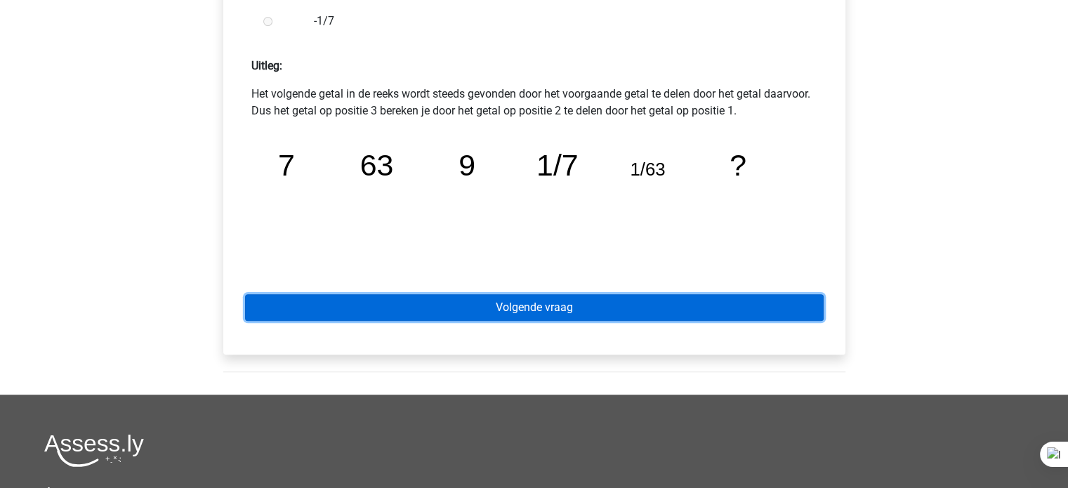
click at [520, 317] on link "Volgende vraag" at bounding box center [534, 307] width 579 height 27
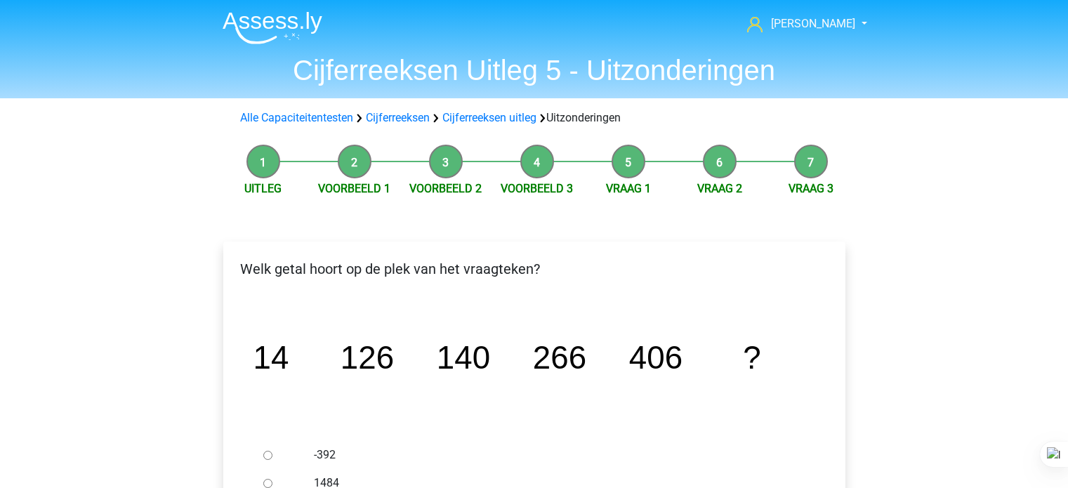
scroll to position [207, 0]
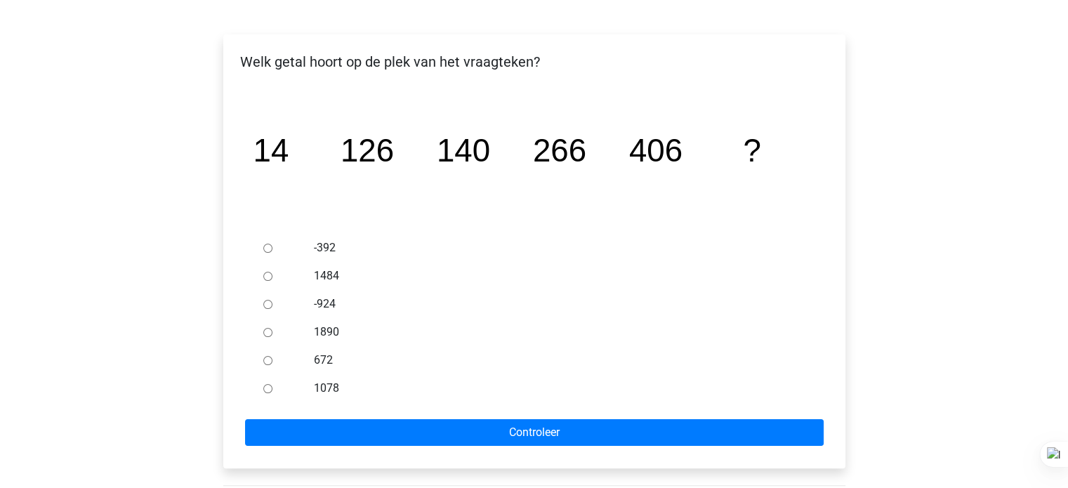
click at [314, 359] on label "672" at bounding box center [557, 360] width 486 height 17
click at [272, 359] on input "672" at bounding box center [267, 360] width 9 height 9
radio input "true"
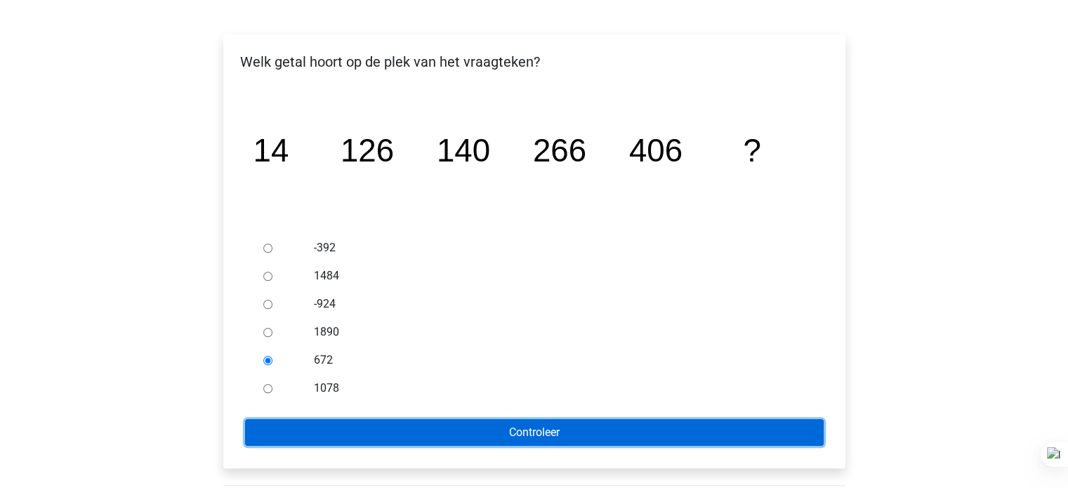
click at [362, 428] on input "Controleer" at bounding box center [534, 432] width 579 height 27
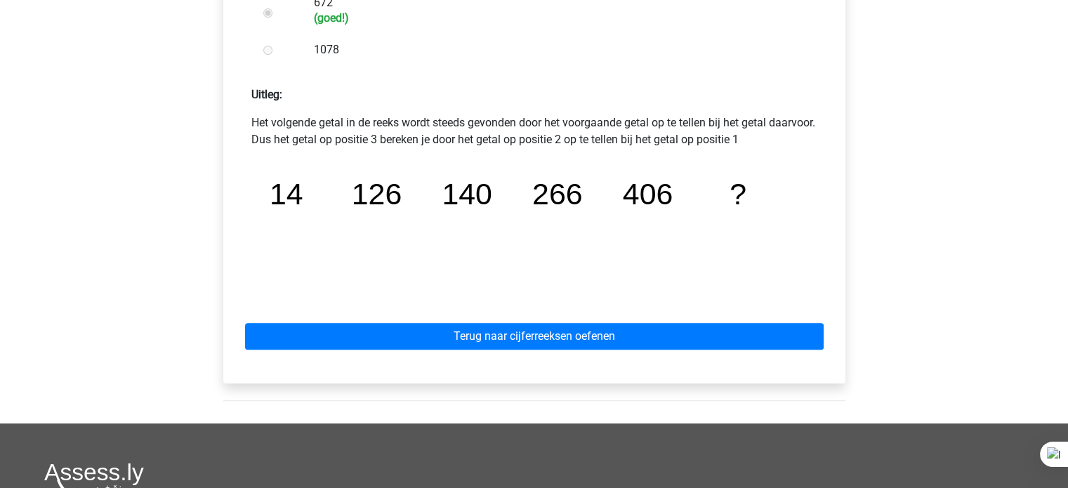
click at [425, 361] on div "Terug naar cijferreeksen oefenen" at bounding box center [534, 333] width 600 height 77
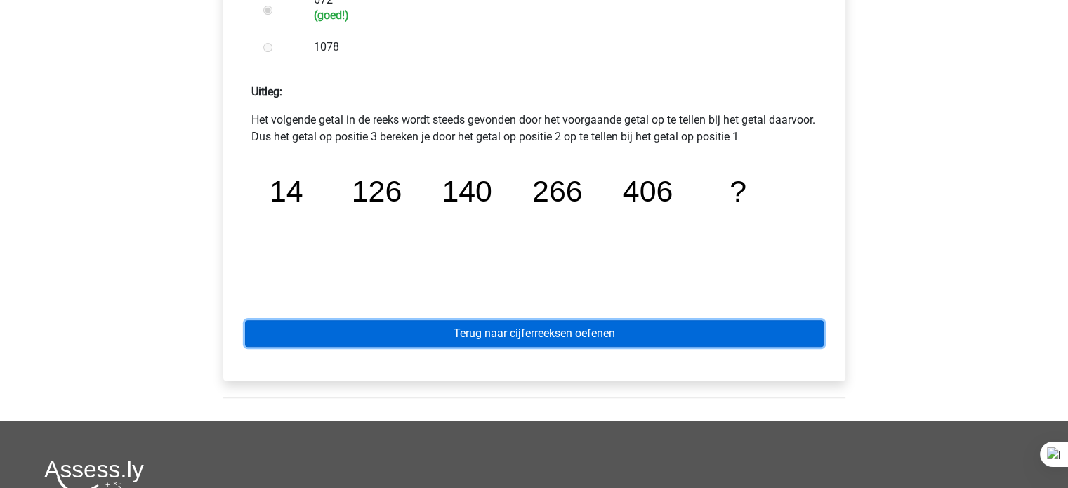
click at [469, 324] on link "Terug naar cijferreeksen oefenen" at bounding box center [534, 333] width 579 height 27
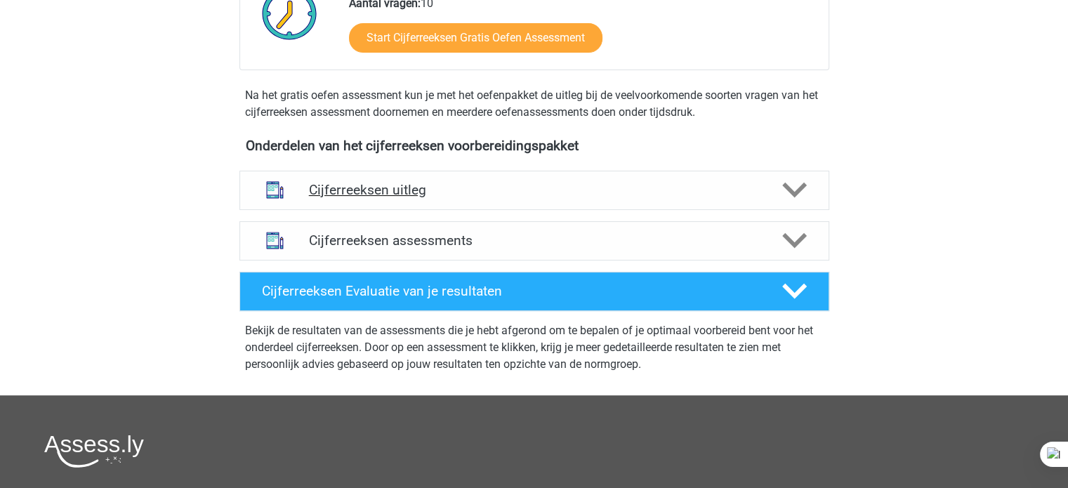
click at [615, 210] on div "Cijferreeksen uitleg" at bounding box center [534, 190] width 590 height 39
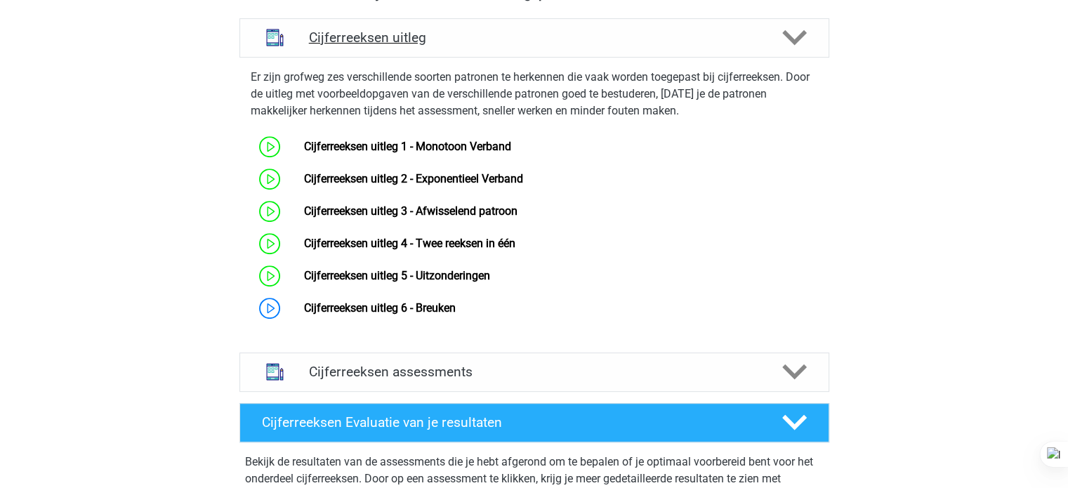
scroll to position [567, 0]
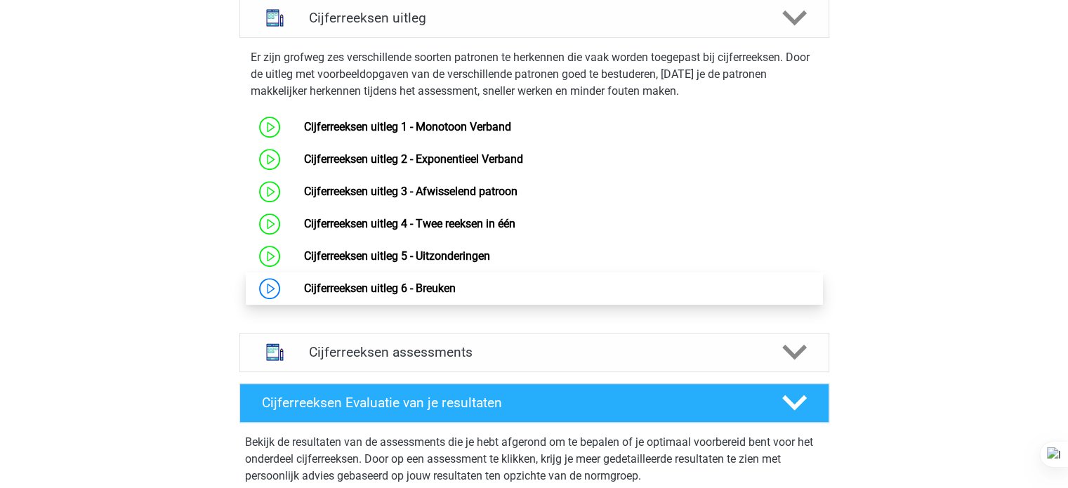
click at [447, 295] on link "Cijferreeksen uitleg 6 - Breuken" at bounding box center [380, 288] width 152 height 13
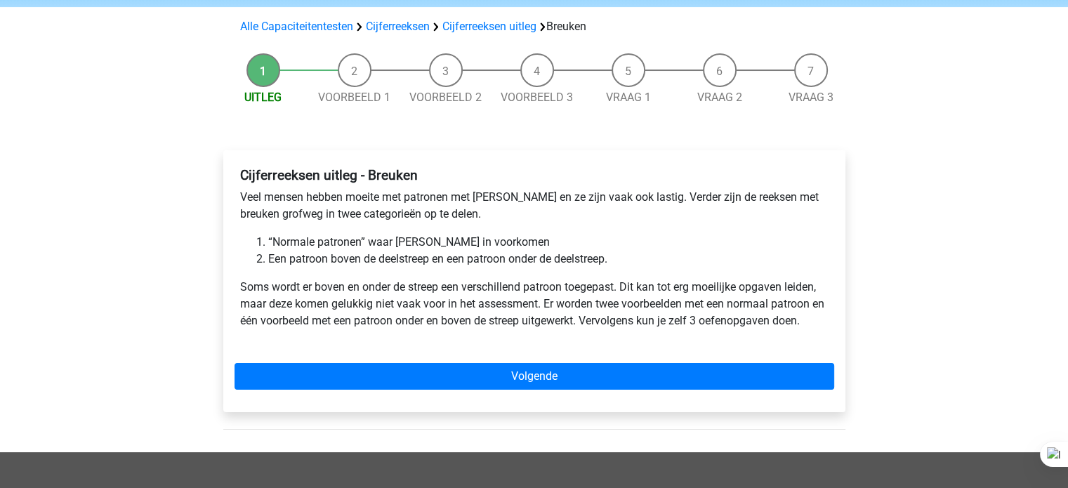
scroll to position [88, 0]
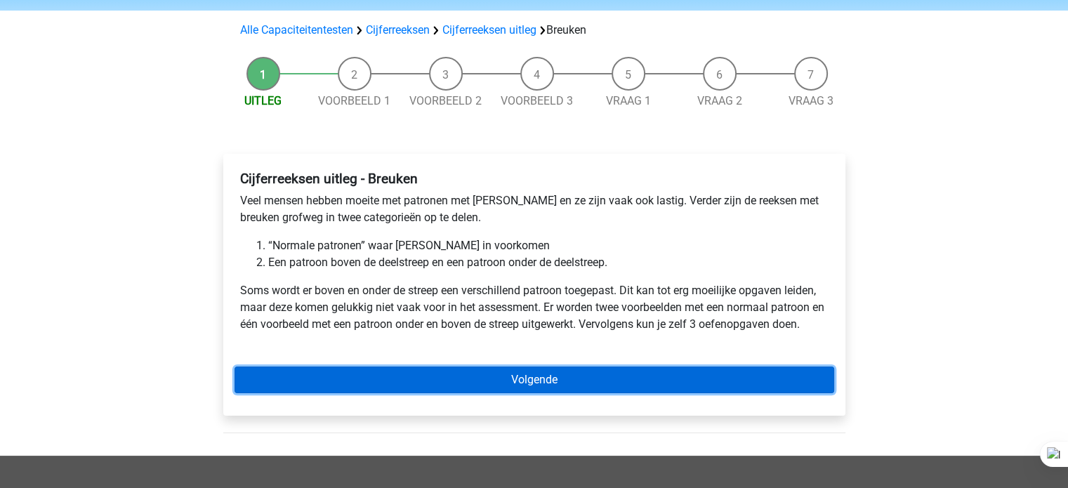
click at [440, 376] on link "Volgende" at bounding box center [534, 379] width 600 height 27
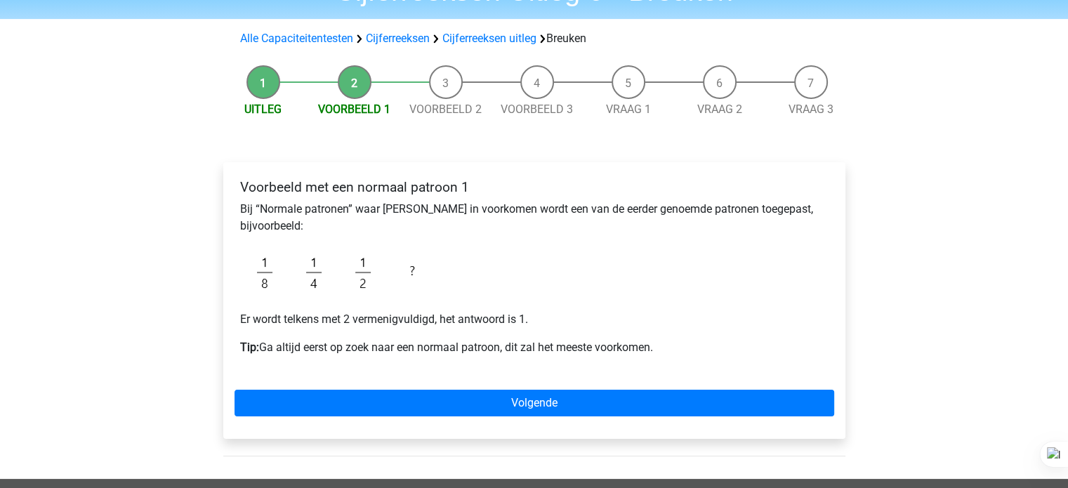
scroll to position [87, 0]
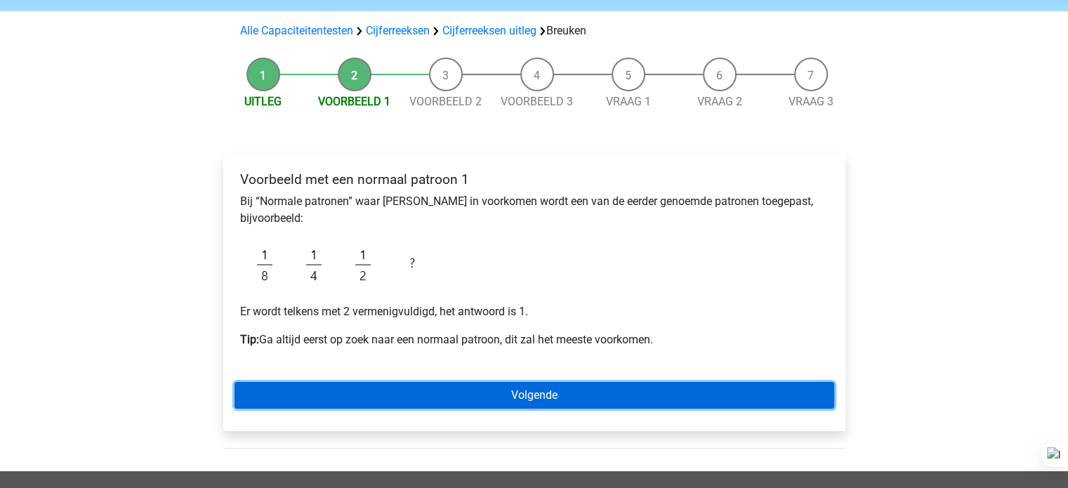
click at [443, 383] on link "Volgende" at bounding box center [534, 395] width 600 height 27
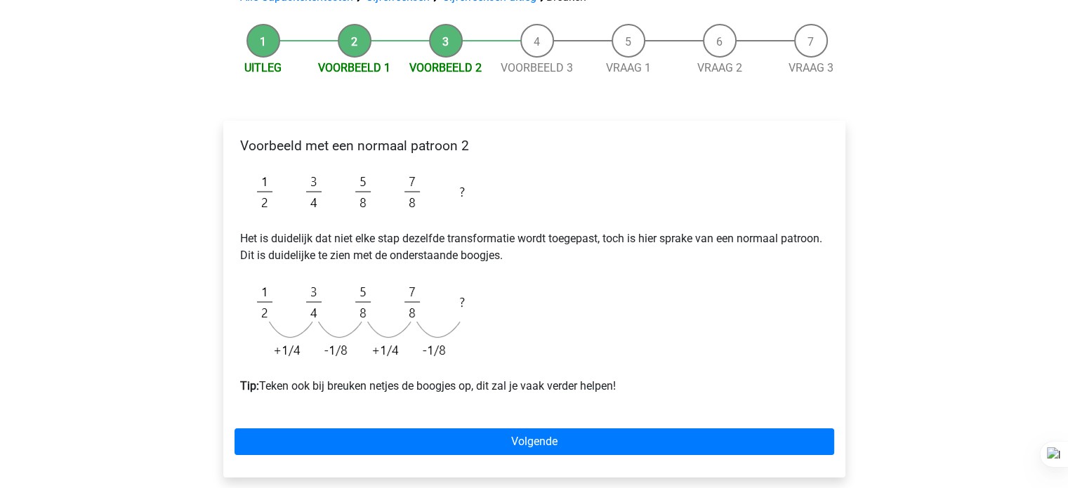
scroll to position [148, 0]
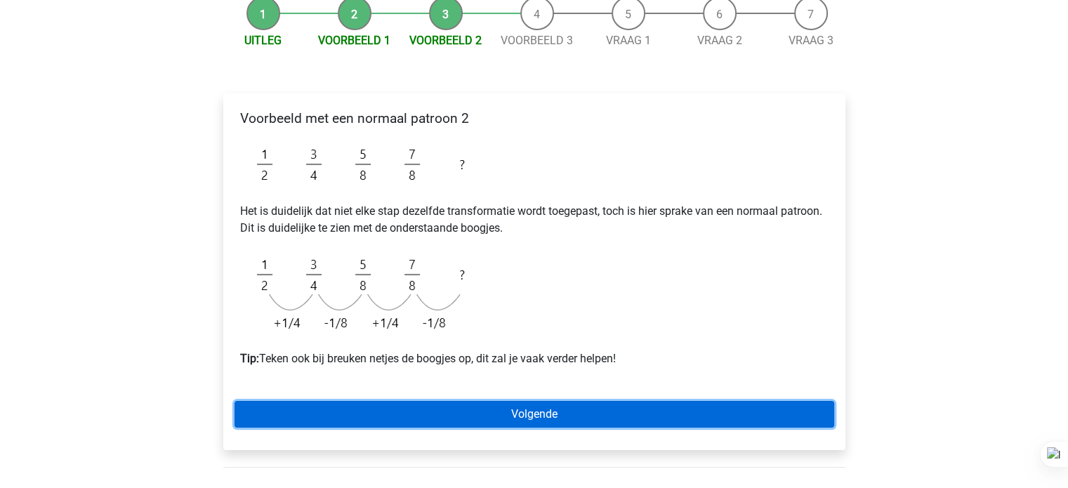
click at [359, 414] on link "Volgende" at bounding box center [534, 414] width 600 height 27
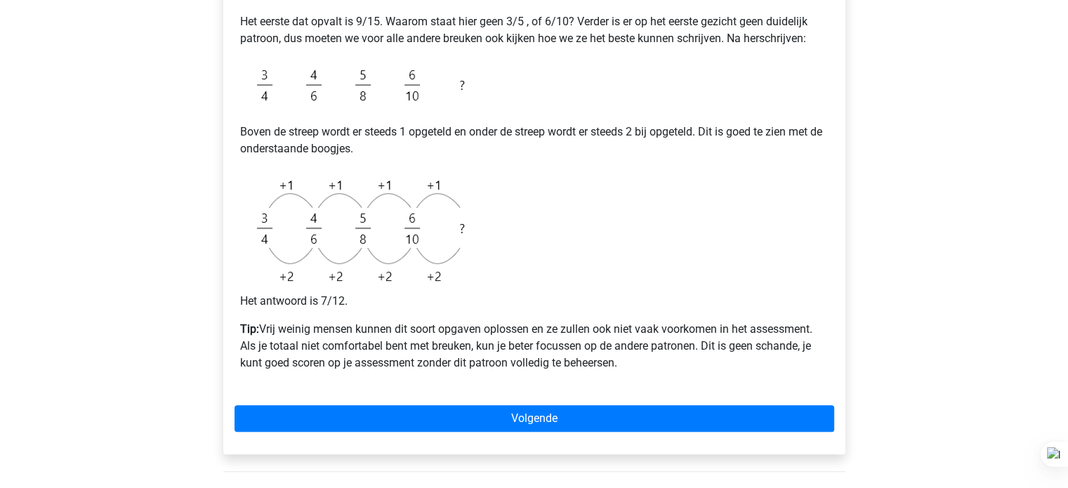
scroll to position [436, 0]
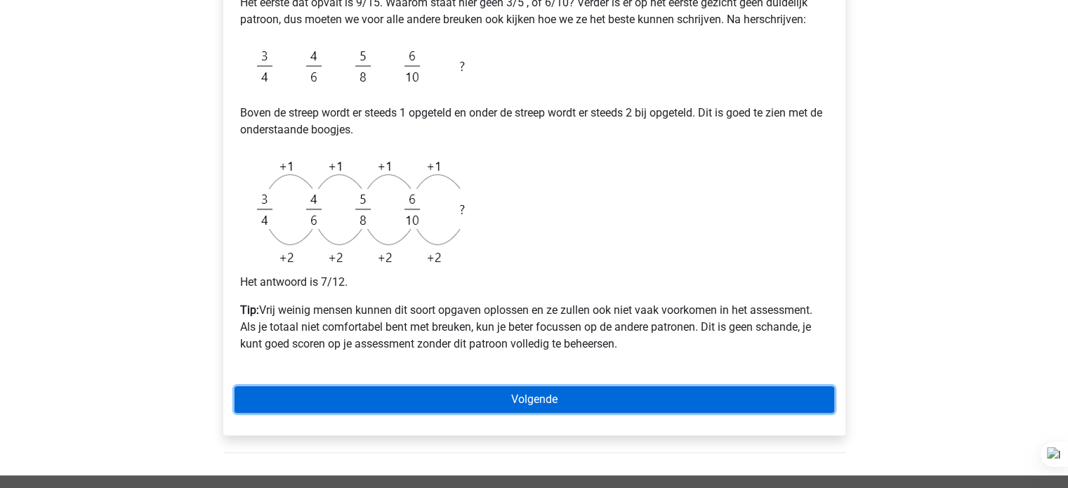
click at [450, 404] on link "Volgende" at bounding box center [534, 399] width 600 height 27
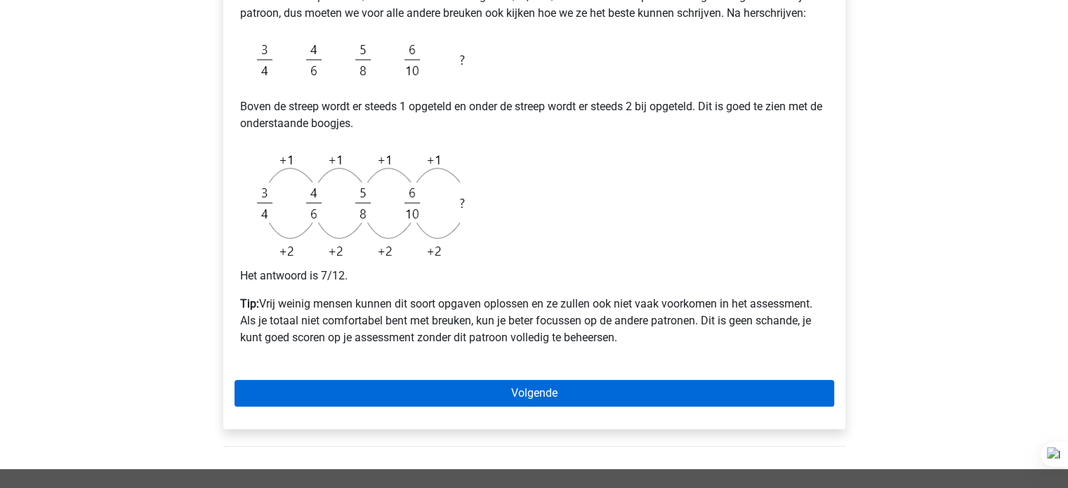
scroll to position [443, 0]
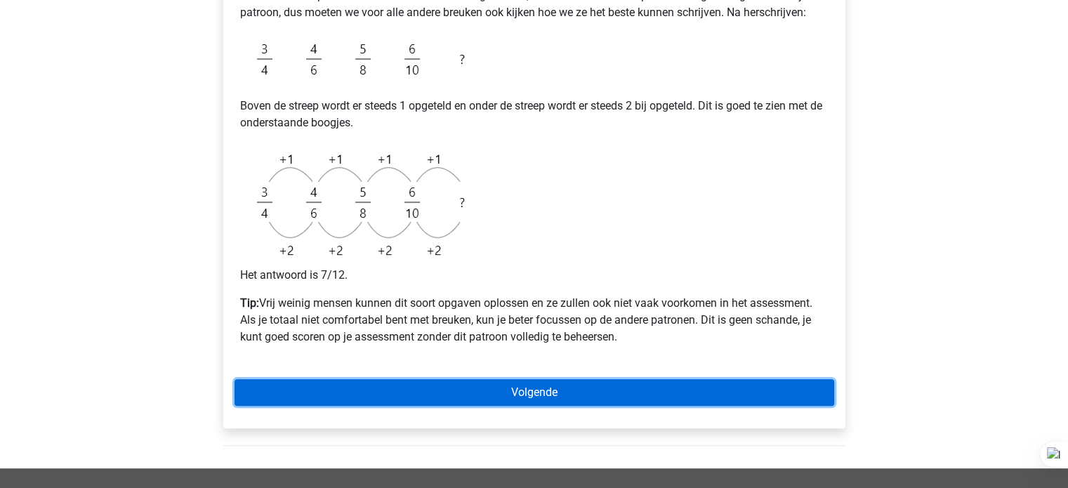
click at [410, 390] on link "Volgende" at bounding box center [534, 392] width 600 height 27
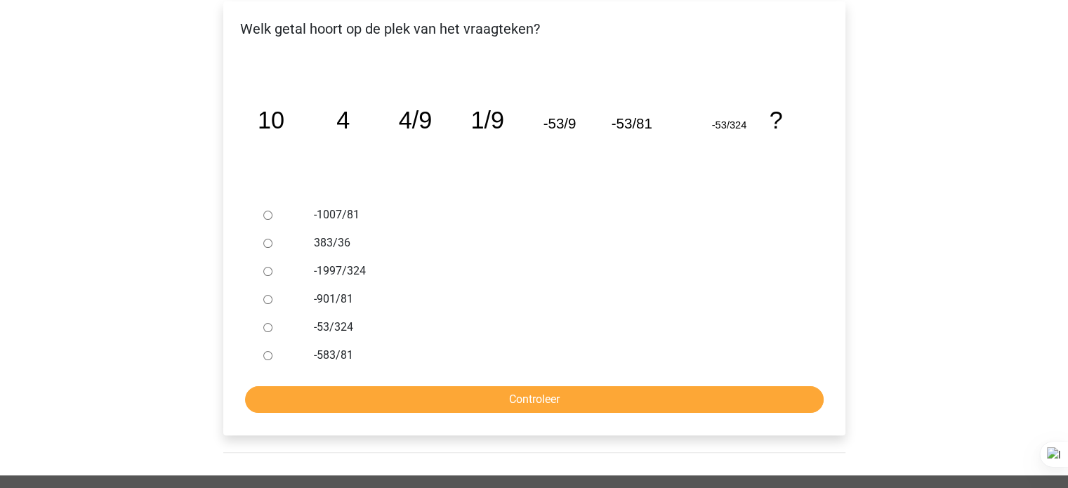
scroll to position [258, 0]
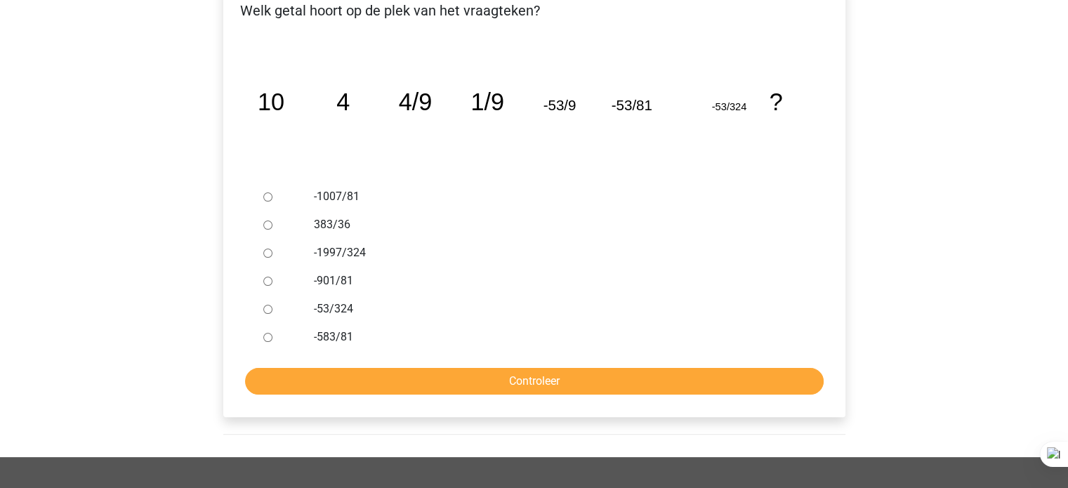
click at [378, 247] on label "-1997/324" at bounding box center [557, 252] width 486 height 17
click at [272, 249] on input "-1997/324" at bounding box center [267, 253] width 9 height 9
radio input "true"
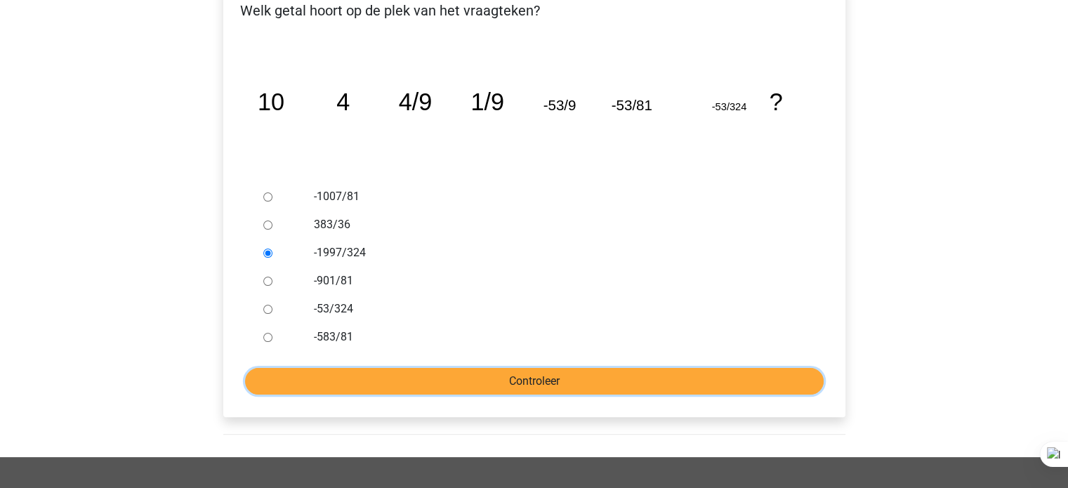
click at [337, 373] on input "Controleer" at bounding box center [534, 381] width 579 height 27
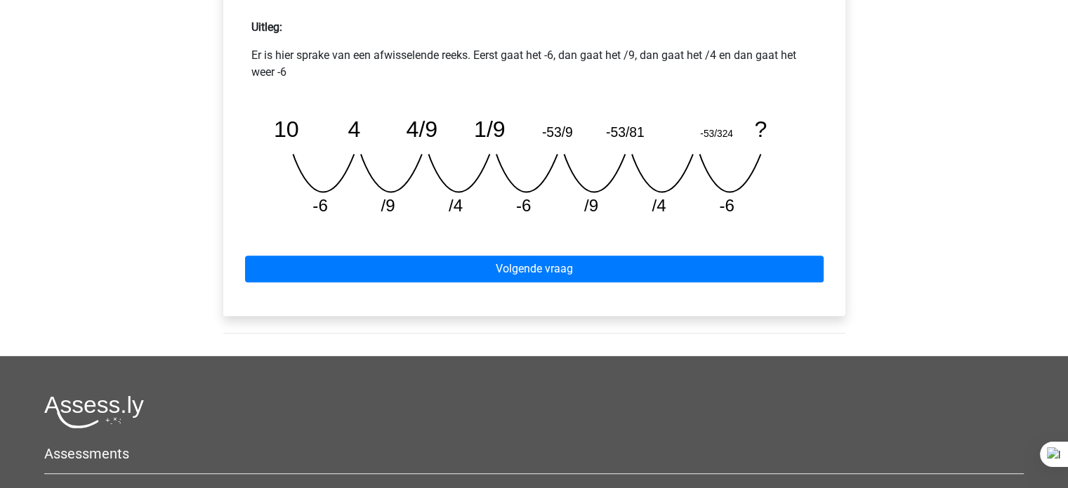
scroll to position [638, 0]
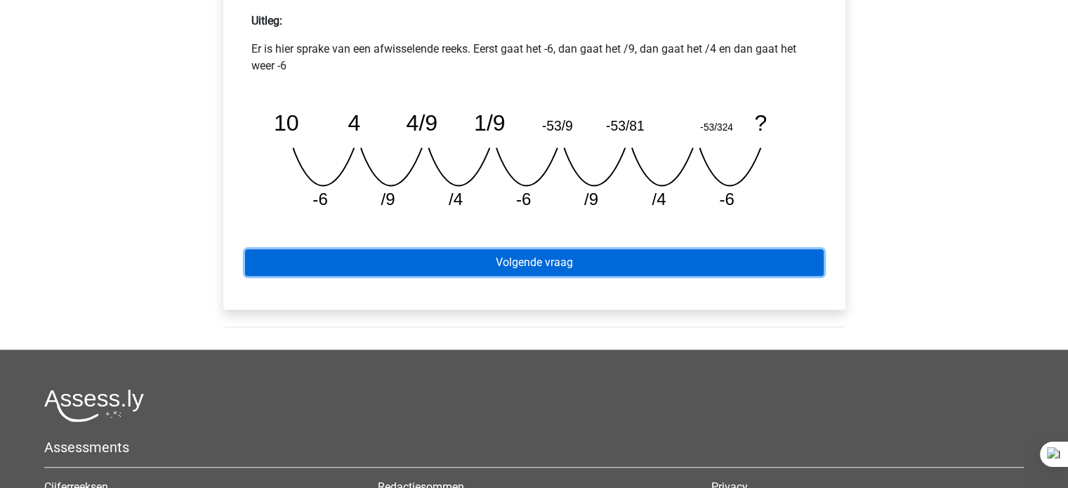
click at [329, 261] on link "Volgende vraag" at bounding box center [534, 262] width 579 height 27
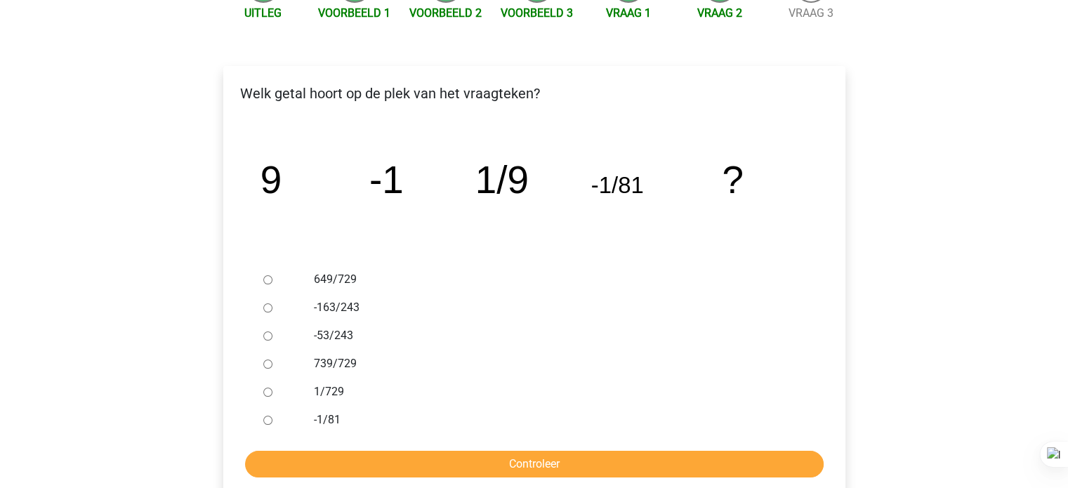
scroll to position [187, 0]
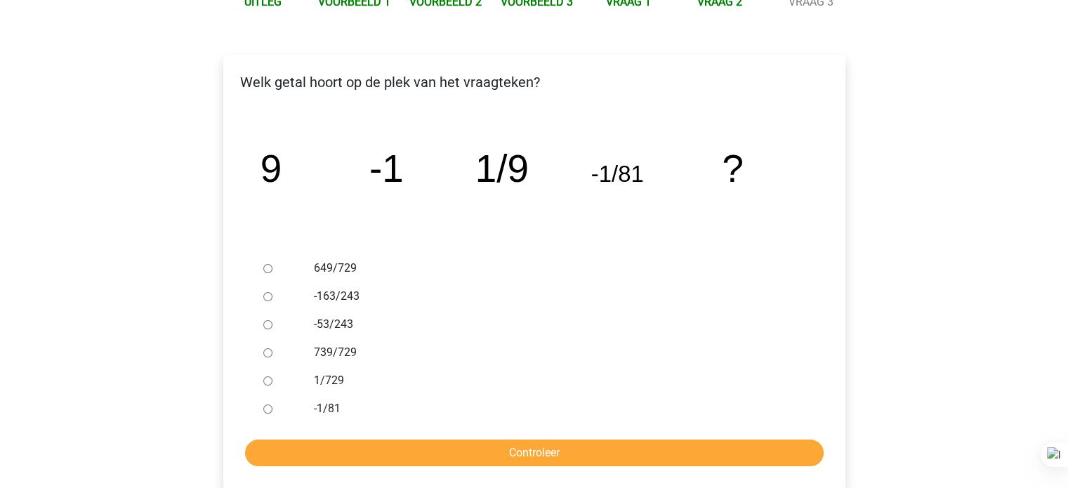
click at [318, 379] on label "1/729" at bounding box center [557, 380] width 486 height 17
click at [272, 379] on input "1/729" at bounding box center [267, 380] width 9 height 9
radio input "true"
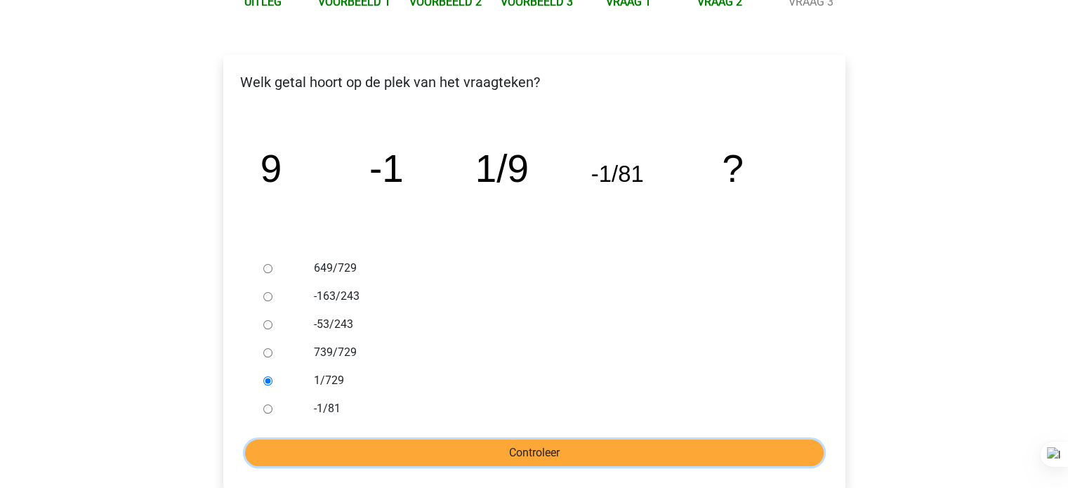
click at [301, 448] on input "Controleer" at bounding box center [534, 453] width 579 height 27
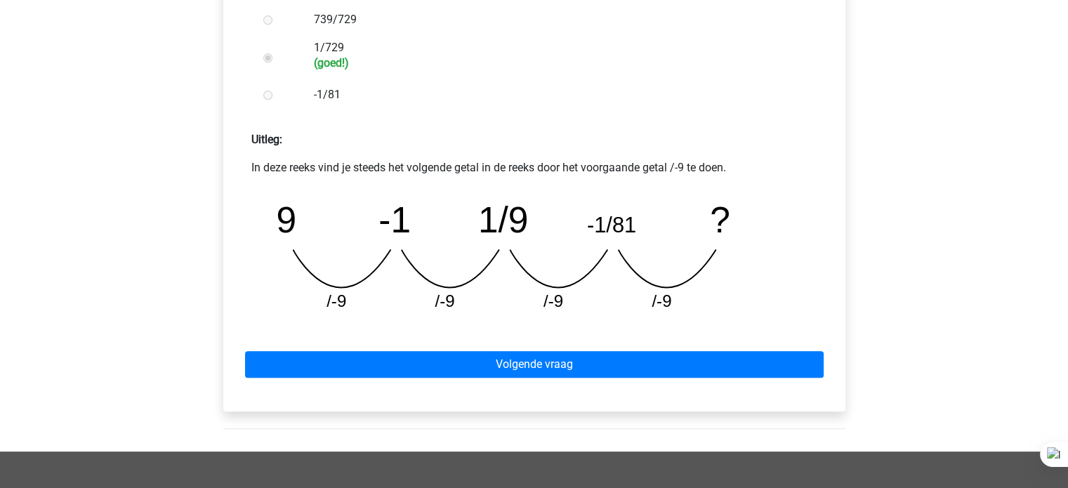
scroll to position [522, 0]
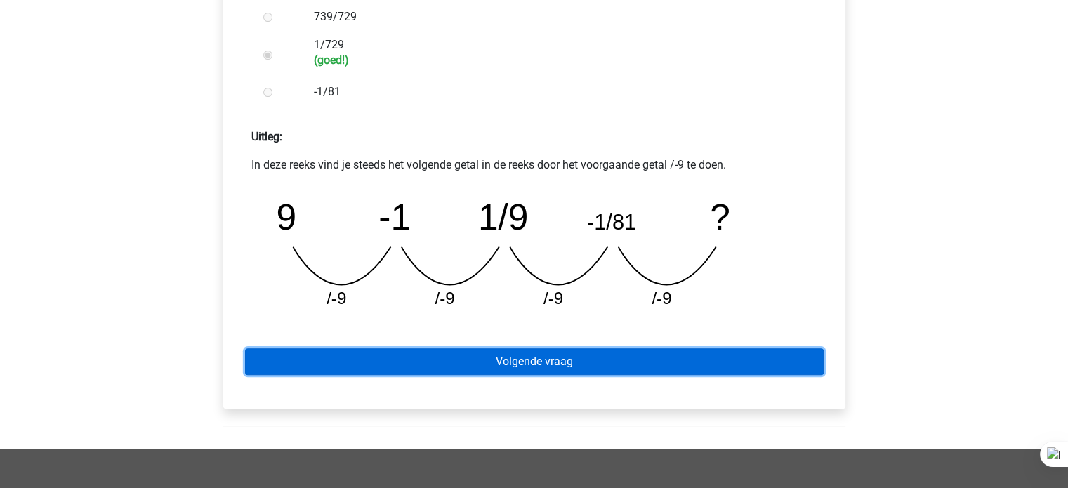
click at [430, 368] on link "Volgende vraag" at bounding box center [534, 361] width 579 height 27
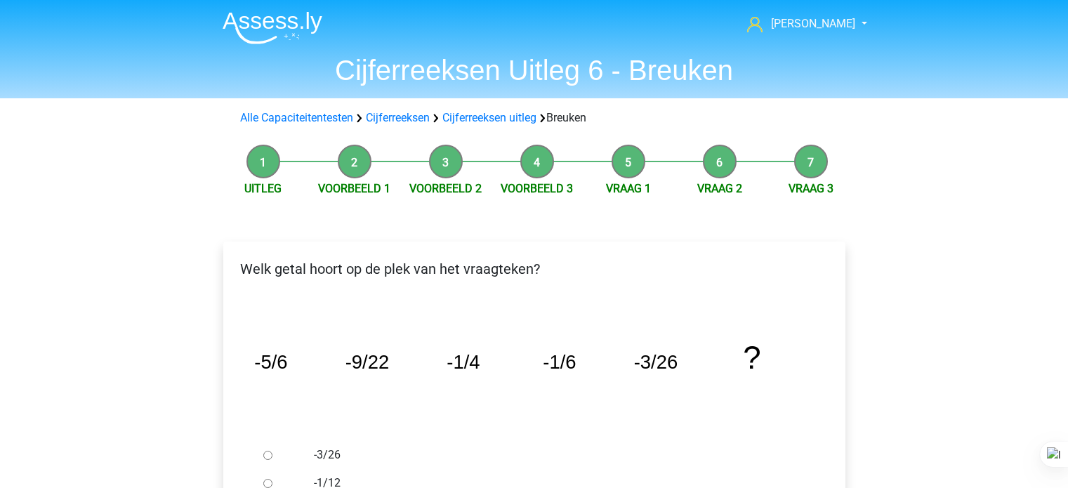
scroll to position [208, 0]
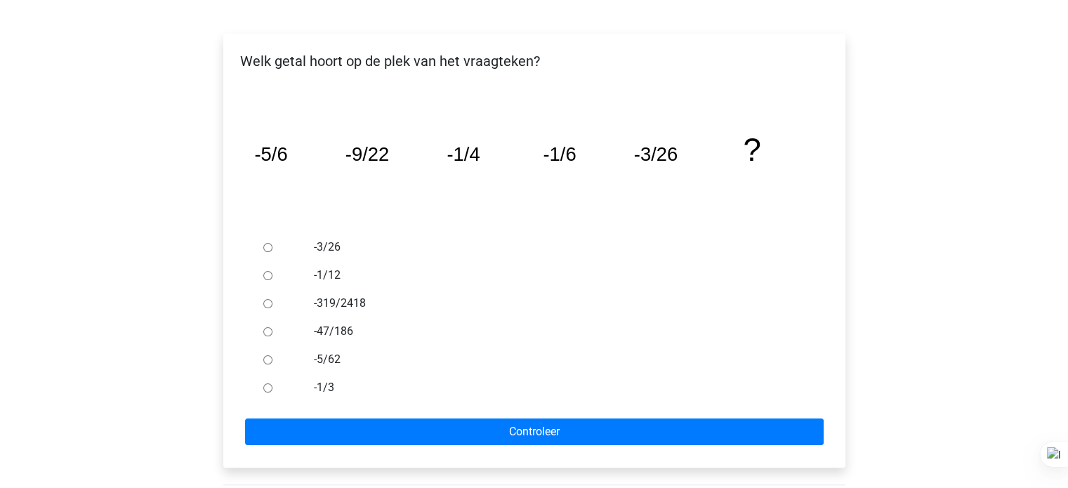
click at [323, 391] on label "-1/3" at bounding box center [557, 387] width 486 height 17
click at [272, 391] on input "-1/3" at bounding box center [267, 387] width 9 height 9
radio input "true"
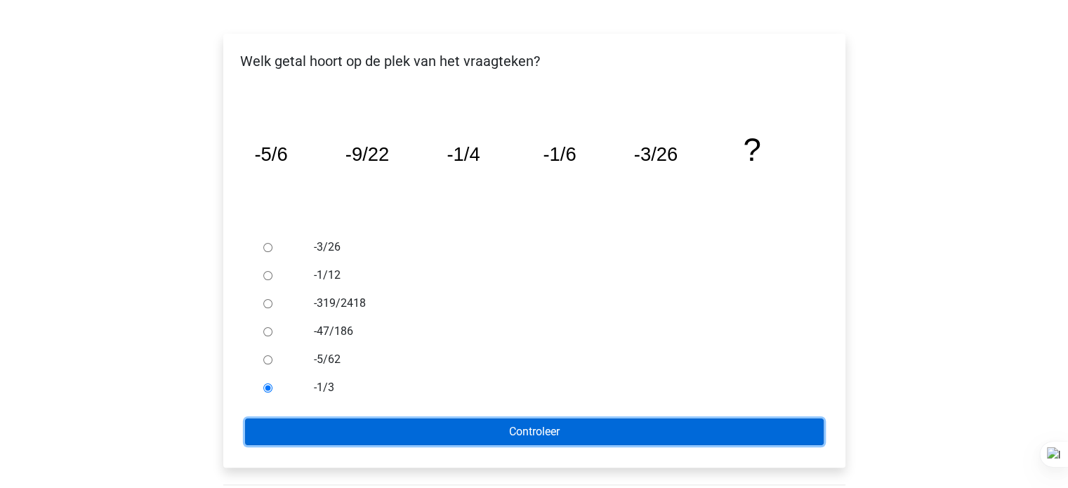
click at [345, 430] on input "Controleer" at bounding box center [534, 431] width 579 height 27
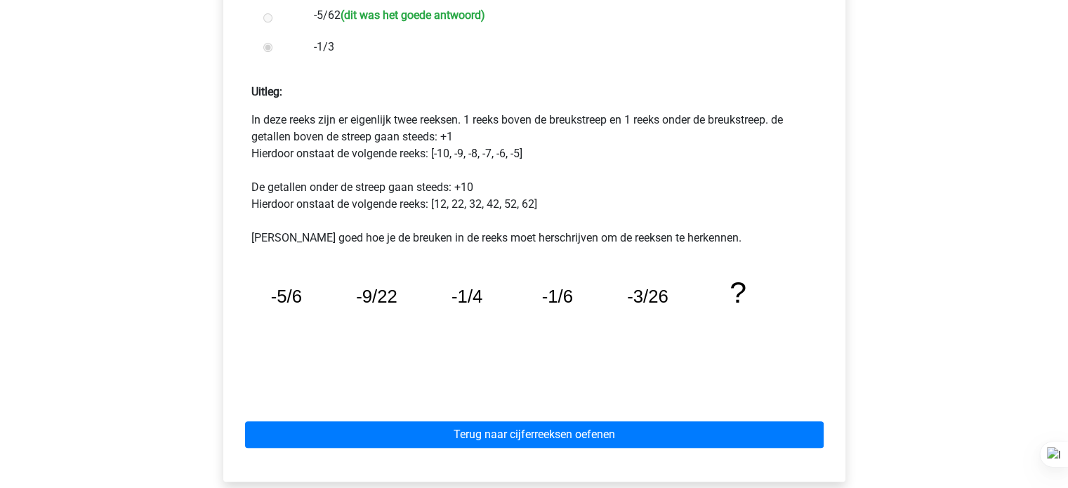
scroll to position [553, 0]
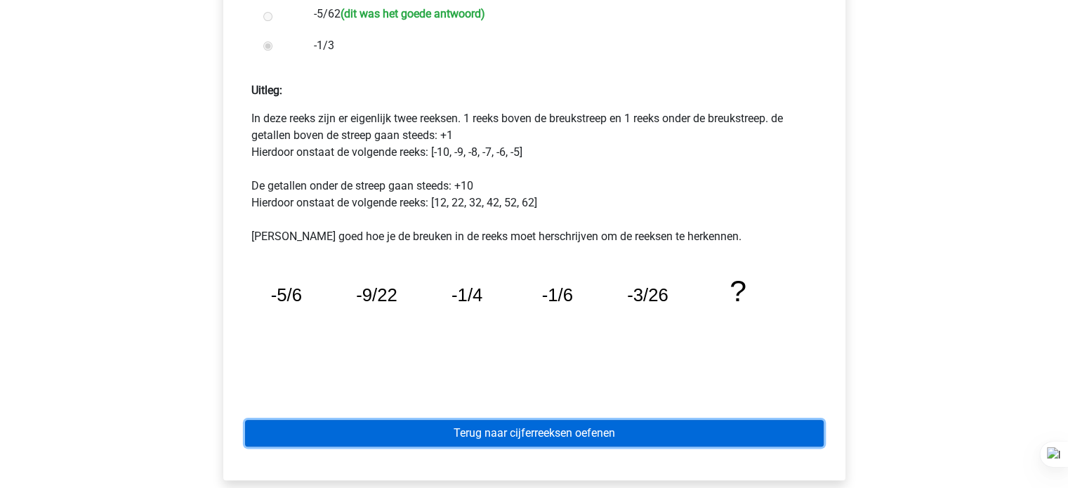
click at [559, 430] on link "Terug naar cijferreeksen oefenen" at bounding box center [534, 433] width 579 height 27
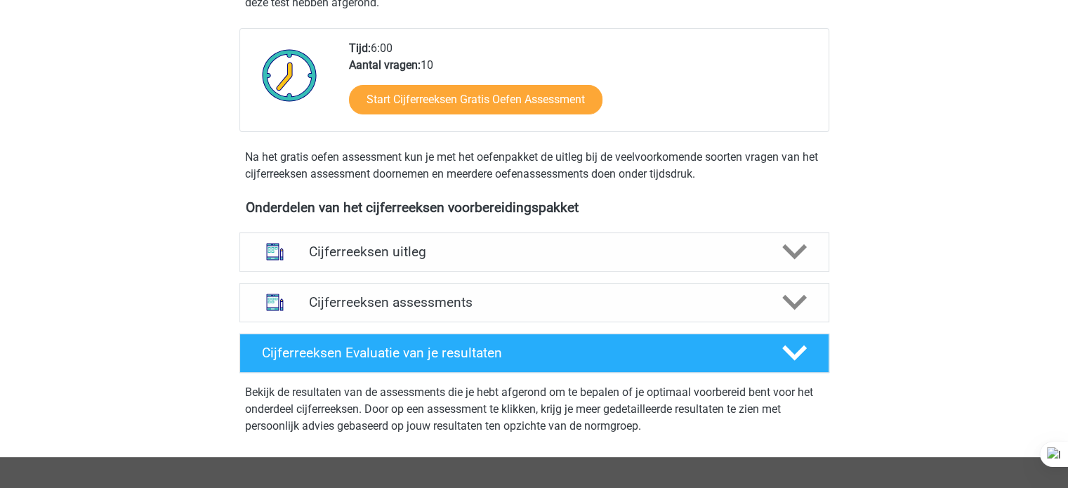
scroll to position [333, 0]
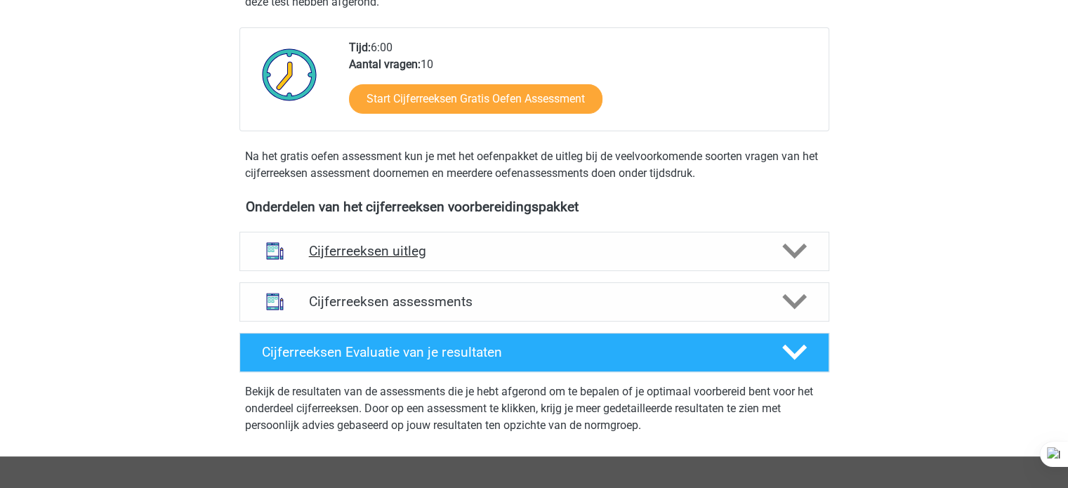
click at [535, 259] on h4 "Cijferreeksen uitleg" at bounding box center [534, 251] width 451 height 16
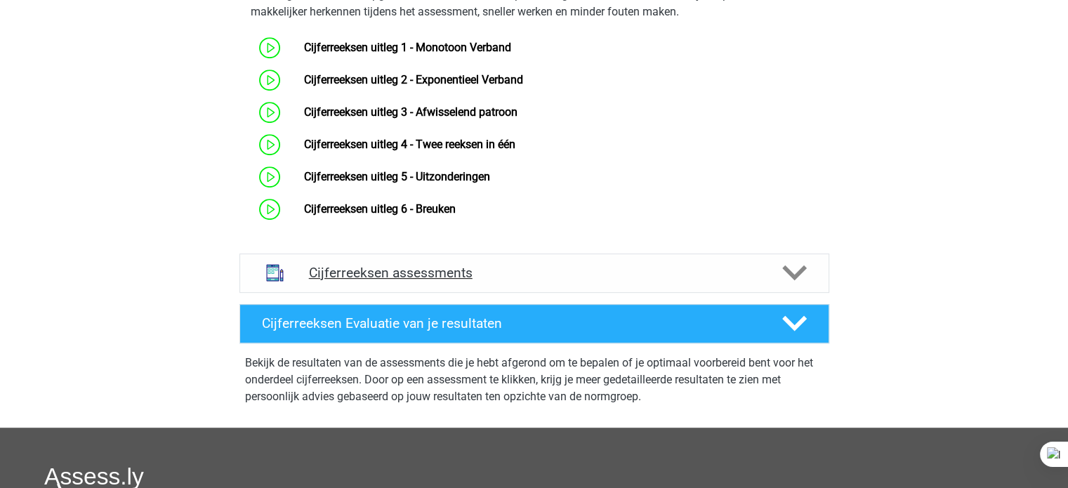
click at [477, 293] on div "Cijferreeksen assessments" at bounding box center [534, 272] width 590 height 39
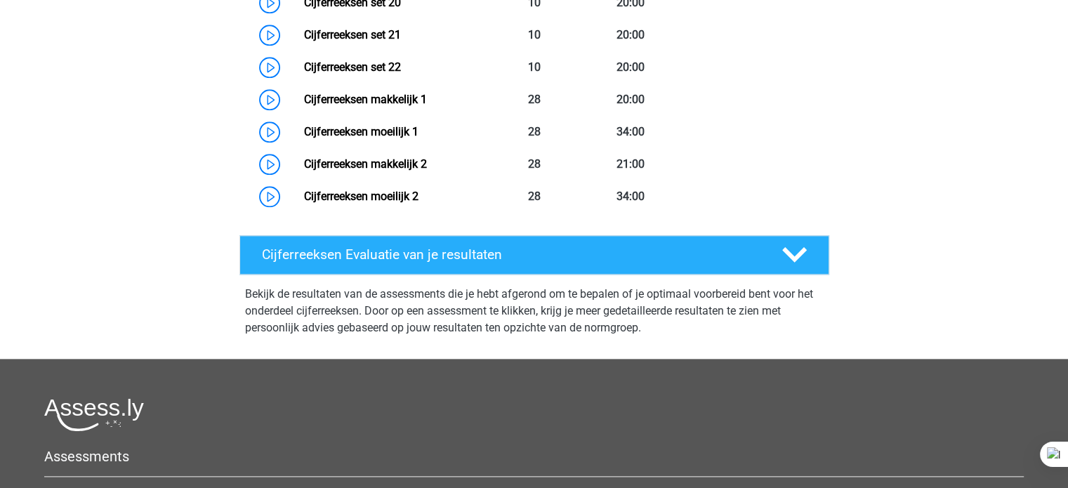
scroll to position [1657, 0]
click at [501, 263] on h4 "Cijferreeksen Evaluatie van je resultaten" at bounding box center [511, 254] width 498 height 16
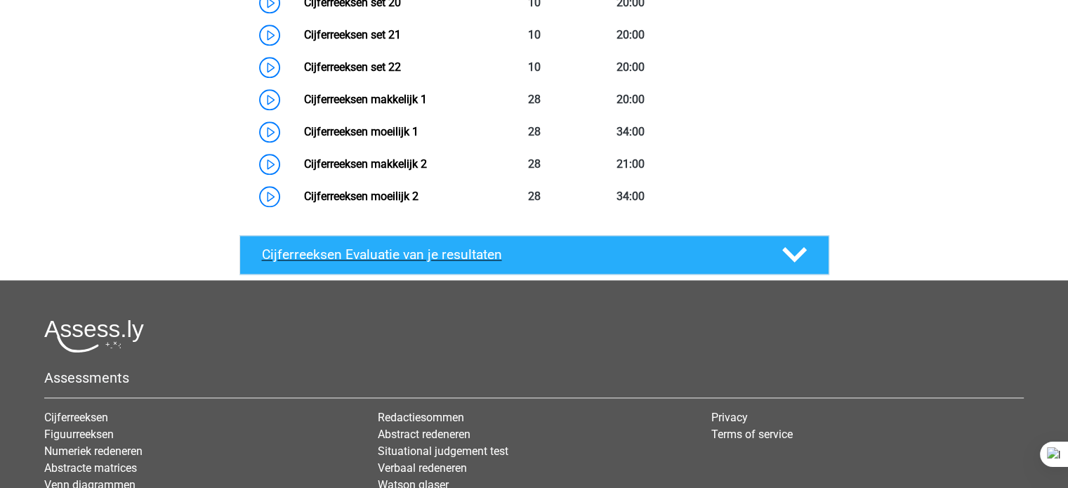
click at [508, 263] on h4 "Cijferreeksen Evaluatie van je resultaten" at bounding box center [511, 254] width 498 height 16
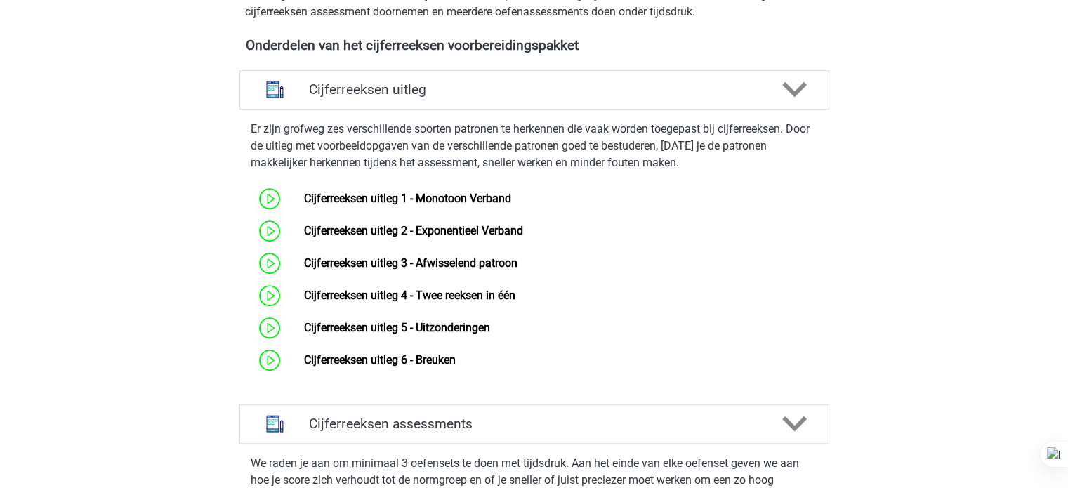
scroll to position [487, 0]
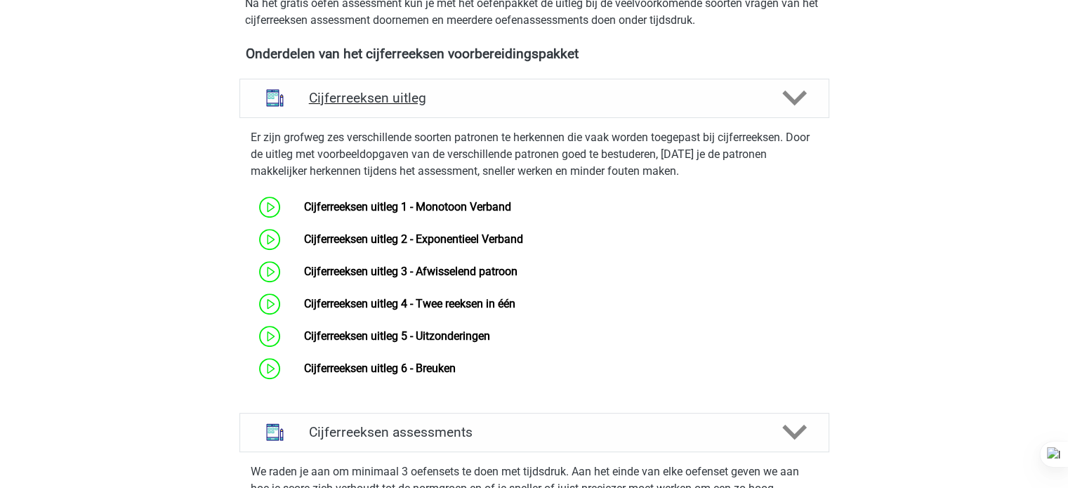
click at [798, 106] on polygon at bounding box center [794, 98] width 25 height 15
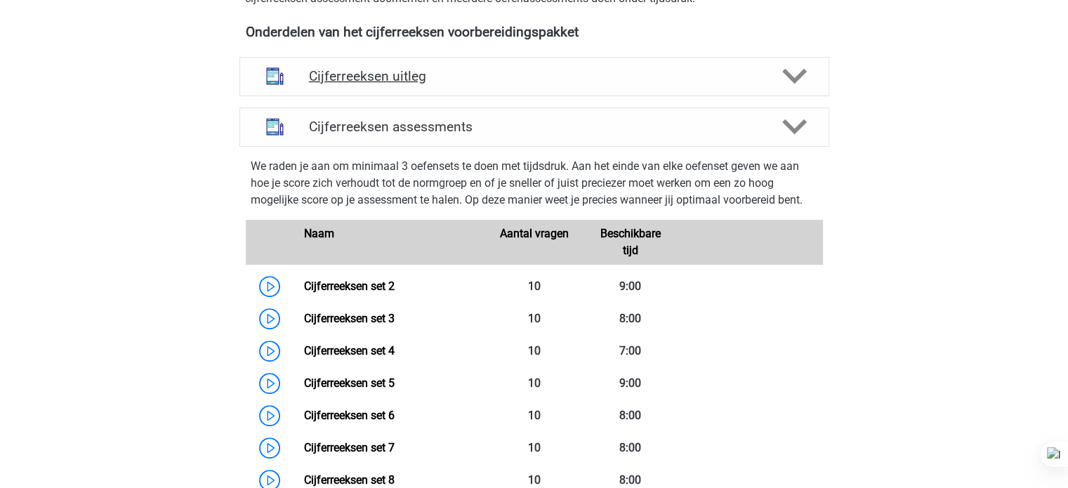
scroll to position [511, 0]
